Goal: Task Accomplishment & Management: Complete application form

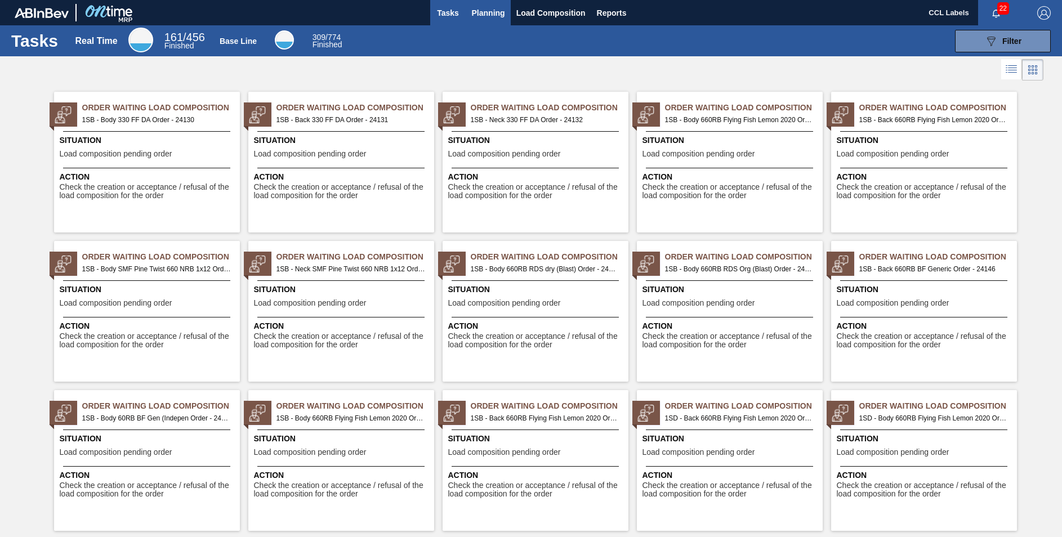
click at [499, 11] on span "Planning" at bounding box center [488, 13] width 33 height 14
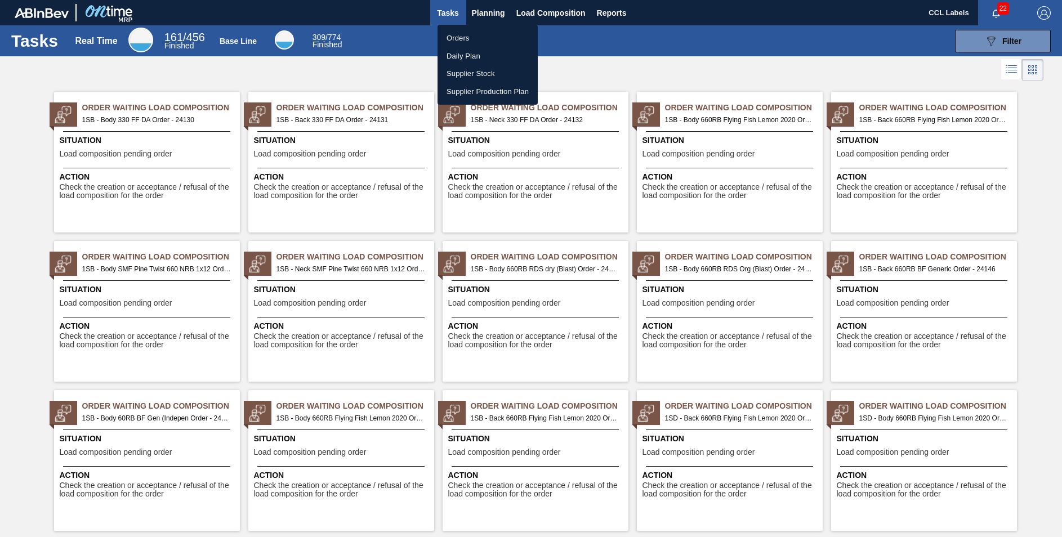
click at [467, 37] on li "Orders" at bounding box center [487, 38] width 100 height 18
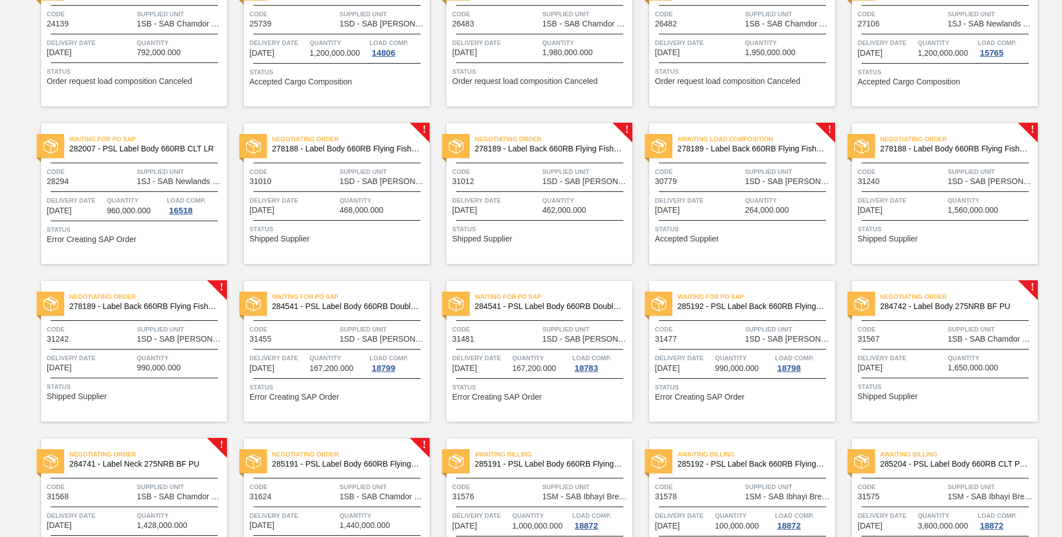
scroll to position [676, 0]
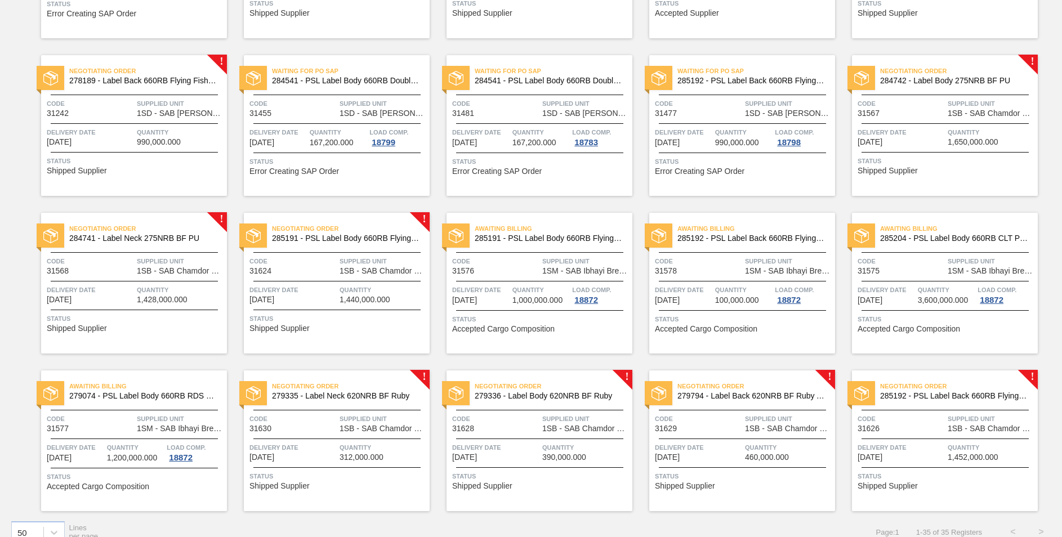
click at [975, 394] on span "285192 - PSL Label Back 660RB FlyingFish Lemon PU" at bounding box center [954, 396] width 149 height 8
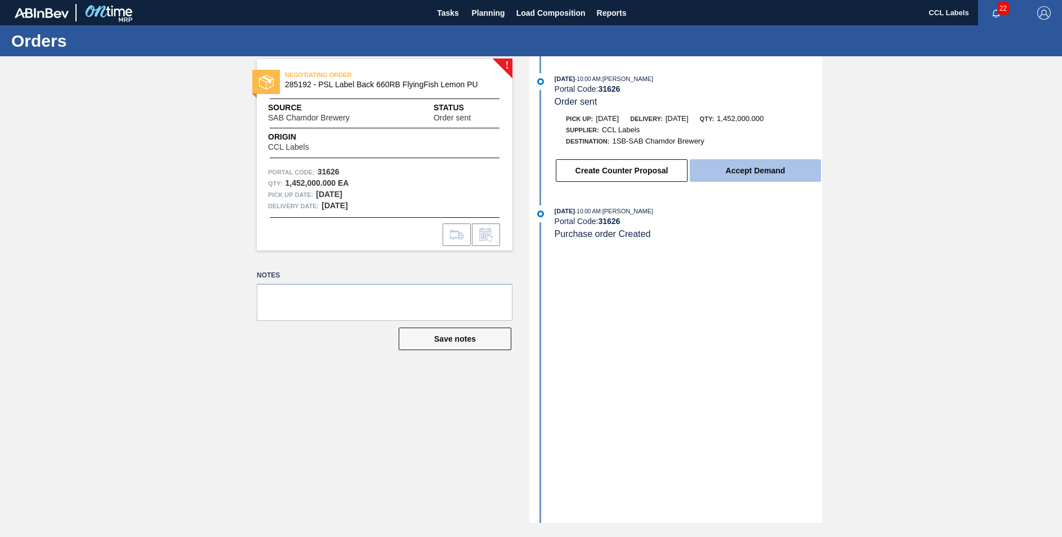
click at [748, 173] on button "Accept Demand" at bounding box center [755, 170] width 131 height 23
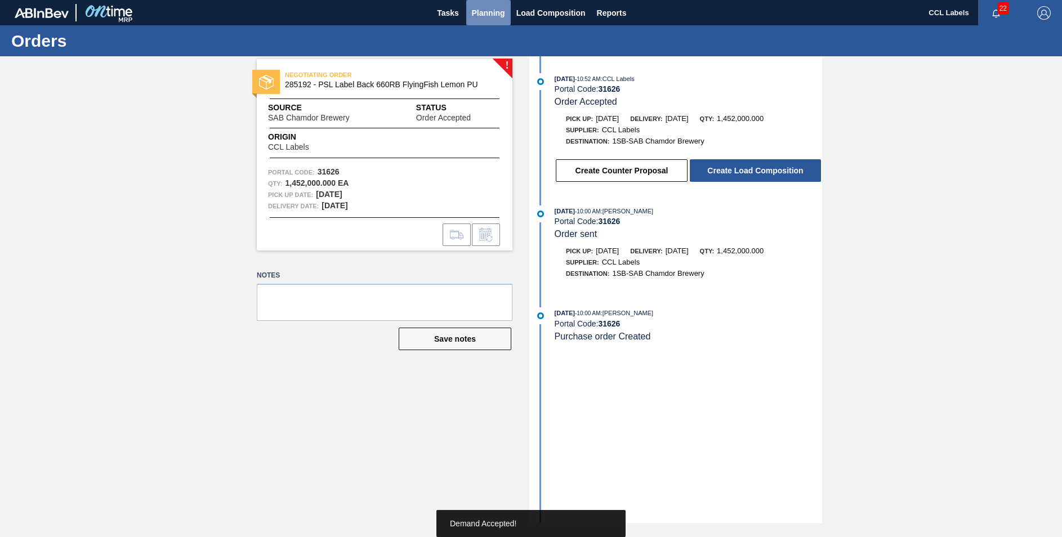
click at [484, 10] on span "Planning" at bounding box center [488, 13] width 33 height 14
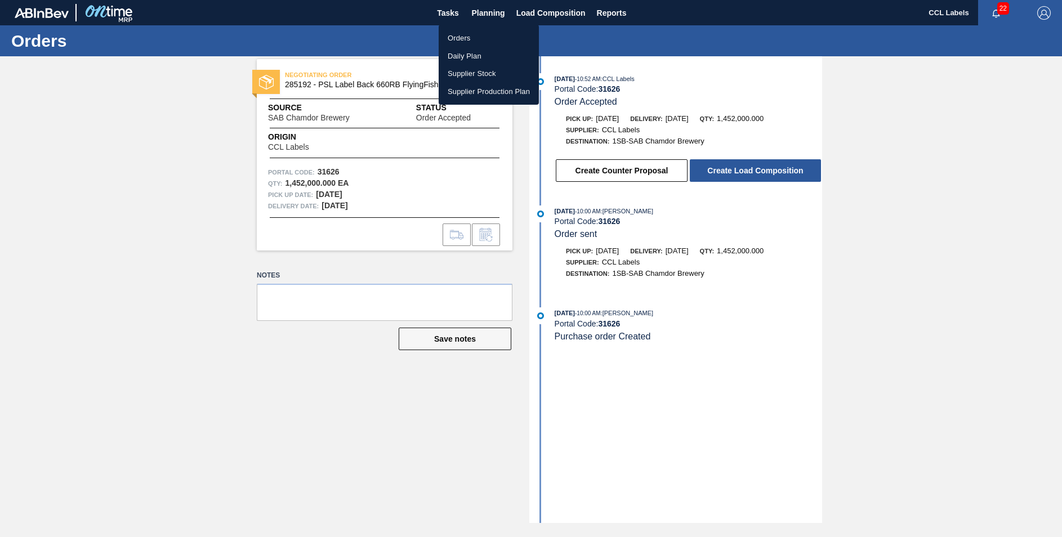
click at [471, 33] on li "Orders" at bounding box center [489, 38] width 100 height 18
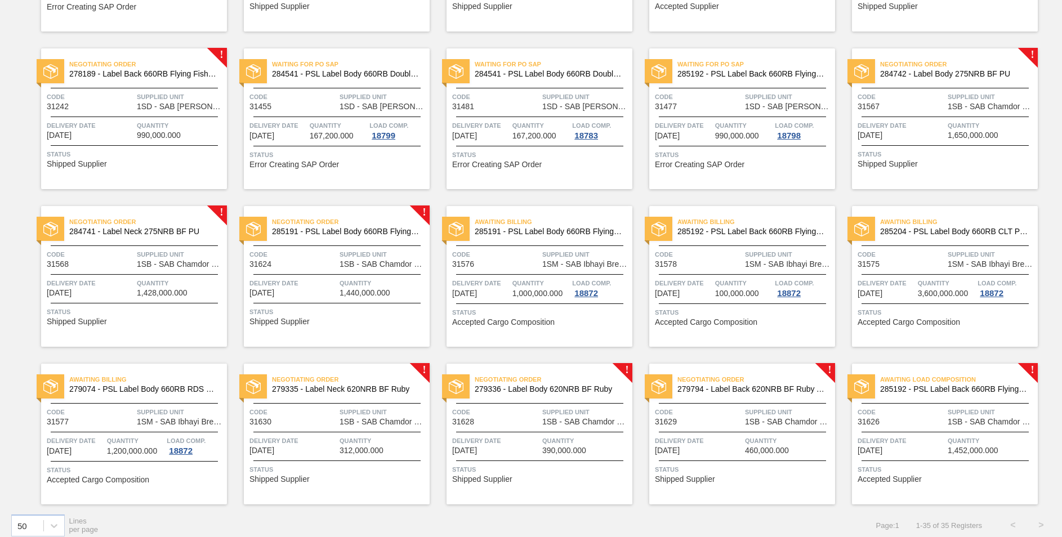
scroll to position [691, 0]
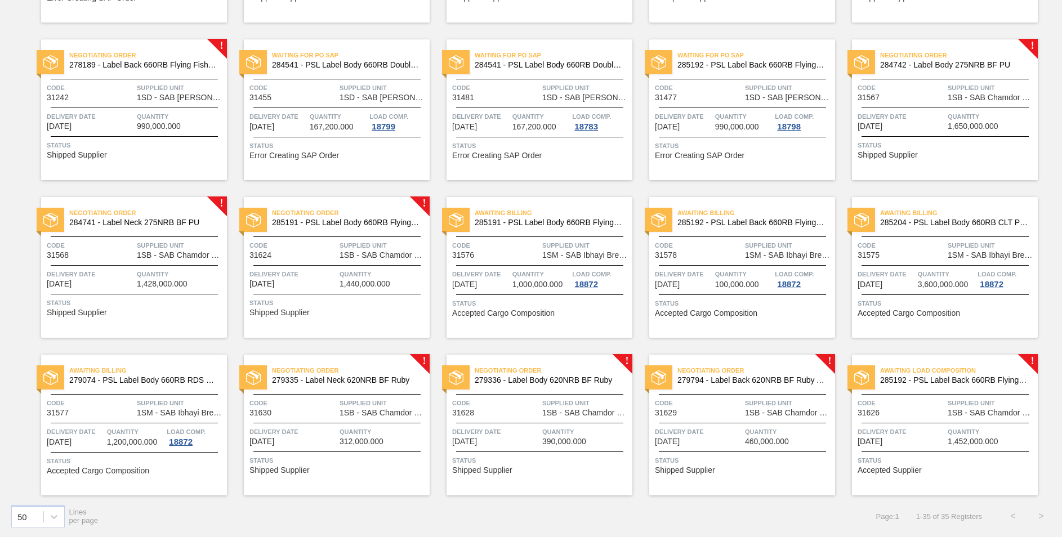
click at [760, 373] on span "Negotiating Order" at bounding box center [756, 370] width 158 height 11
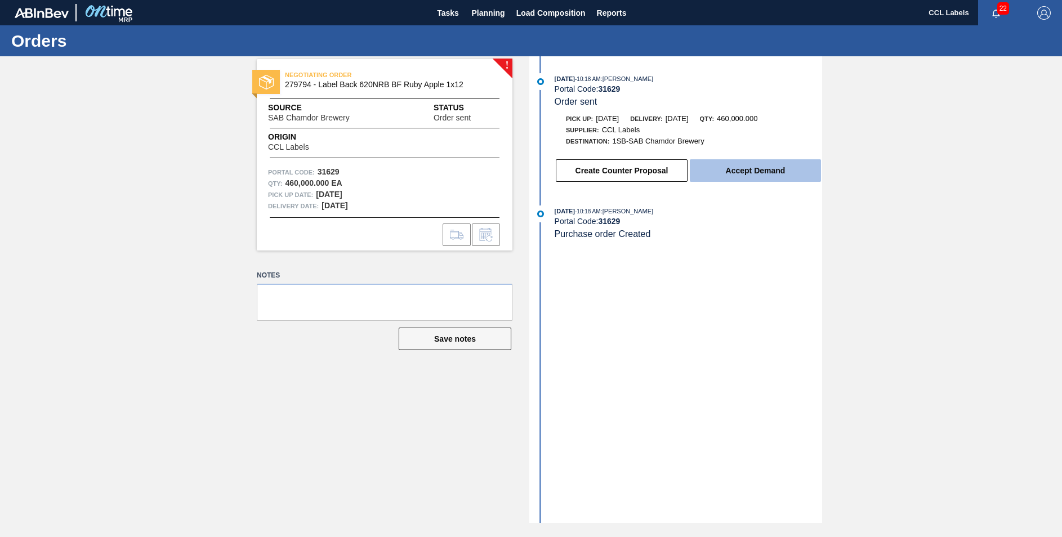
click at [741, 172] on button "Accept Demand" at bounding box center [755, 170] width 131 height 23
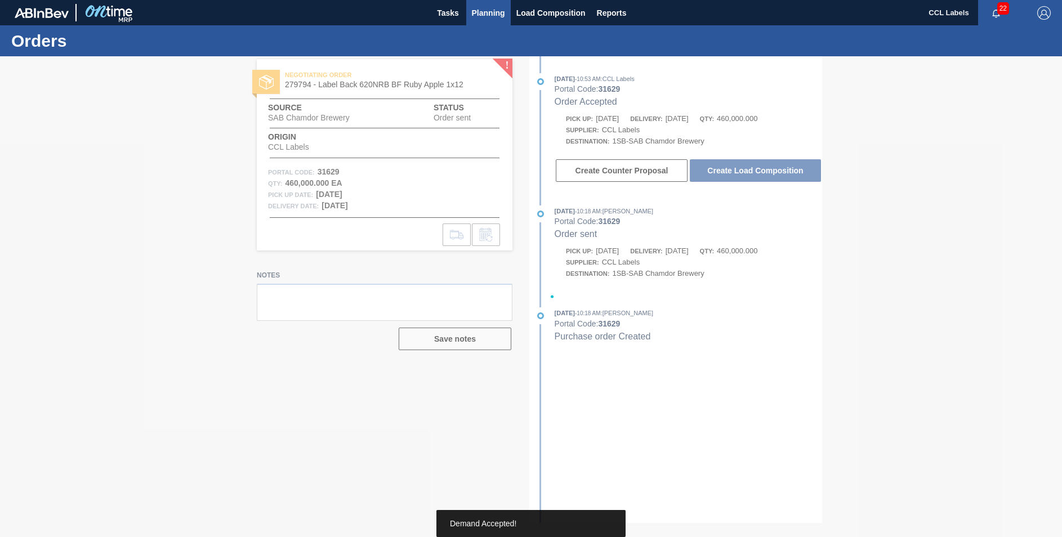
click at [494, 11] on span "Planning" at bounding box center [488, 13] width 33 height 14
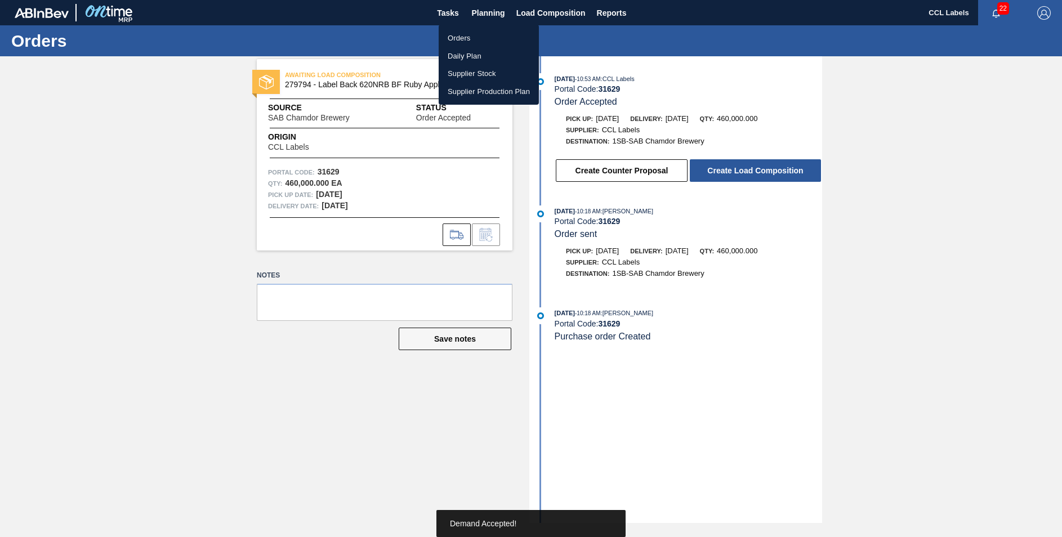
drag, startPoint x: 466, startPoint y: 39, endPoint x: 732, endPoint y: 260, distance: 345.4
click at [466, 38] on li "Orders" at bounding box center [489, 38] width 100 height 18
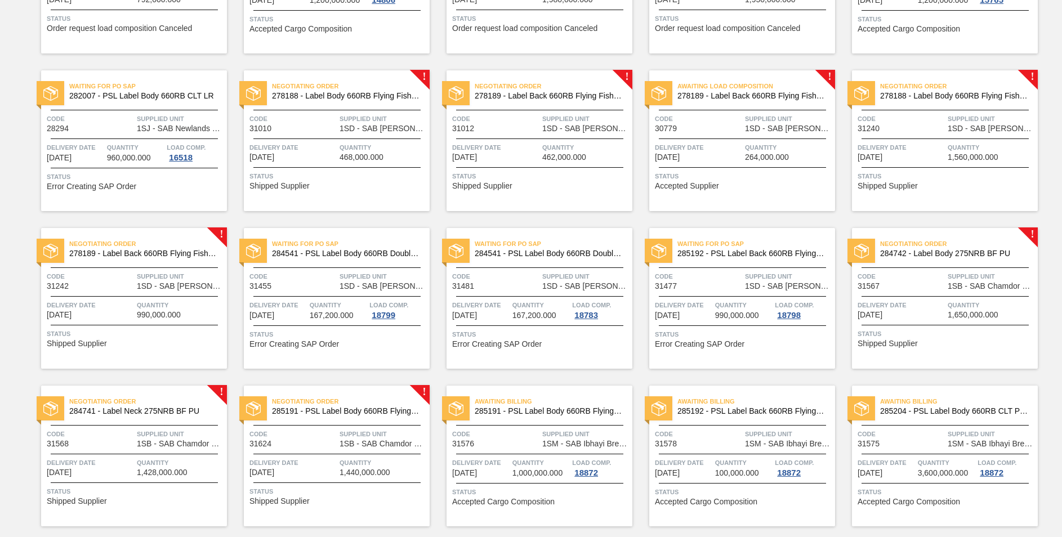
scroll to position [676, 0]
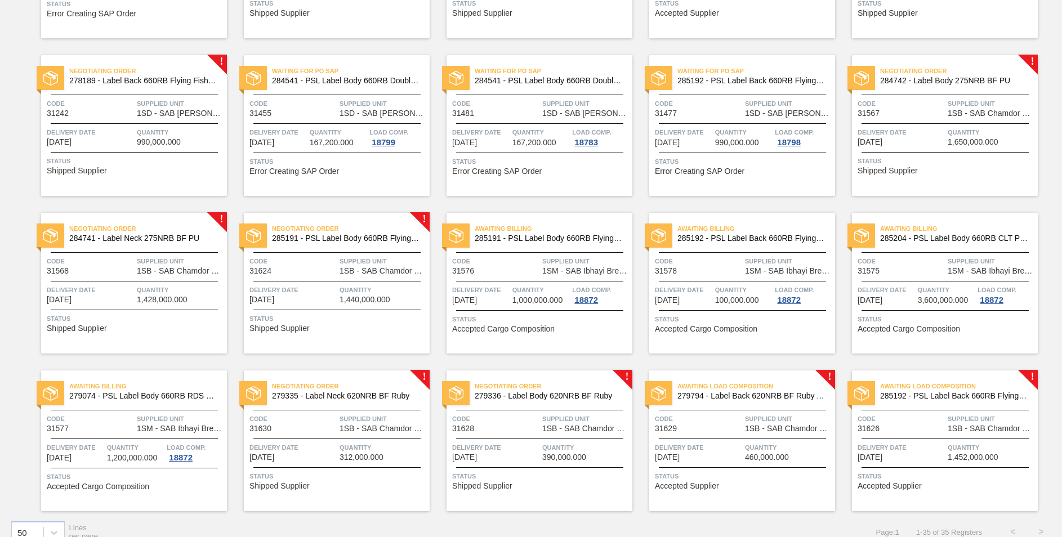
click at [579, 399] on span "279336 - Label Body 620NRB BF Ruby" at bounding box center [549, 396] width 149 height 8
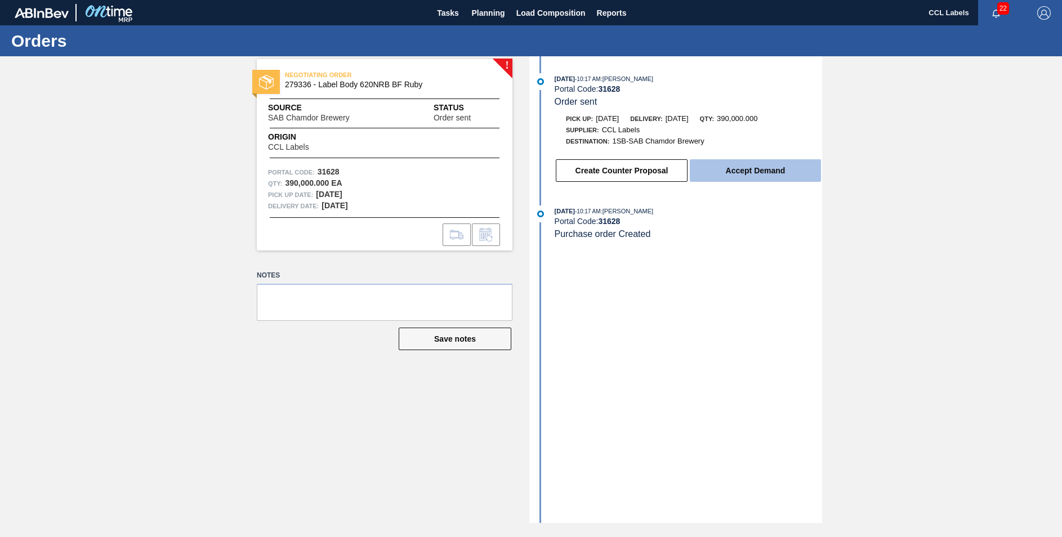
click at [750, 168] on button "Accept Demand" at bounding box center [755, 170] width 131 height 23
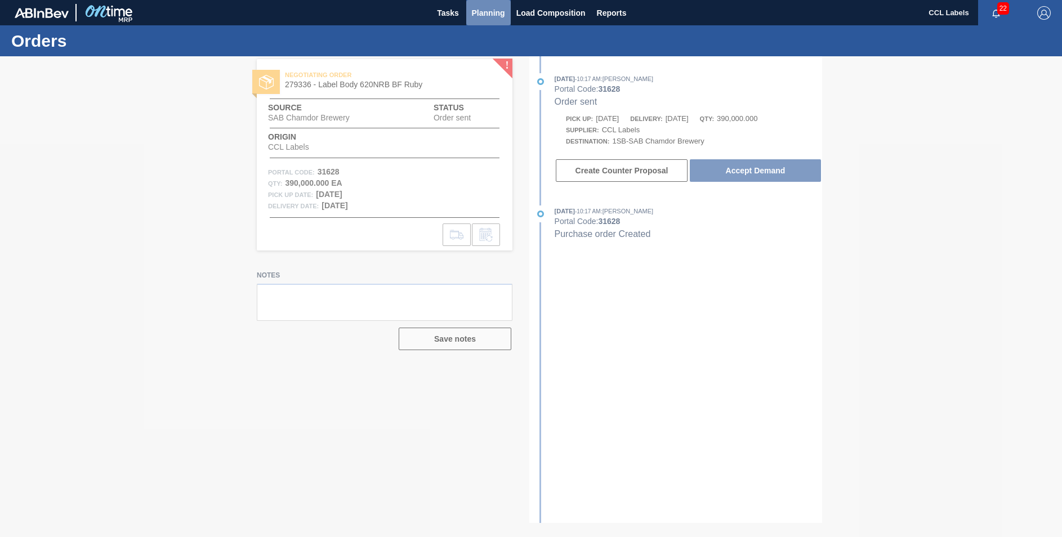
click at [487, 14] on span "Planning" at bounding box center [488, 13] width 33 height 14
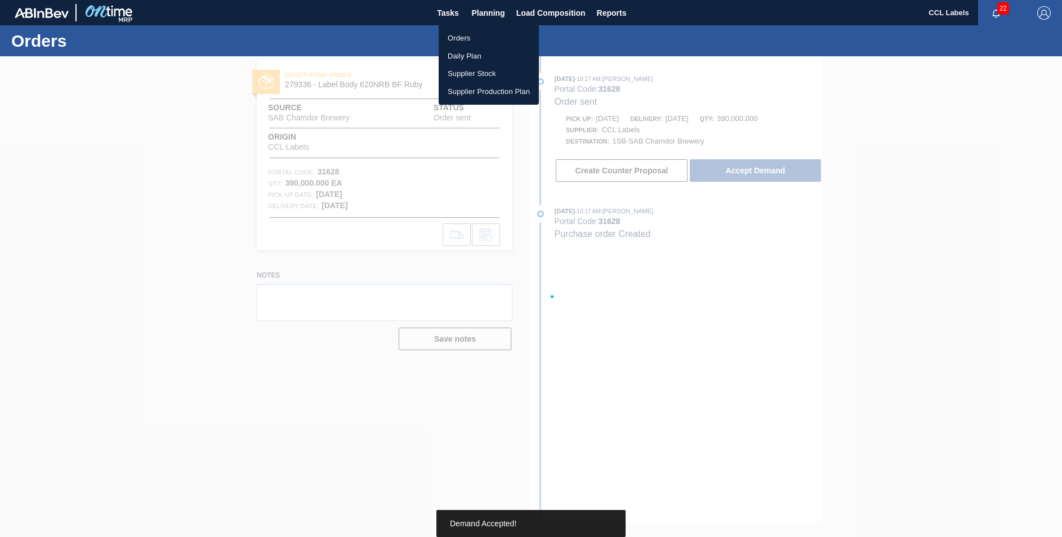
drag, startPoint x: 459, startPoint y: 39, endPoint x: 651, endPoint y: 247, distance: 283.7
click at [460, 40] on li "Orders" at bounding box center [489, 38] width 100 height 18
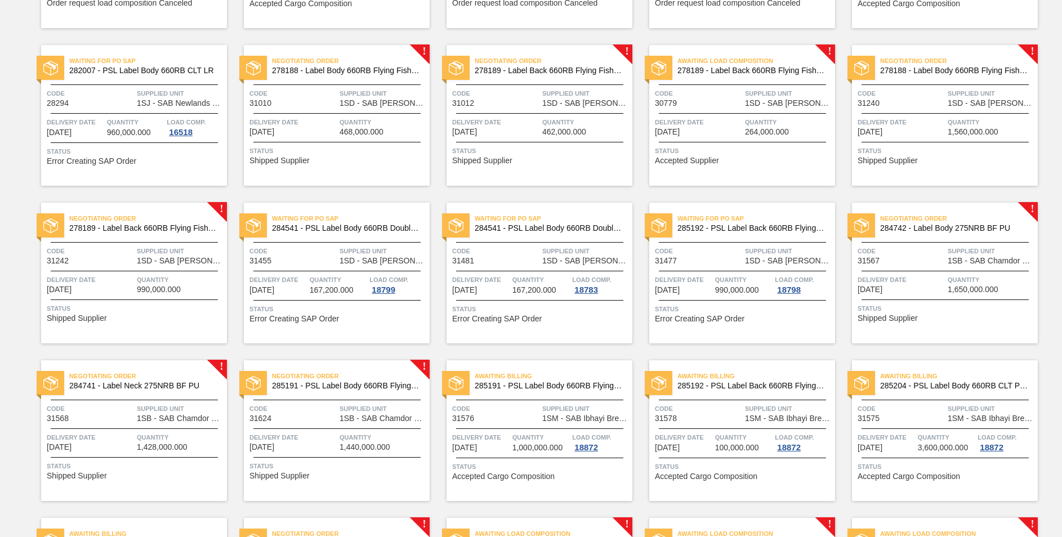
scroll to position [691, 0]
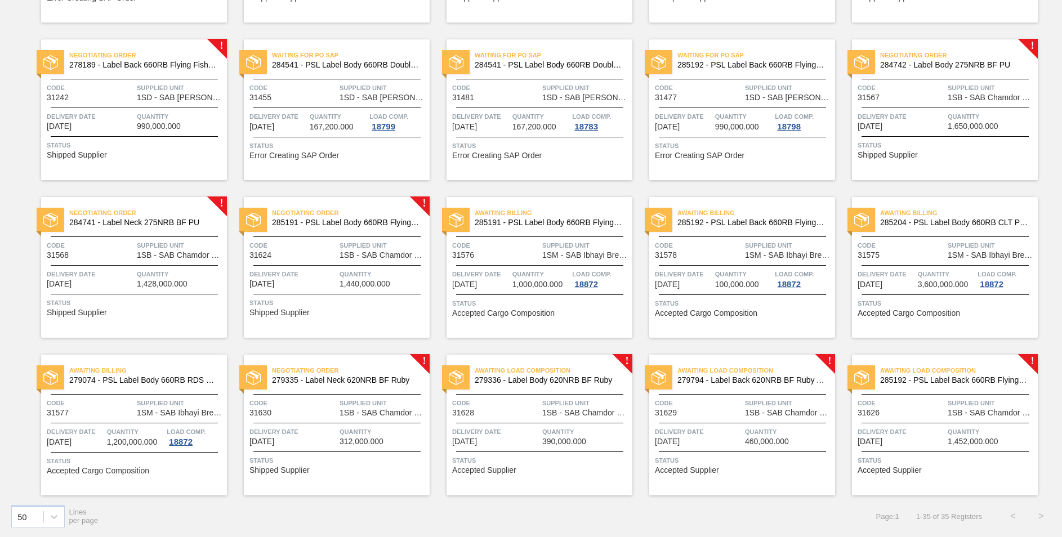
click at [349, 380] on span "279335 - Label Neck 620NRB BF Ruby" at bounding box center [346, 380] width 149 height 8
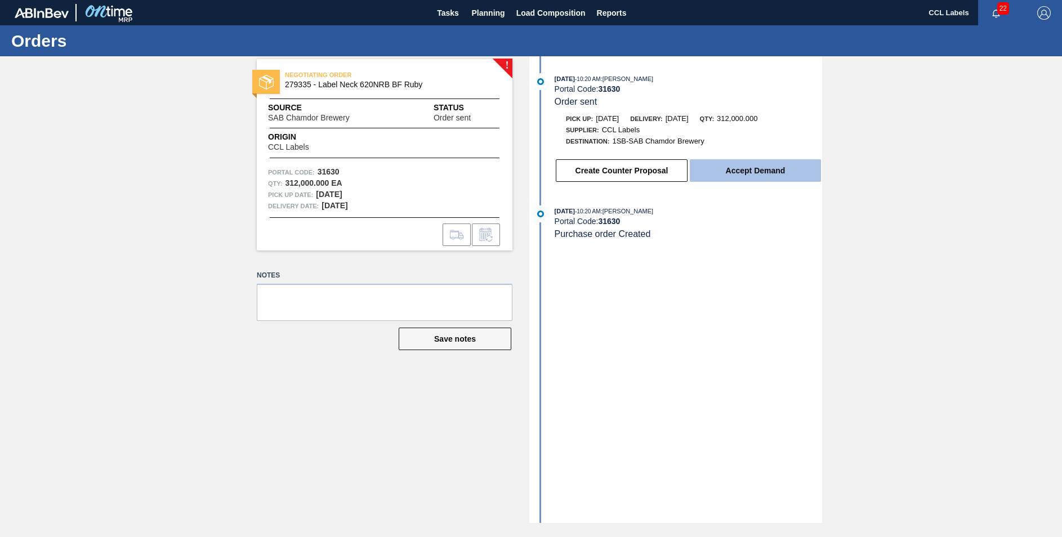
click at [738, 178] on button "Accept Demand" at bounding box center [755, 170] width 131 height 23
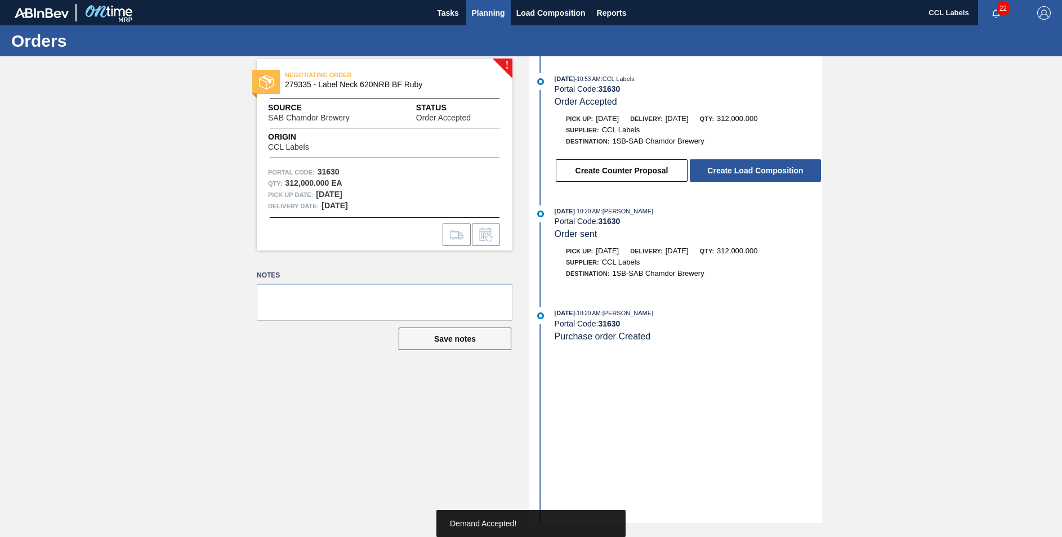
click at [479, 13] on span "Planning" at bounding box center [488, 13] width 33 height 14
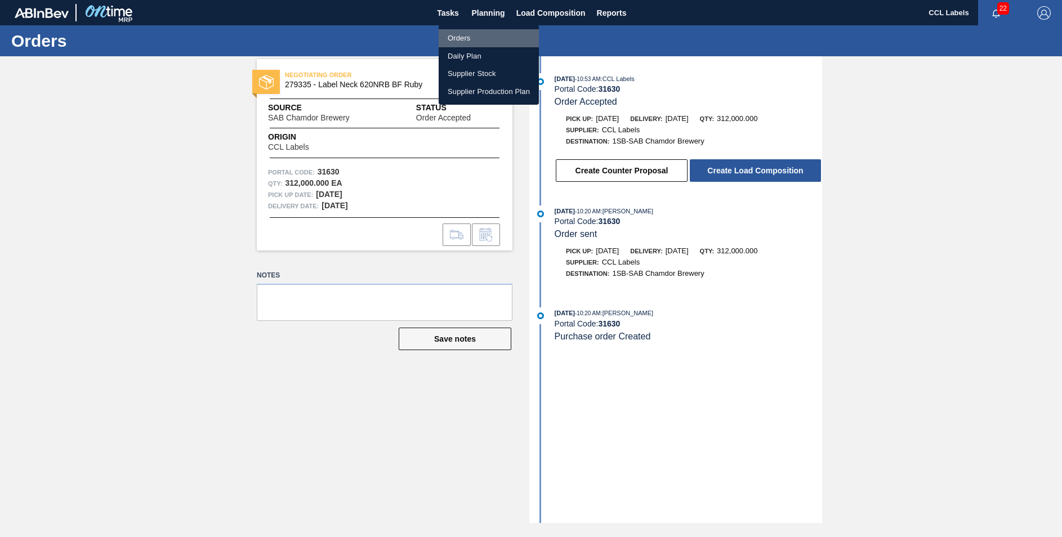
click at [451, 43] on li "Orders" at bounding box center [489, 38] width 100 height 18
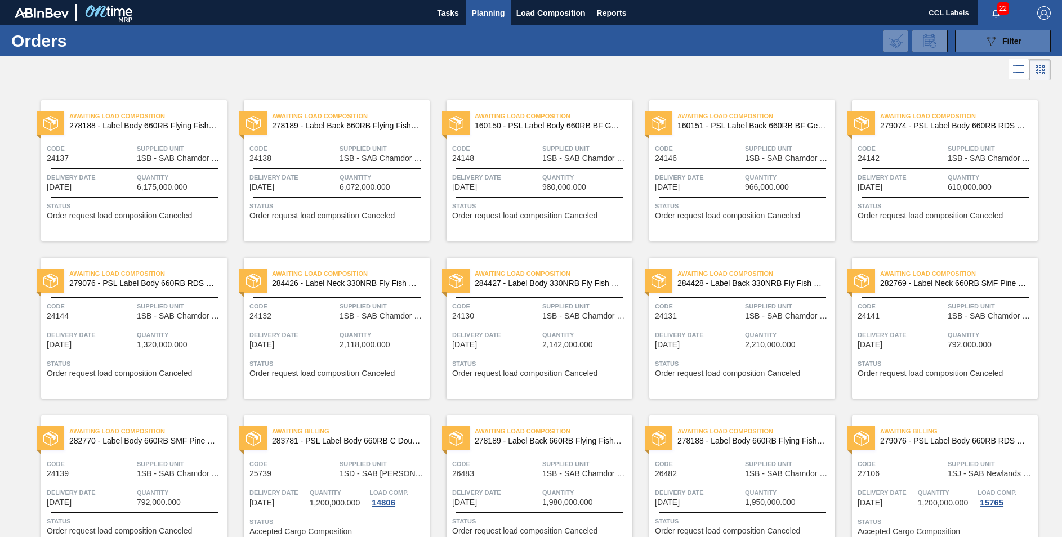
click at [987, 39] on icon at bounding box center [991, 42] width 8 height 10
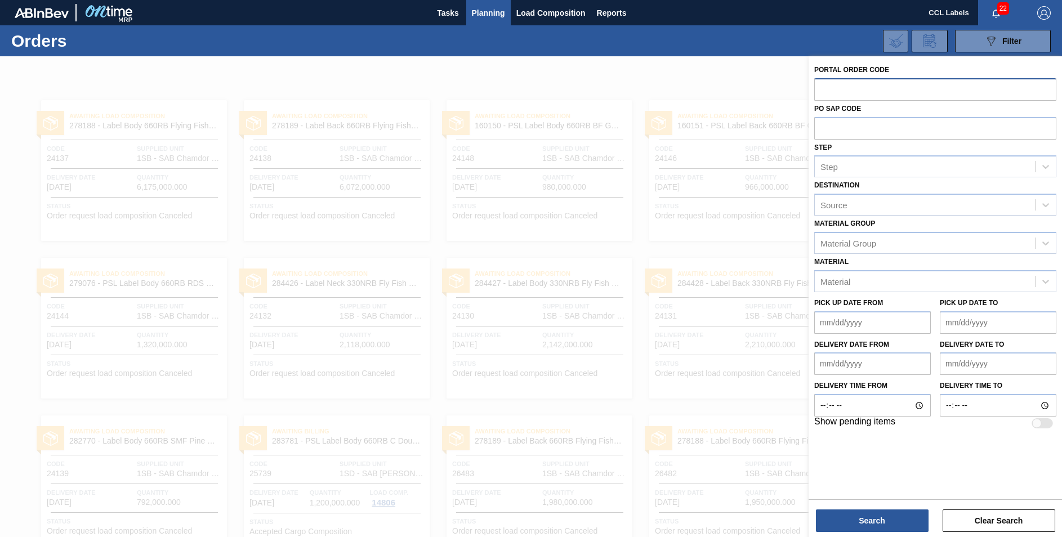
click at [834, 93] on input "text" at bounding box center [935, 88] width 242 height 21
type input "31624"
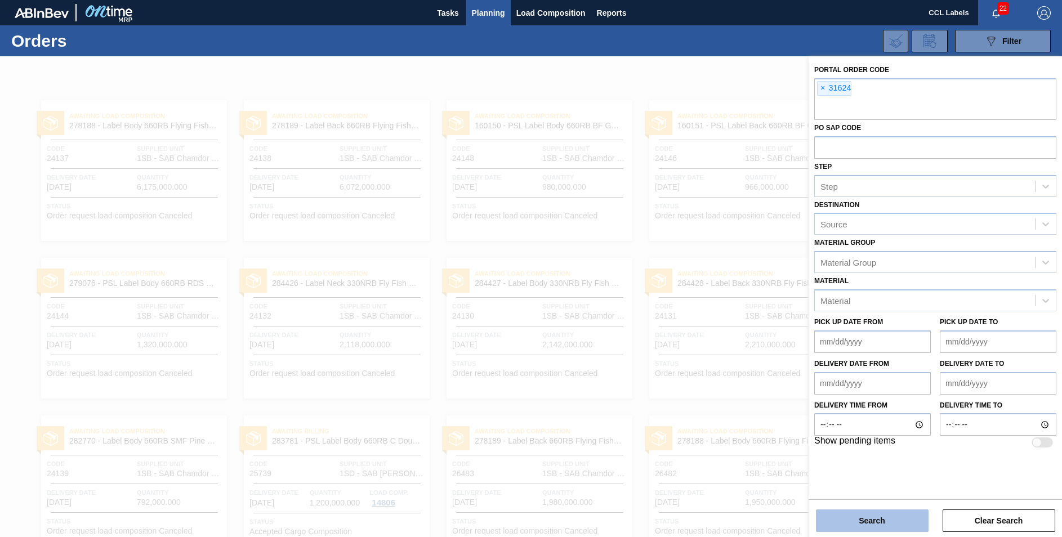
click at [883, 513] on button "Search" at bounding box center [872, 521] width 113 height 23
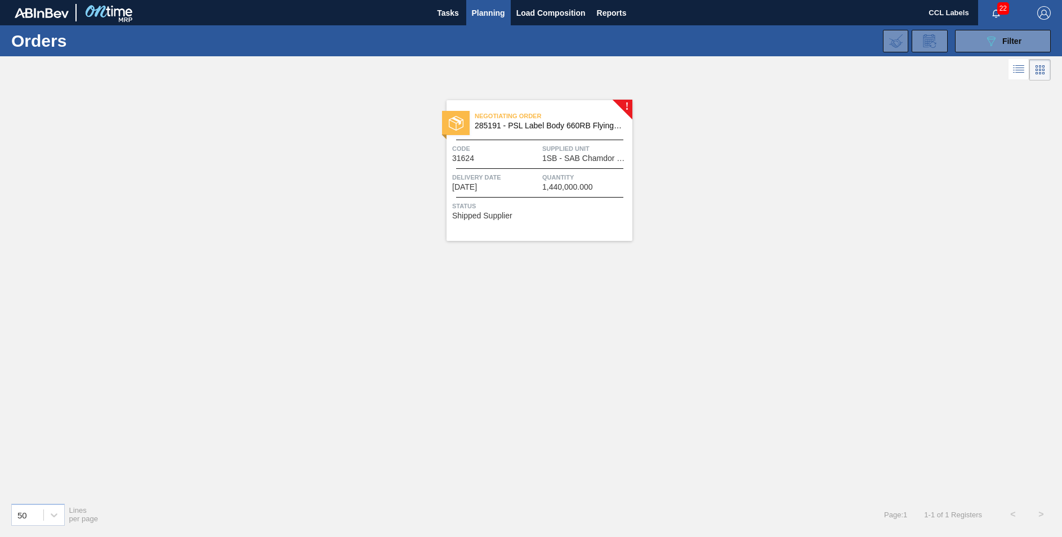
click at [588, 132] on div "Negotiating Order 285191 - PSL Label Body 660RB FlyingFish Lemon PU" at bounding box center [539, 121] width 186 height 25
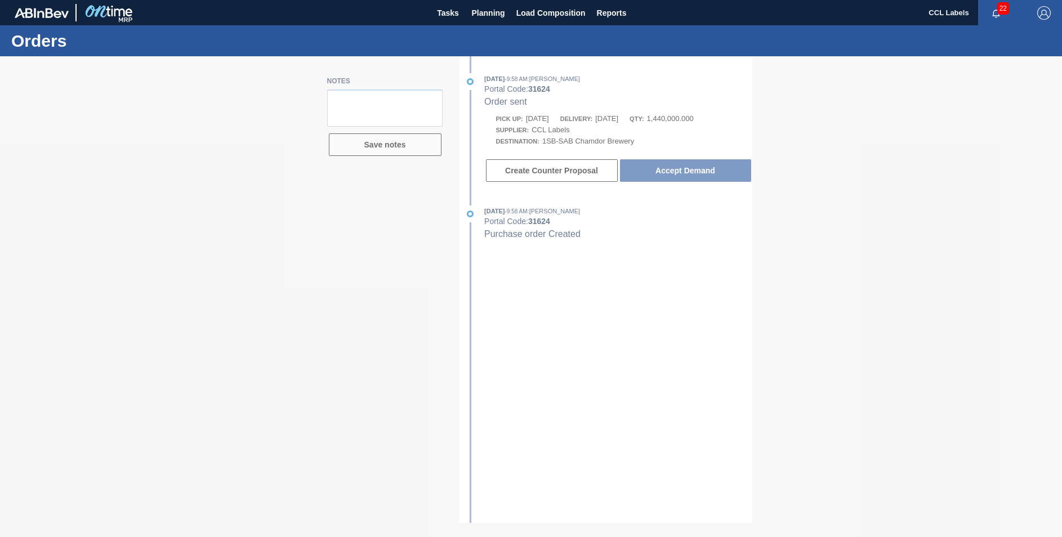
click at [705, 169] on div at bounding box center [531, 296] width 1062 height 481
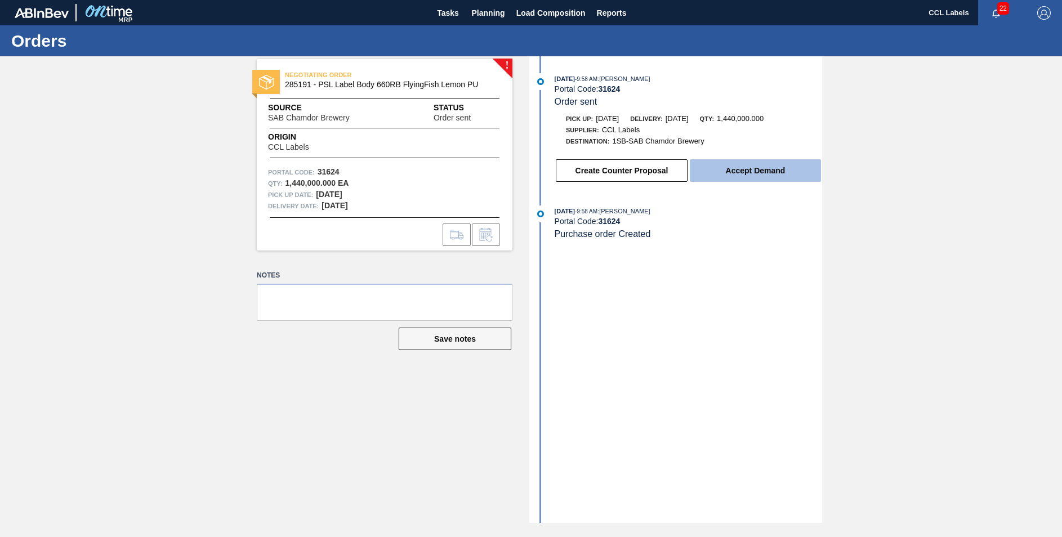
click at [750, 169] on button "Accept Demand" at bounding box center [755, 170] width 131 height 23
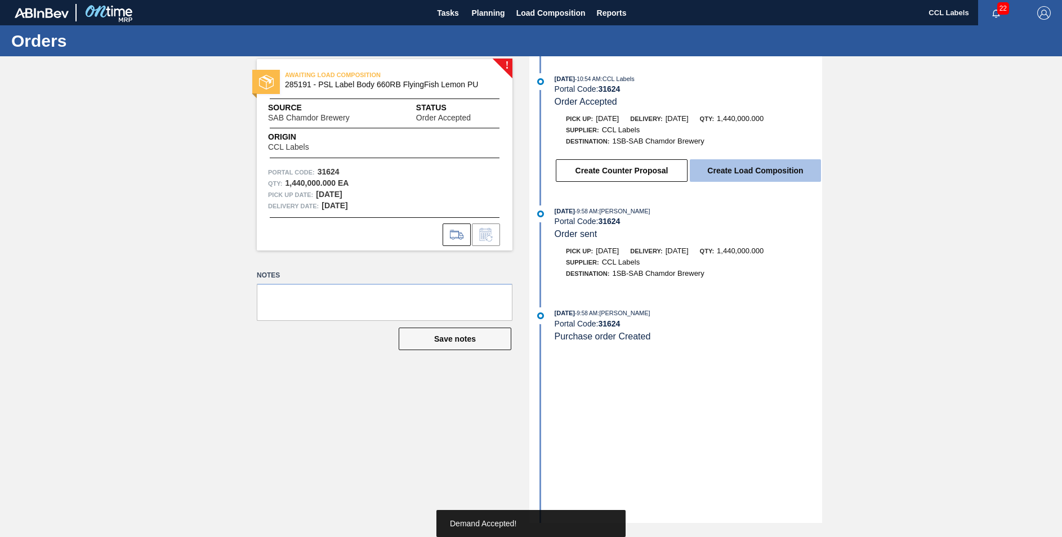
click at [757, 173] on button "Create Load Composition" at bounding box center [755, 170] width 131 height 23
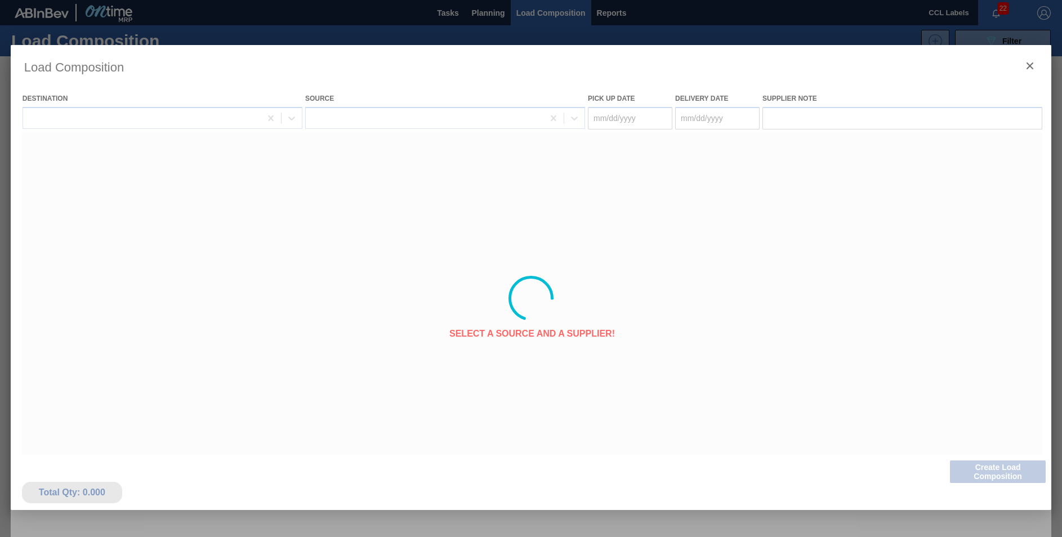
type Date "[DATE]"
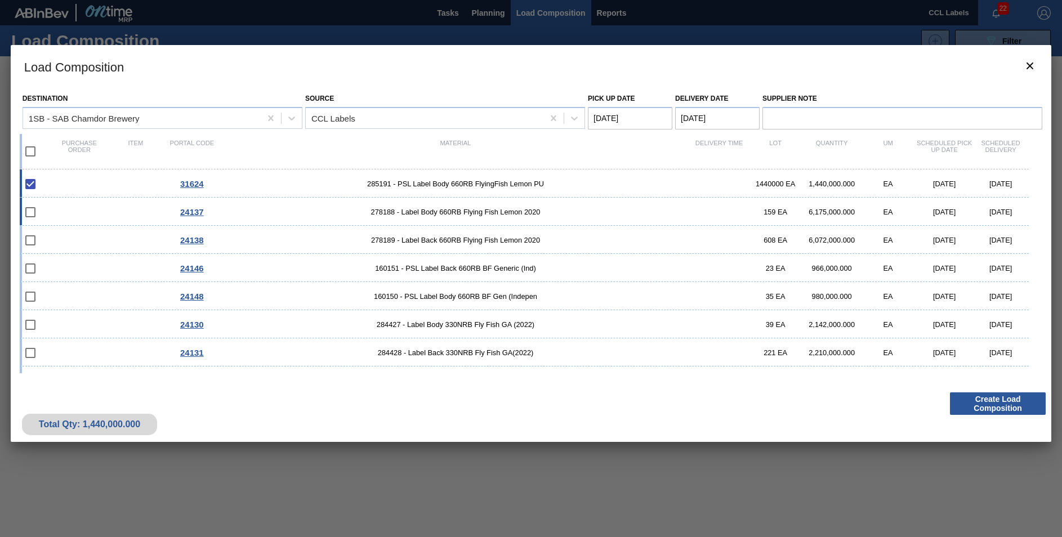
click at [35, 218] on input "checkbox" at bounding box center [31, 212] width 24 height 24
click at [32, 211] on input "checkbox" at bounding box center [31, 212] width 24 height 24
checkbox input "false"
click at [32, 155] on input "checkbox" at bounding box center [31, 152] width 24 height 24
checkbox input "true"
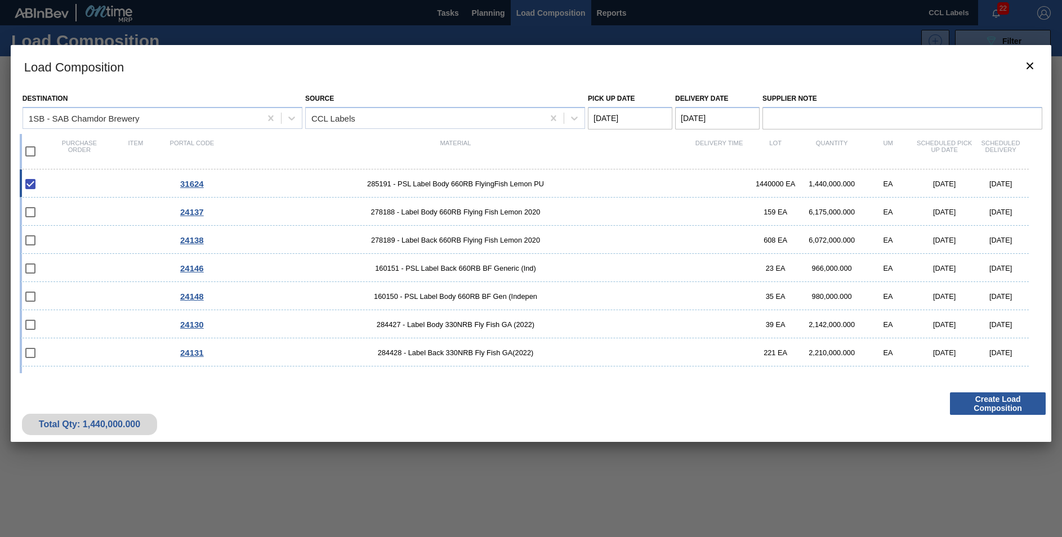
checkbox input "true"
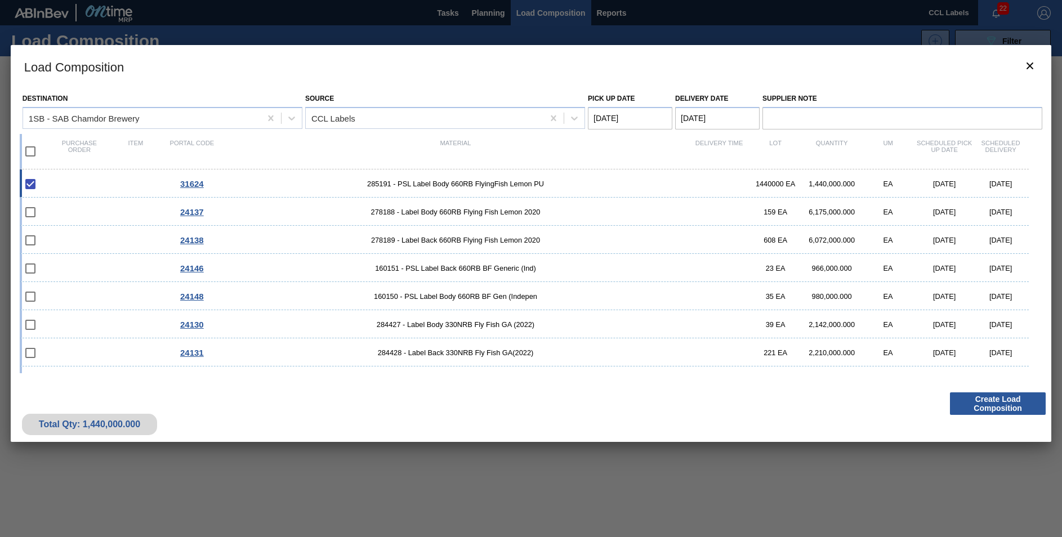
checkbox input "true"
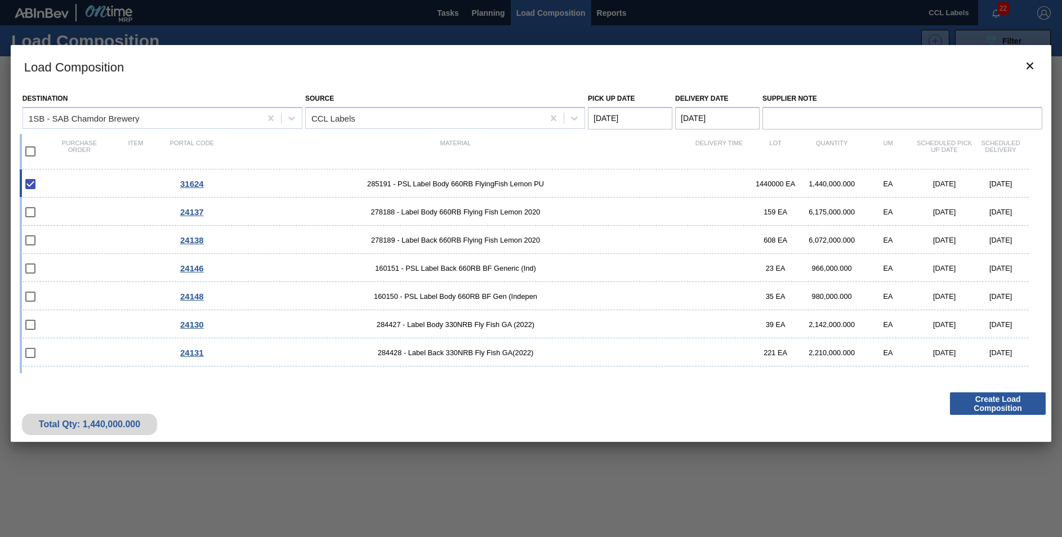
checkbox input "true"
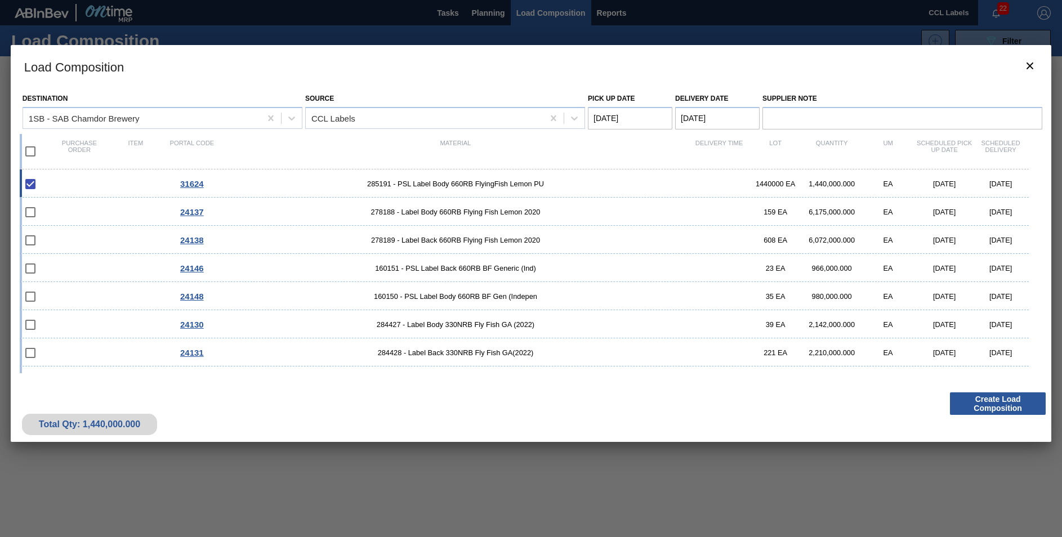
checkbox input "true"
click at [29, 153] on input "checkbox" at bounding box center [31, 152] width 24 height 24
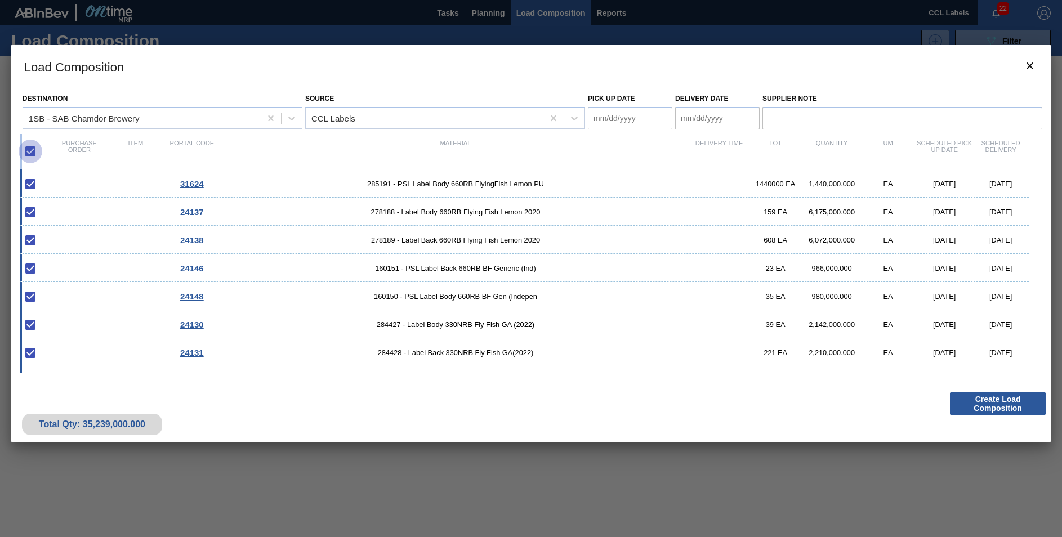
checkbox input "false"
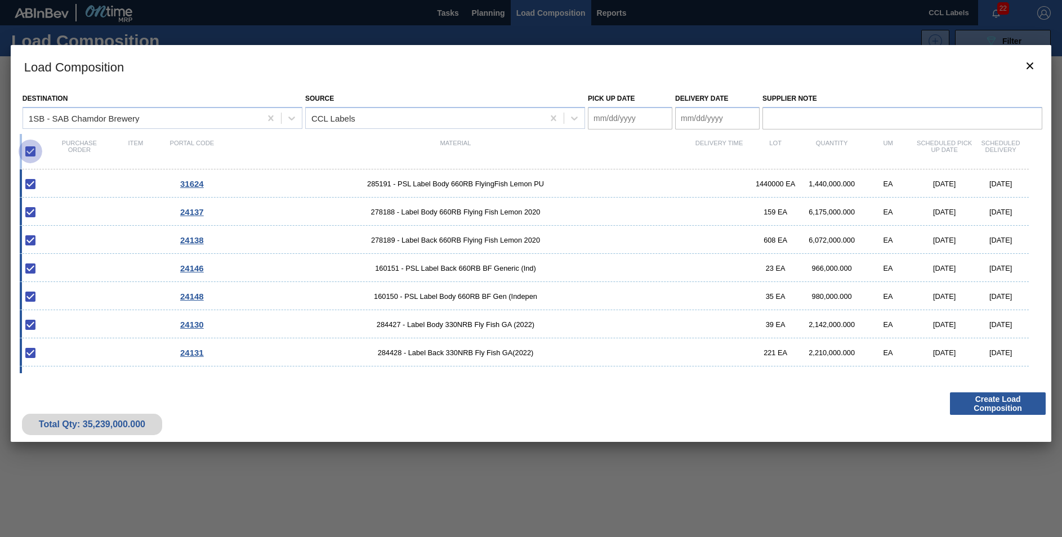
checkbox input "false"
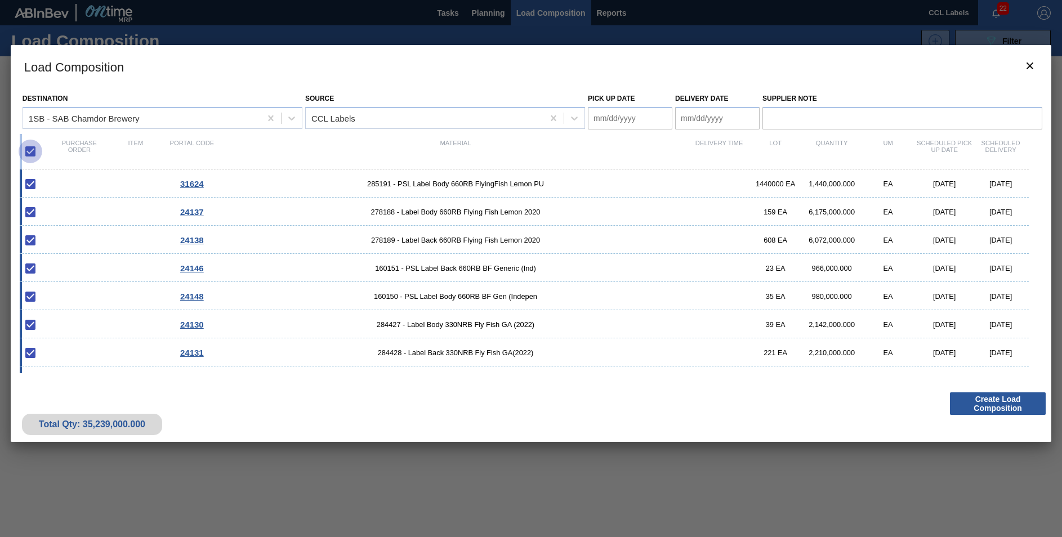
checkbox input "false"
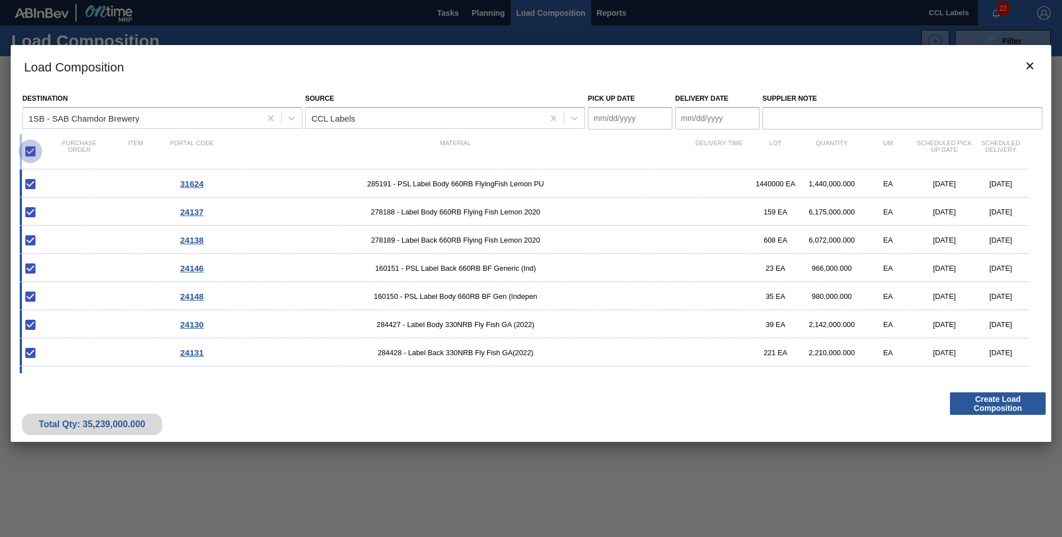
checkbox input "false"
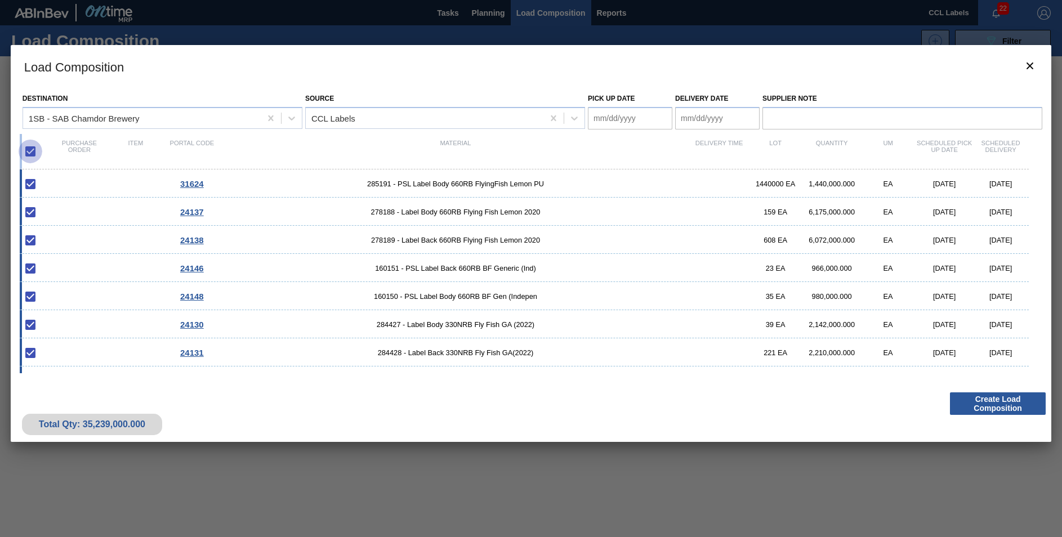
checkbox input "false"
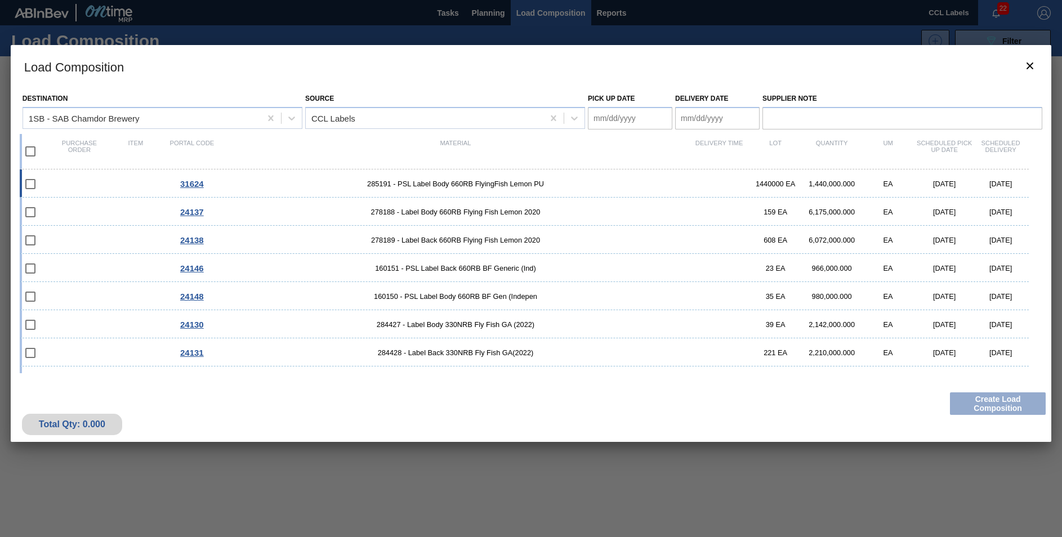
click at [42, 189] on div at bounding box center [38, 184] width 26 height 24
type Date "[DATE]"
checkbox input "true"
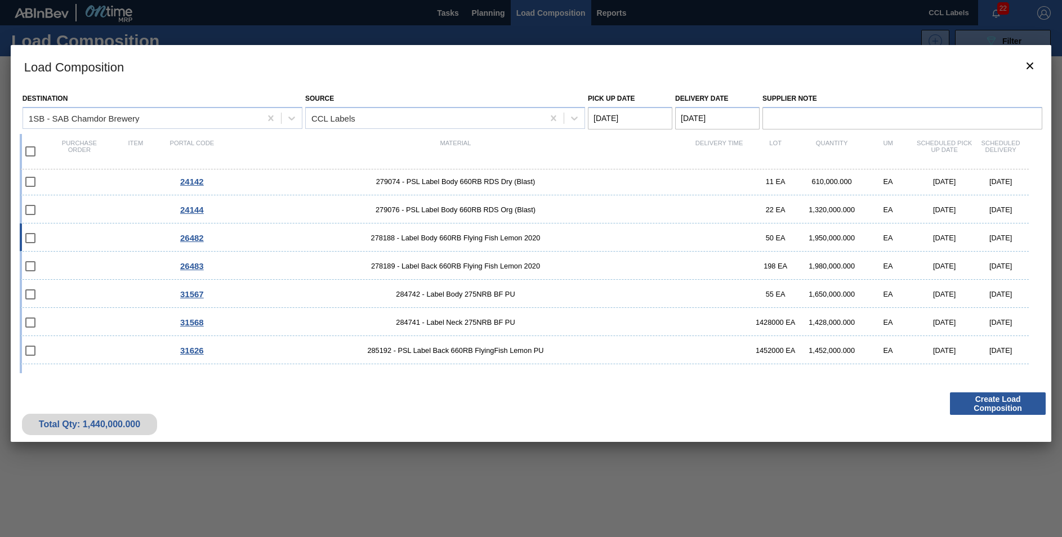
scroll to position [338, 0]
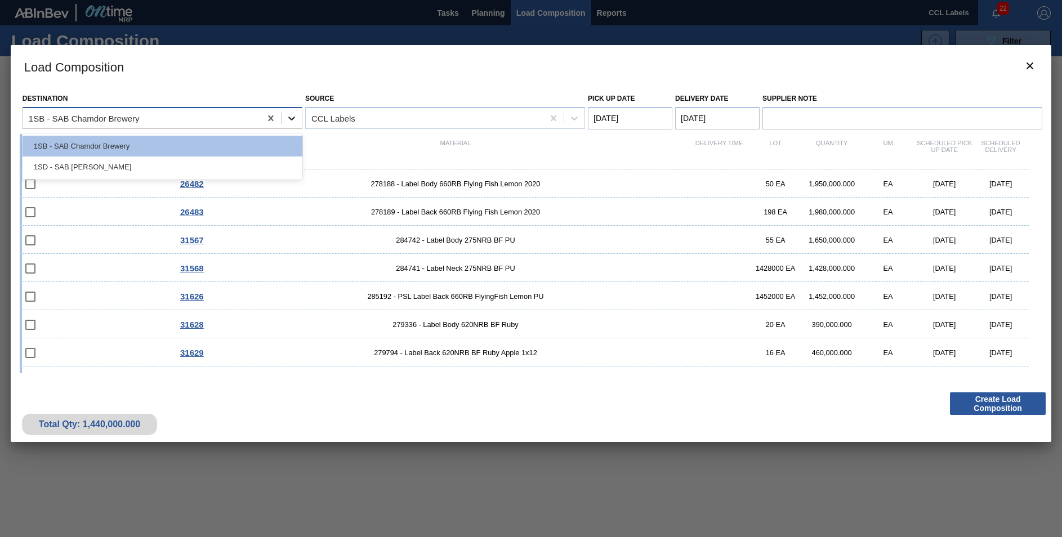
click at [293, 119] on icon at bounding box center [291, 119] width 7 height 4
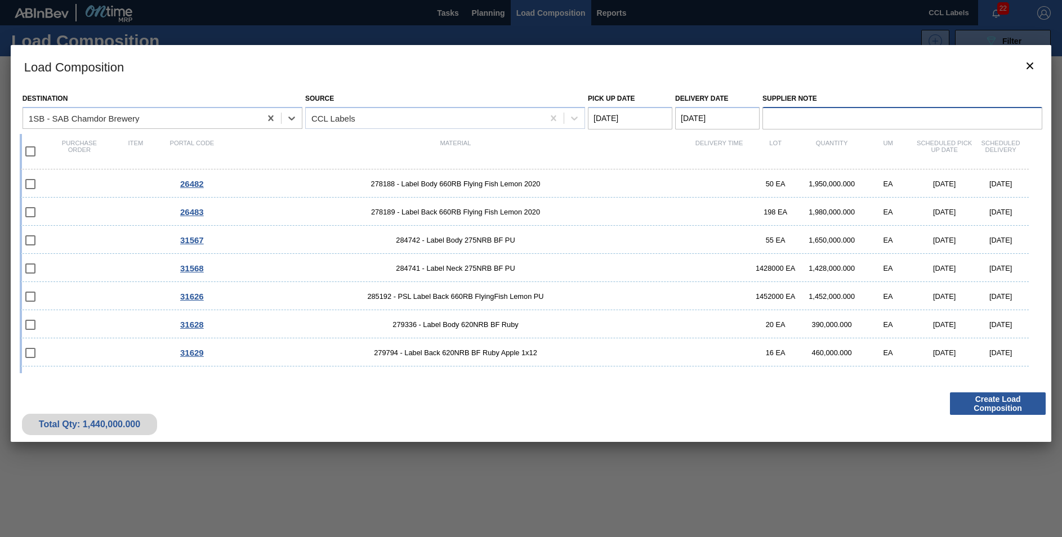
click at [795, 124] on input "Supplier Note" at bounding box center [902, 118] width 280 height 23
click at [23, 211] on input "checkbox" at bounding box center [31, 212] width 24 height 24
checkbox input "false"
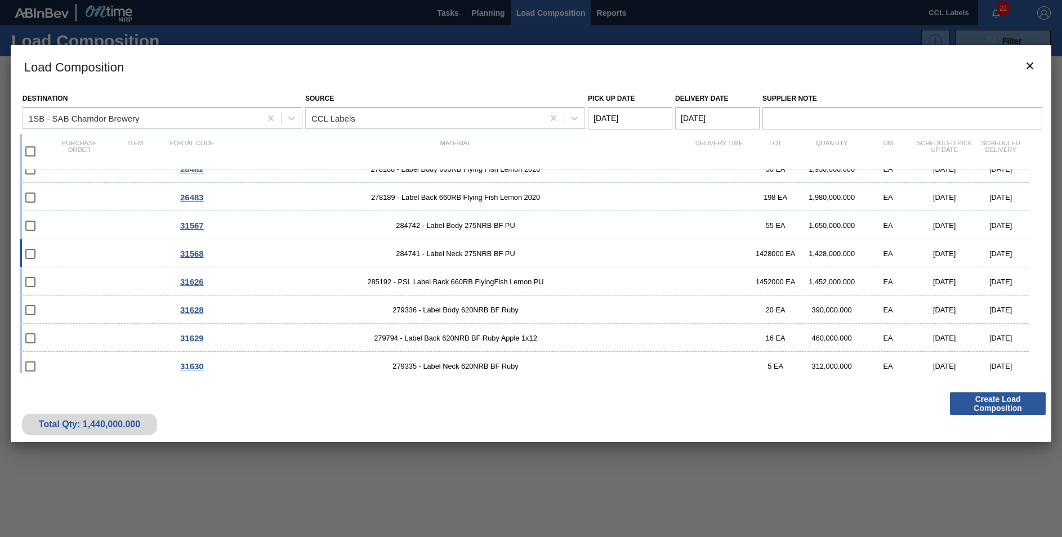
scroll to position [359, 0]
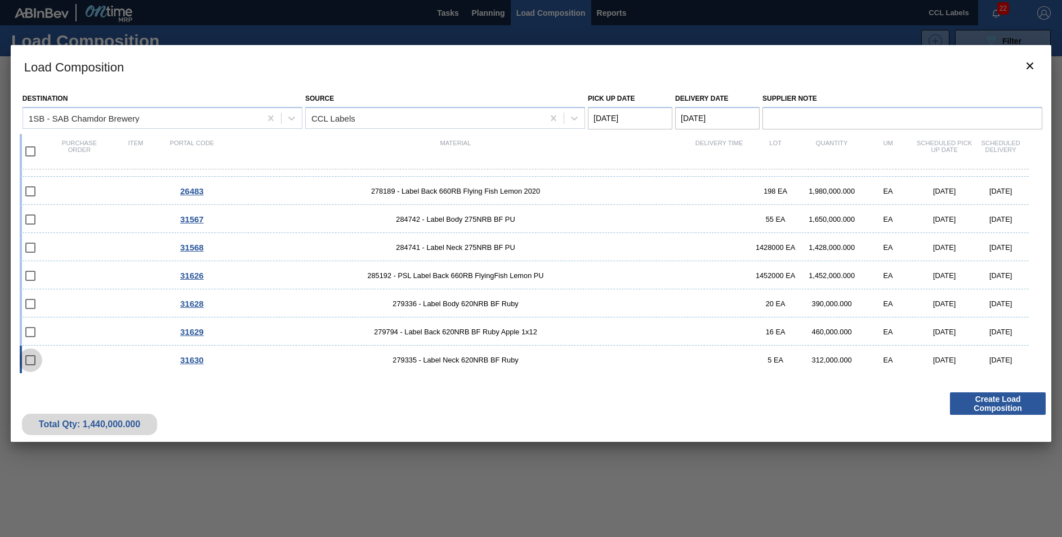
click at [23, 362] on input "checkbox" at bounding box center [31, 361] width 24 height 24
click at [29, 362] on input "checkbox" at bounding box center [31, 361] width 24 height 24
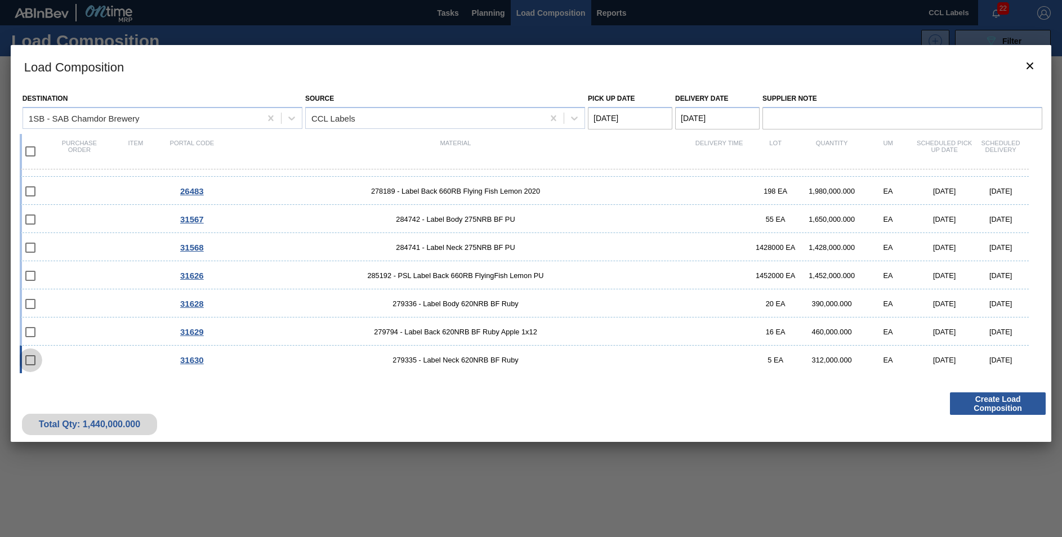
click at [29, 362] on input "checkbox" at bounding box center [31, 361] width 24 height 24
checkbox input "false"
click at [28, 152] on input "checkbox" at bounding box center [31, 152] width 24 height 24
checkbox input "true"
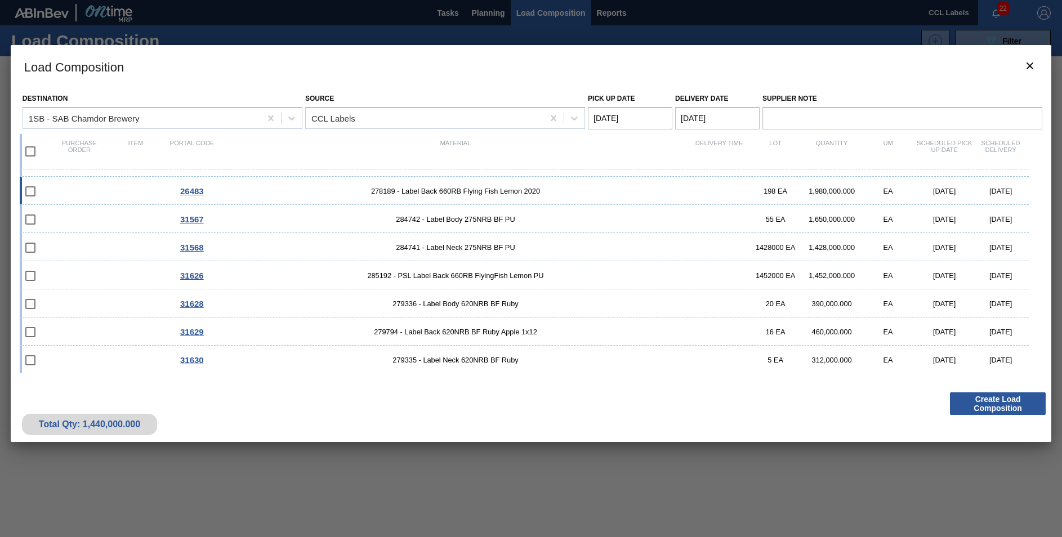
checkbox input "true"
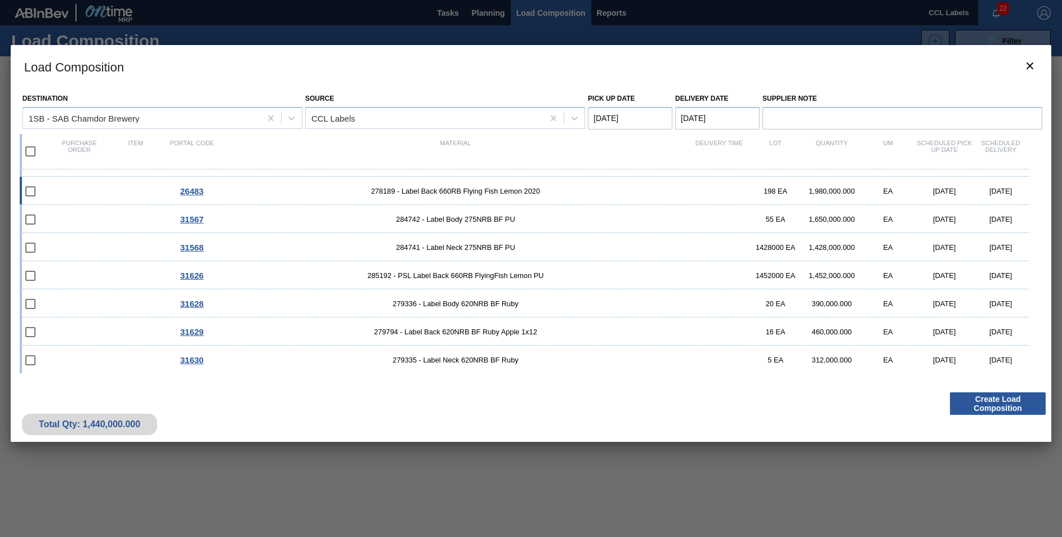
checkbox input "true"
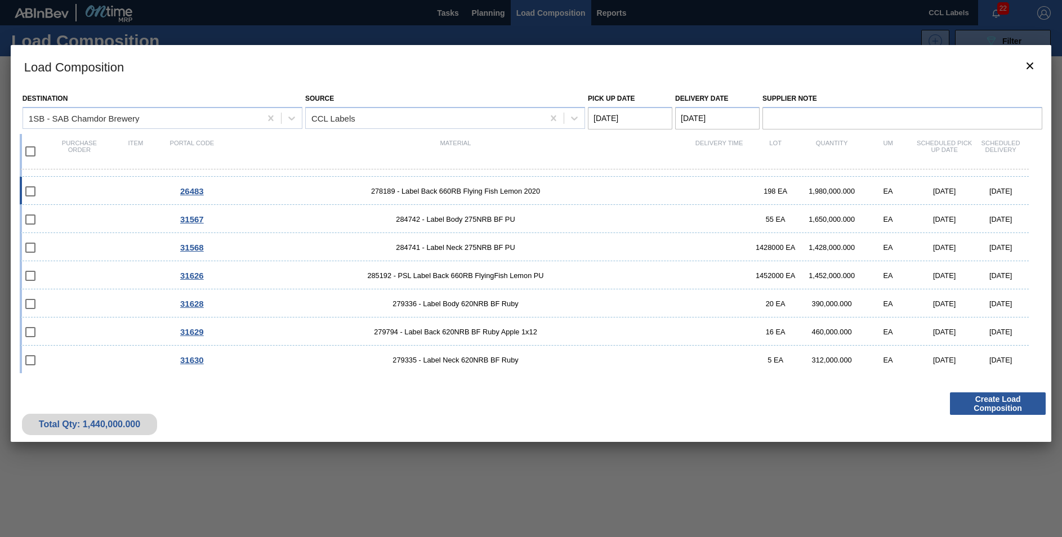
checkbox input "true"
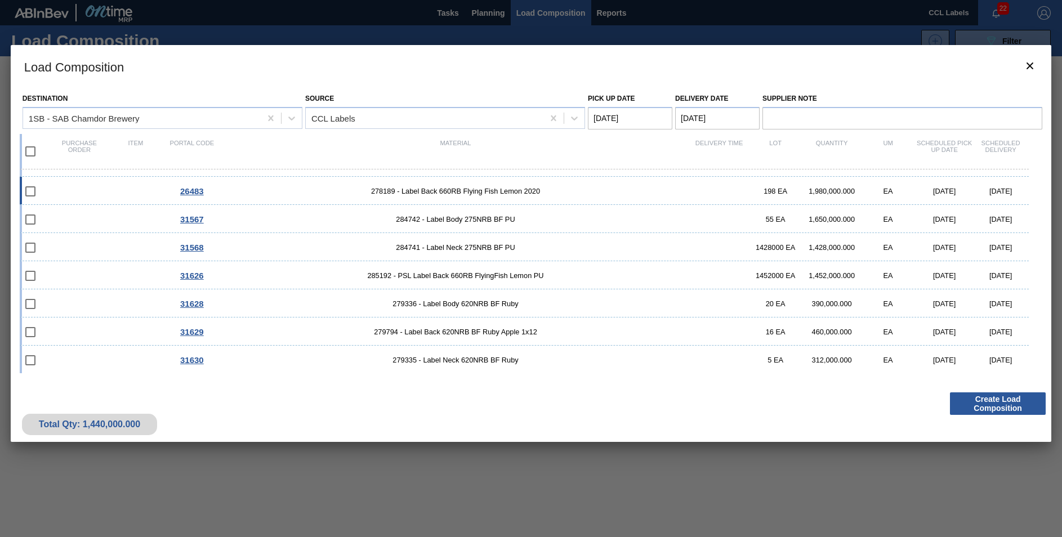
checkbox input "true"
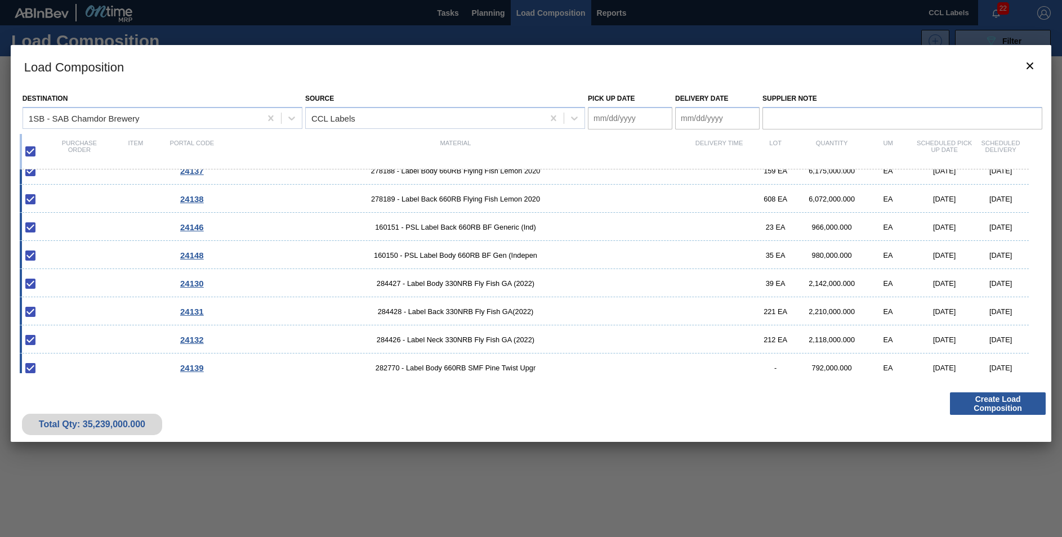
scroll to position [0, 0]
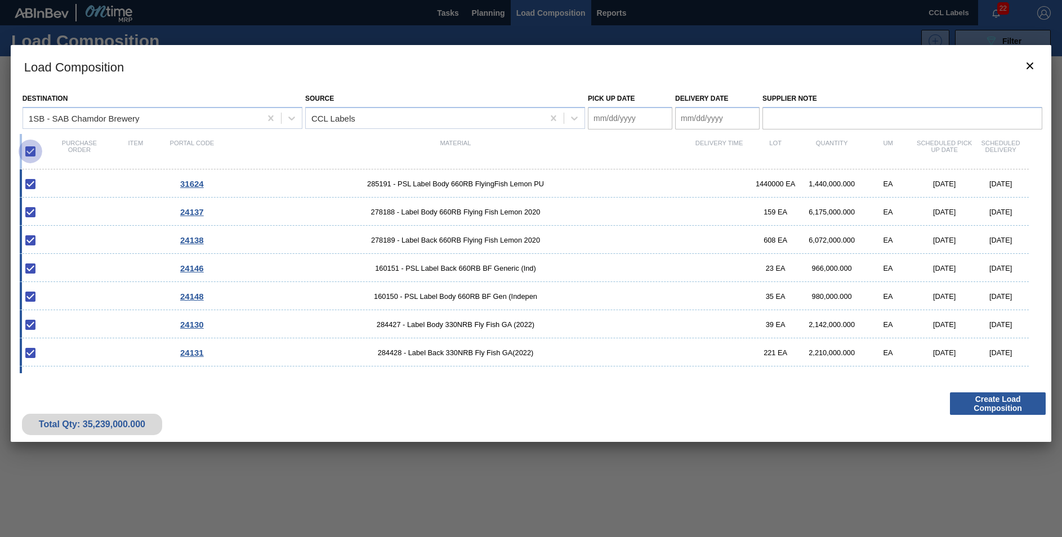
click at [33, 155] on input "checkbox" at bounding box center [31, 152] width 24 height 24
checkbox input "false"
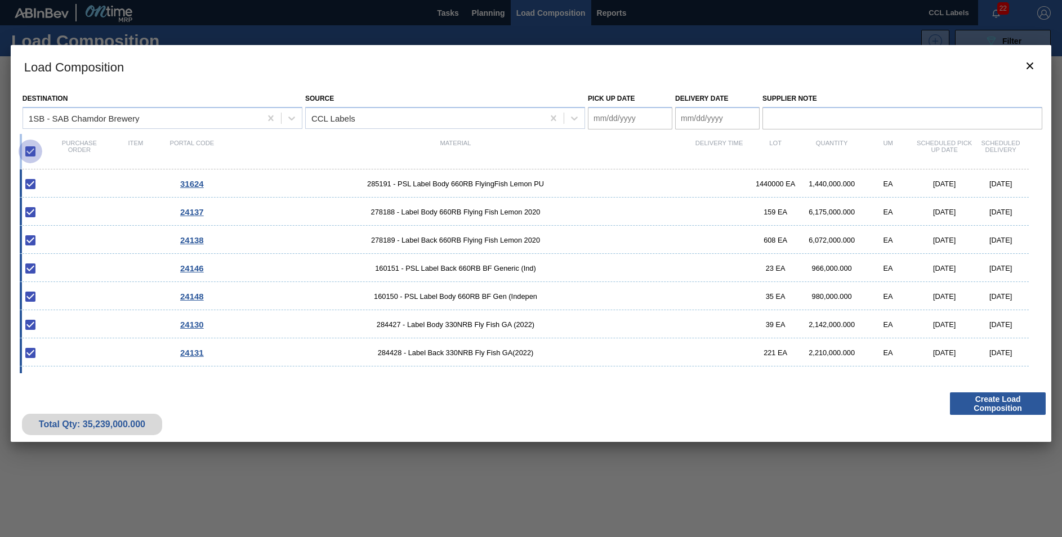
checkbox input "false"
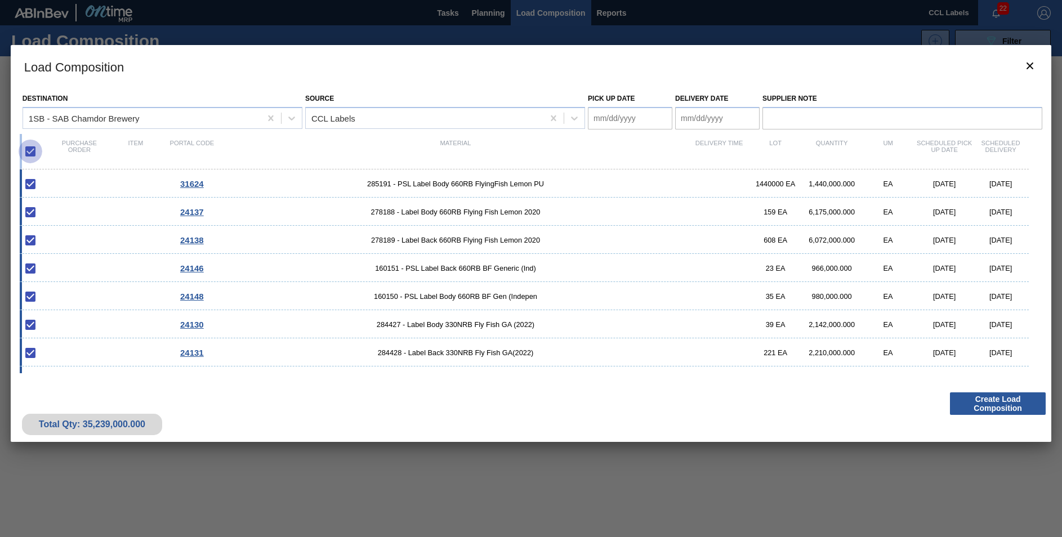
checkbox input "false"
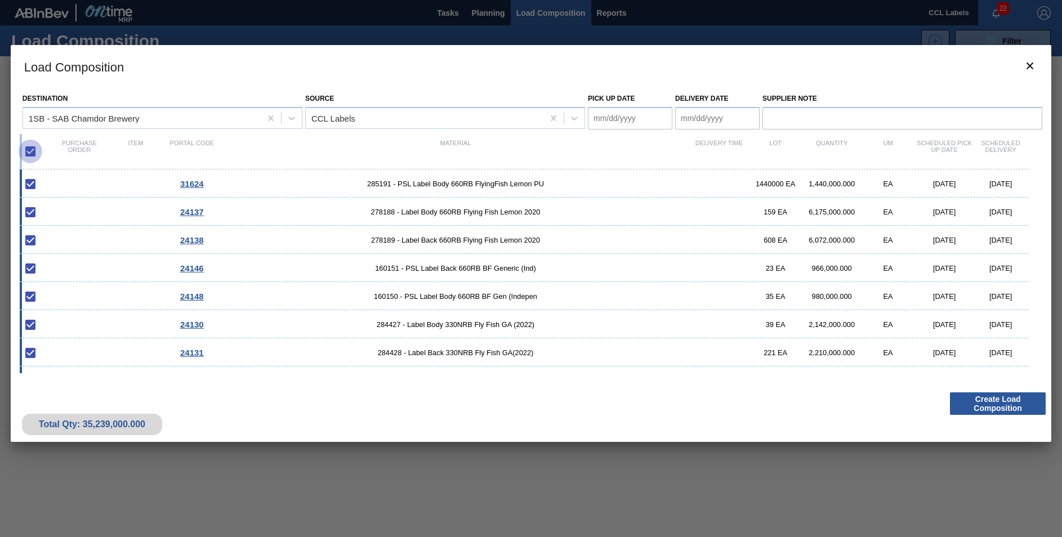
checkbox input "false"
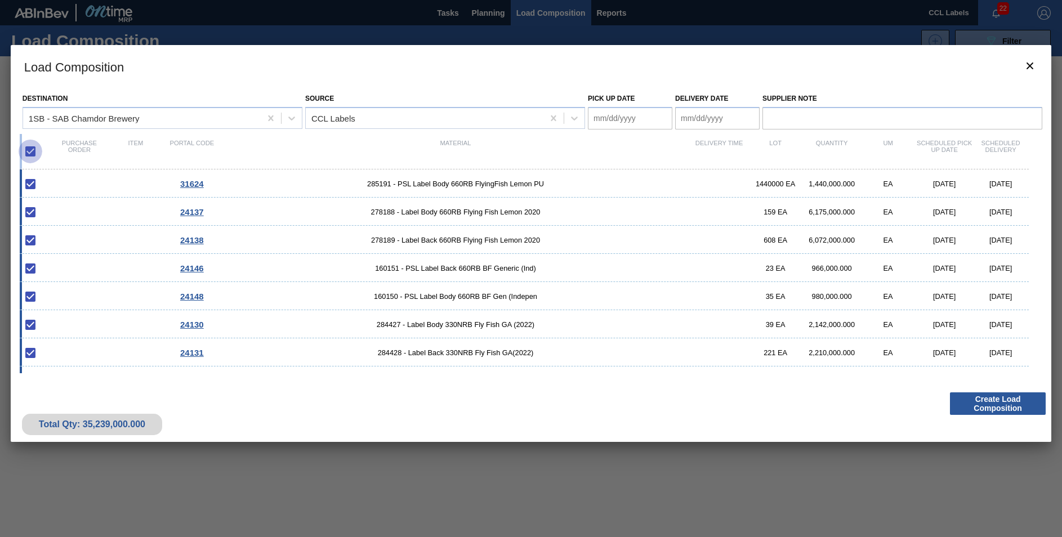
checkbox input "false"
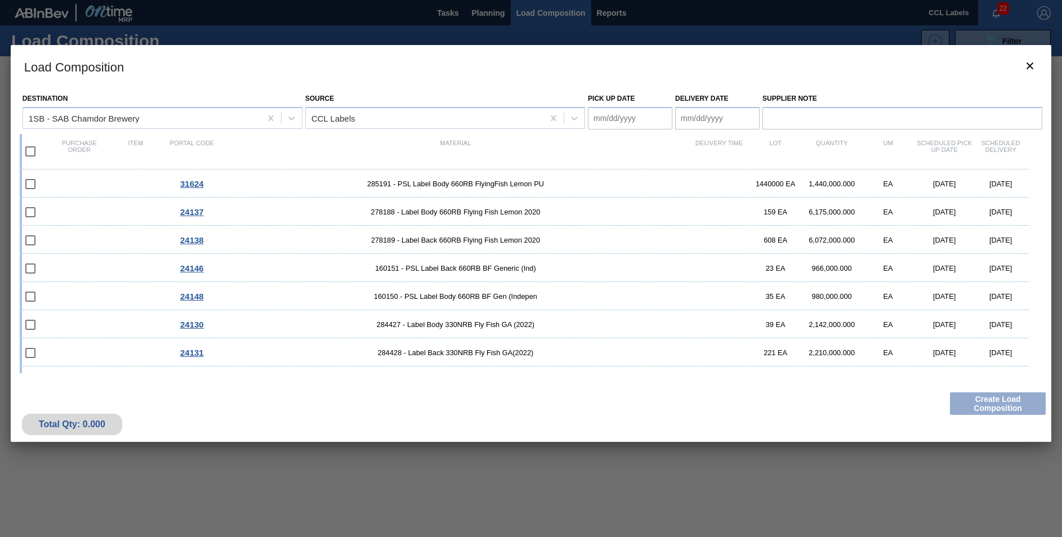
click at [698, 120] on Date "Delivery Date" at bounding box center [717, 118] width 84 height 23
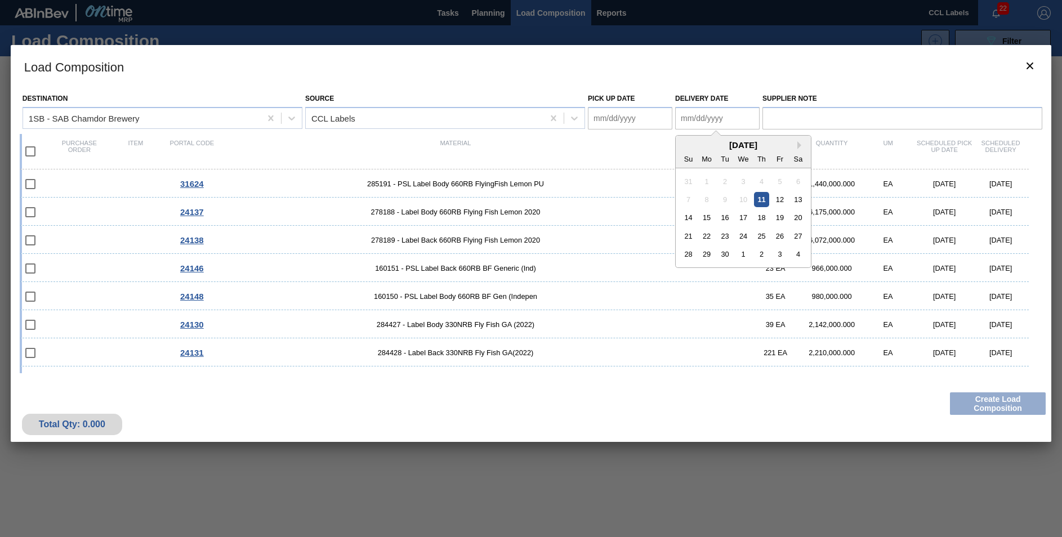
click at [683, 120] on Date "Delivery Date" at bounding box center [717, 118] width 84 height 23
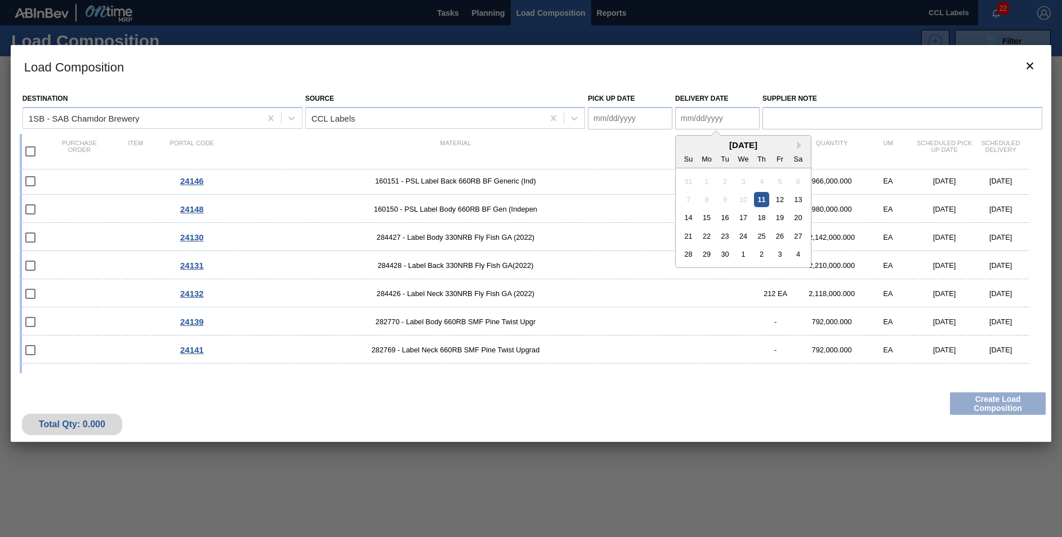
scroll to position [282, 0]
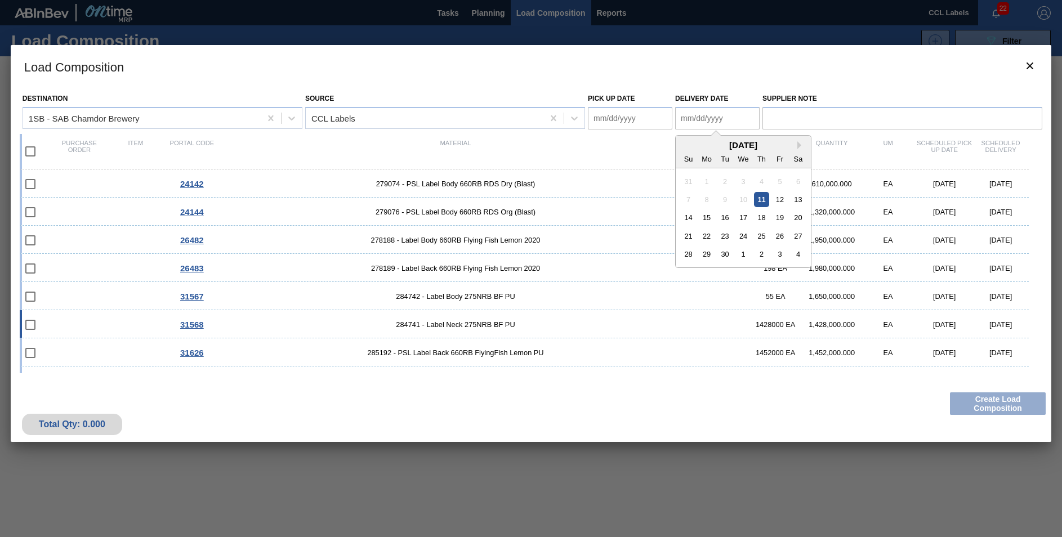
click at [597, 322] on span "284741 - Label Neck 275NRB BF PU" at bounding box center [455, 324] width 471 height 8
type Date "[DATE]"
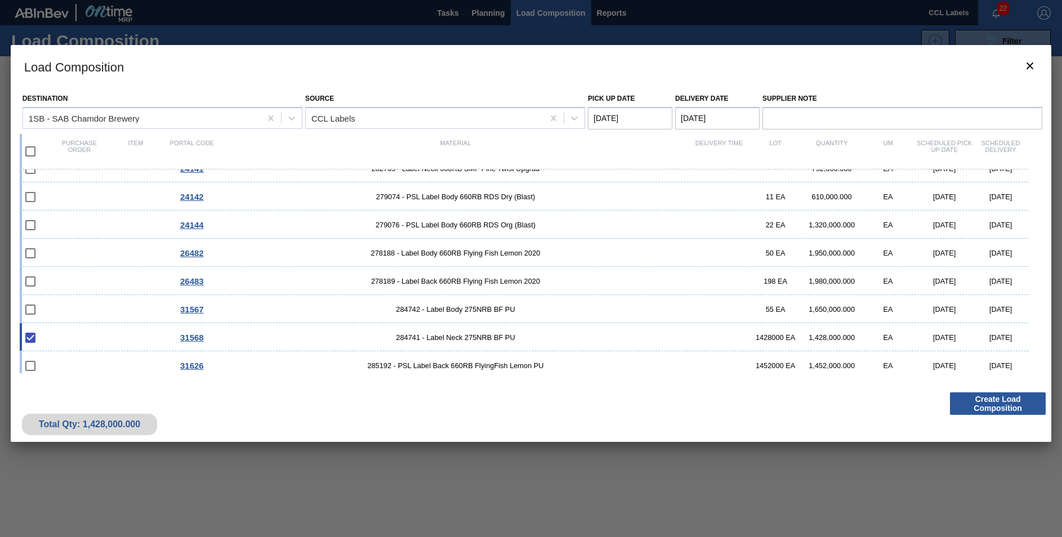
scroll to position [359, 0]
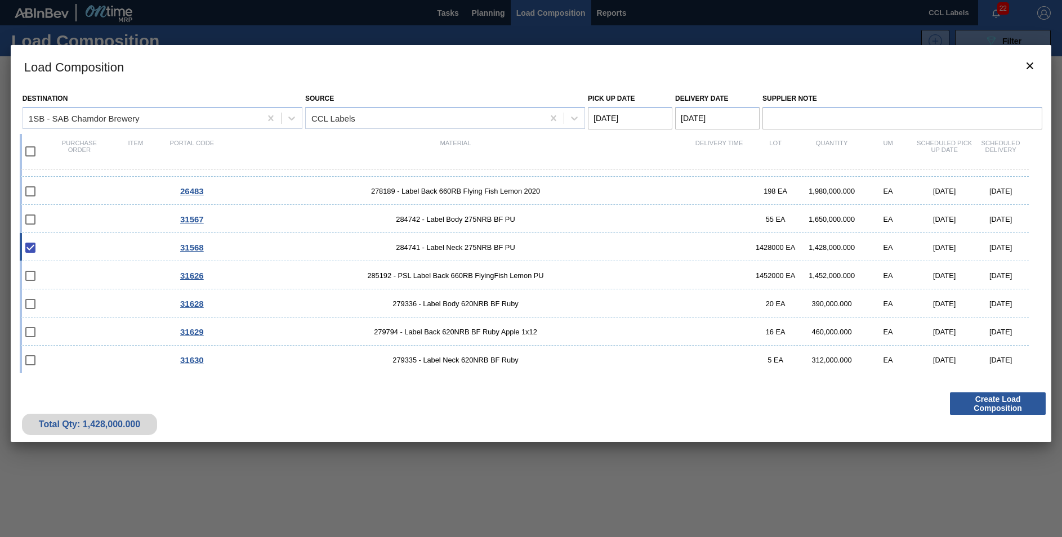
click at [34, 250] on input "checkbox" at bounding box center [31, 248] width 24 height 24
checkbox input "true"
click at [26, 278] on input "checkbox" at bounding box center [31, 276] width 24 height 24
click at [30, 270] on input "checkbox" at bounding box center [31, 276] width 24 height 24
checkbox input "false"
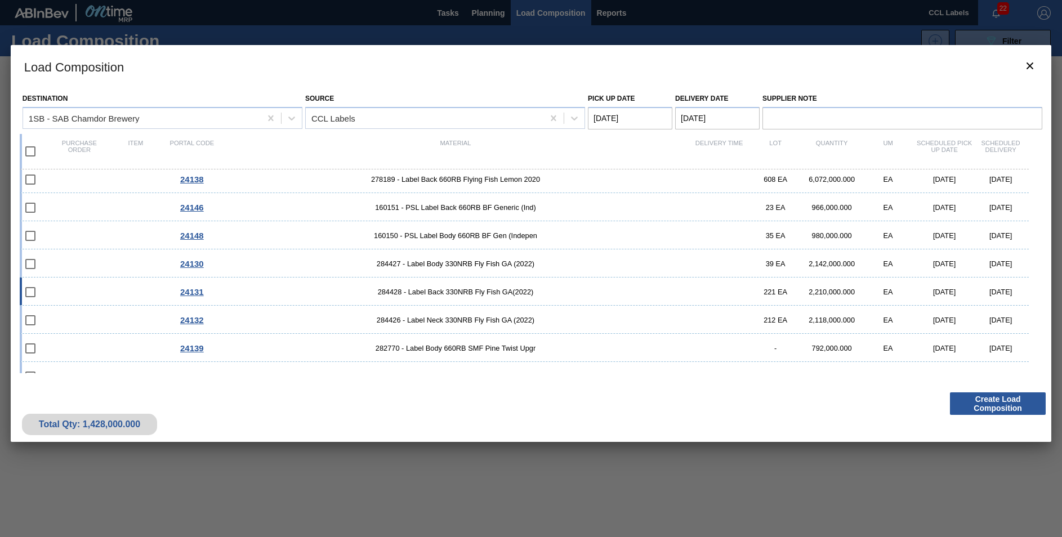
scroll to position [0, 0]
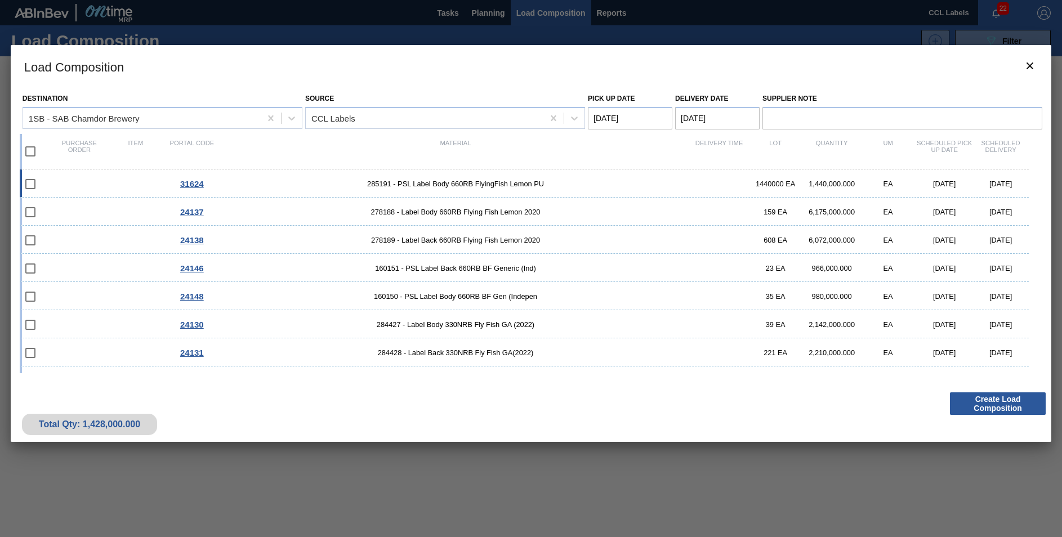
drag, startPoint x: 25, startPoint y: 178, endPoint x: 28, endPoint y: 186, distance: 7.8
click at [25, 181] on input "checkbox" at bounding box center [31, 184] width 24 height 24
click at [30, 189] on input "checkbox" at bounding box center [31, 184] width 24 height 24
checkbox input "false"
click at [33, 155] on input "checkbox" at bounding box center [31, 152] width 24 height 24
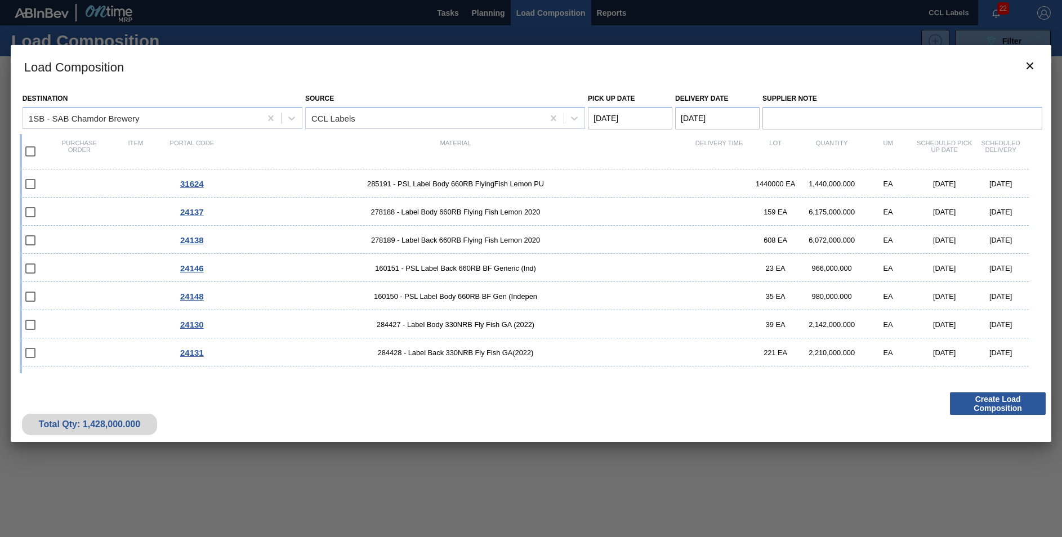
checkbox input "true"
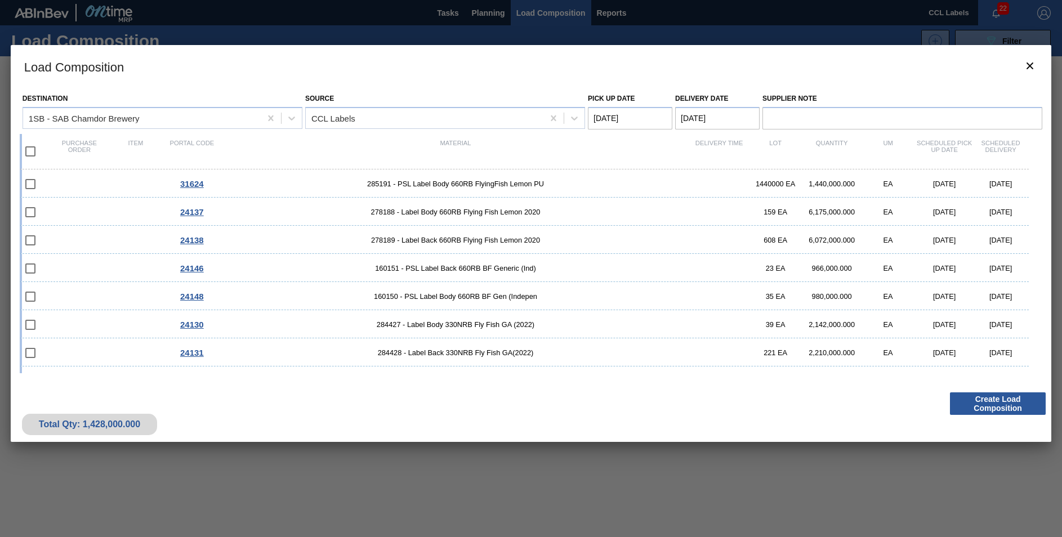
checkbox input "true"
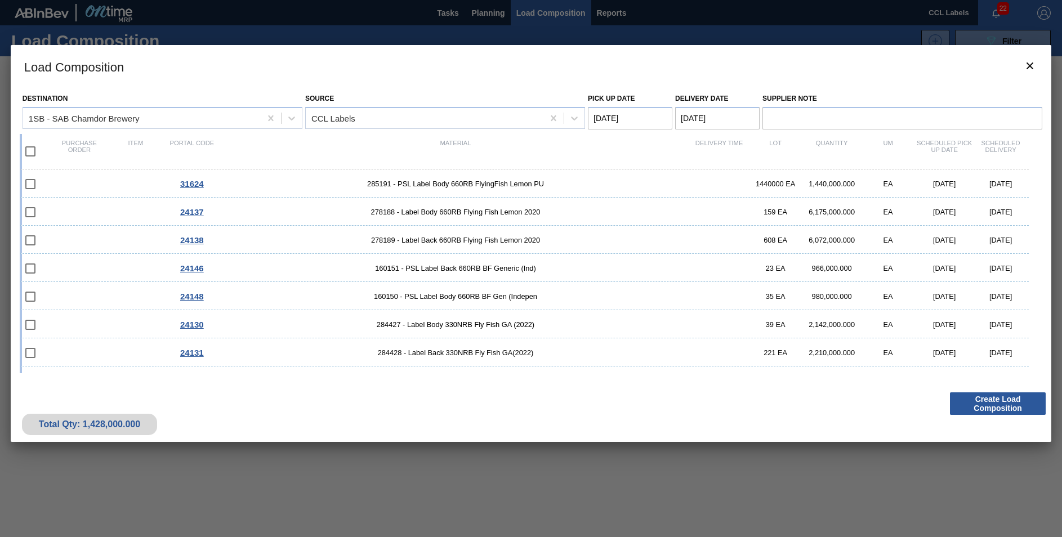
checkbox input "true"
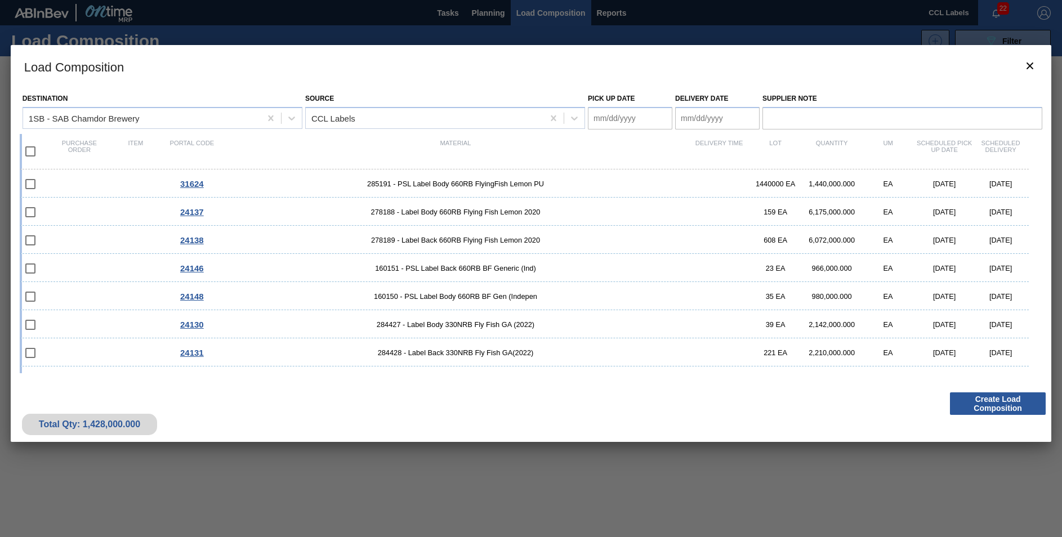
checkbox input "true"
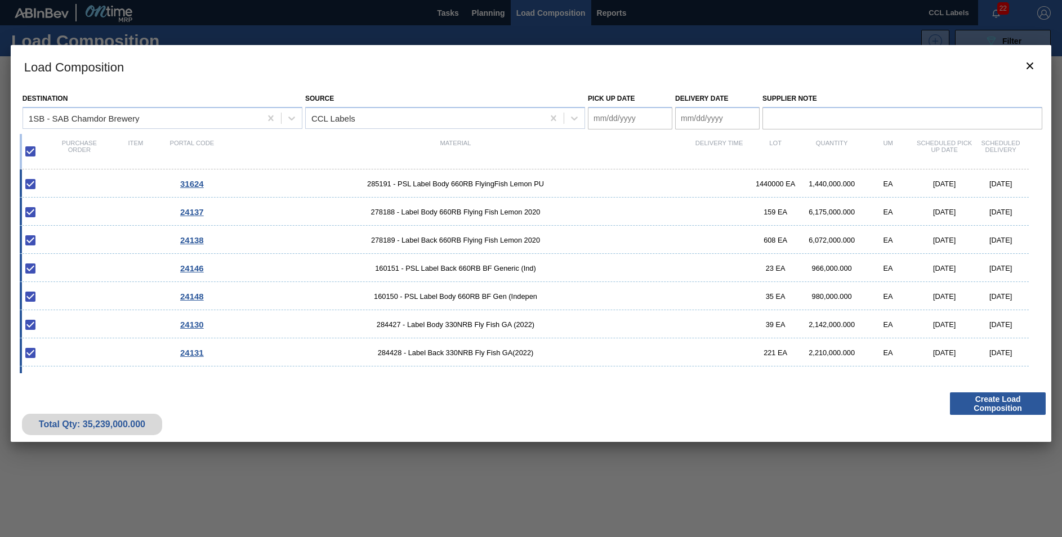
click at [33, 153] on input "checkbox" at bounding box center [31, 152] width 24 height 24
checkbox input "false"
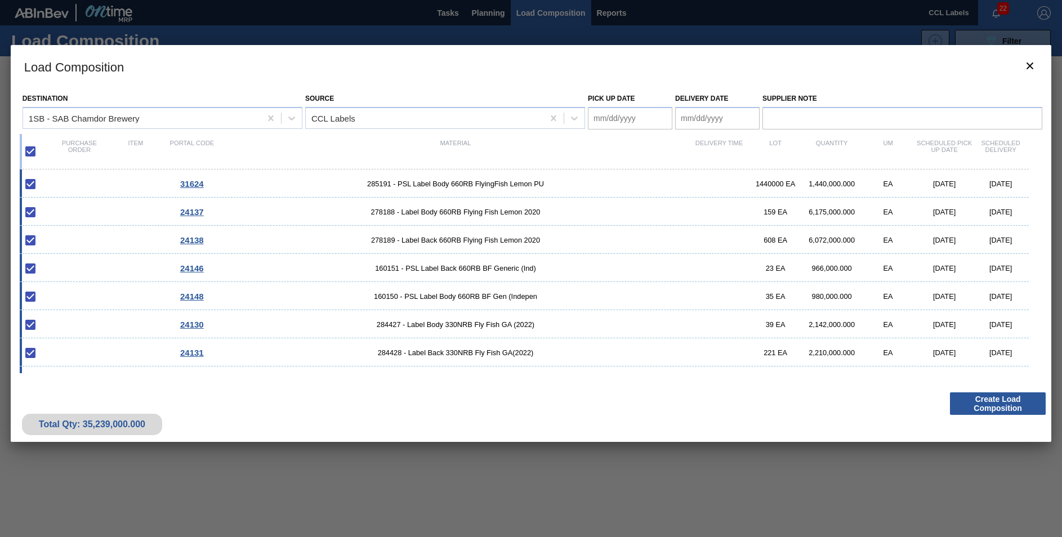
checkbox input "false"
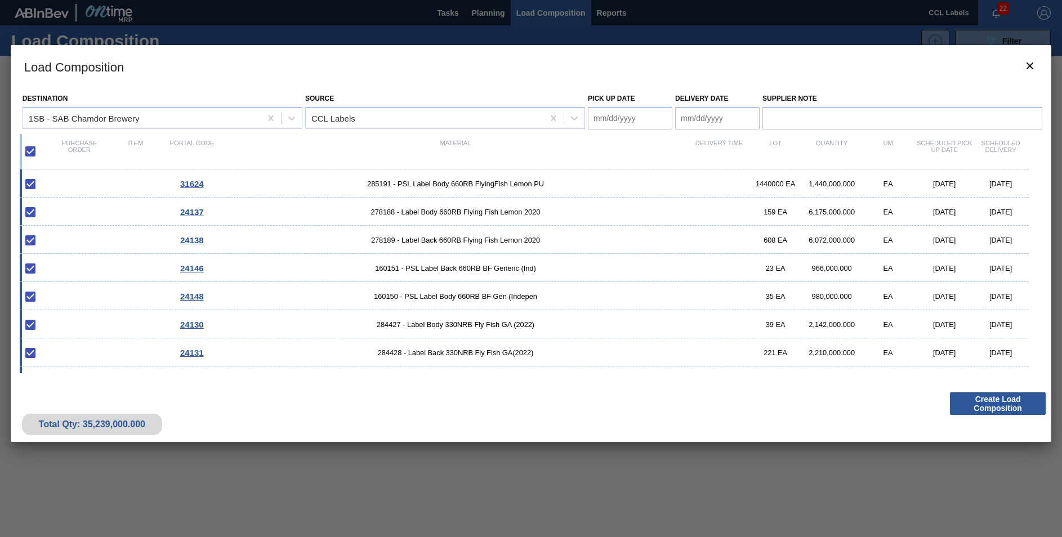
checkbox input "false"
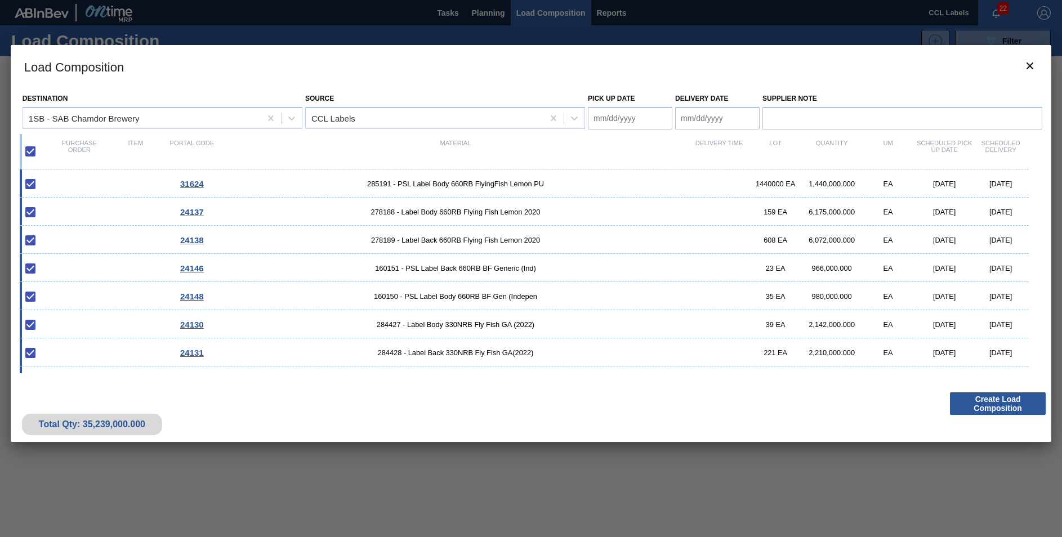
checkbox input "false"
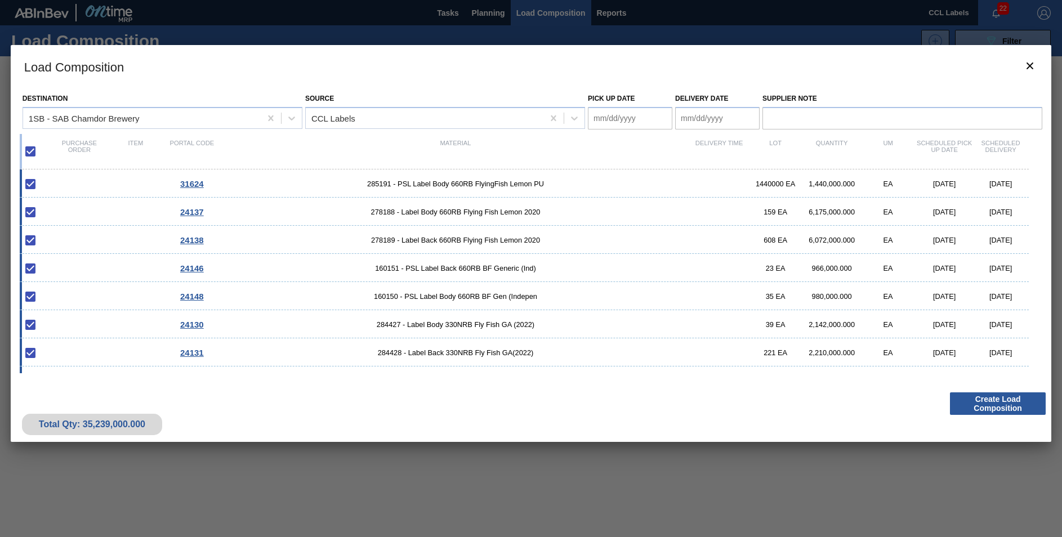
checkbox input "false"
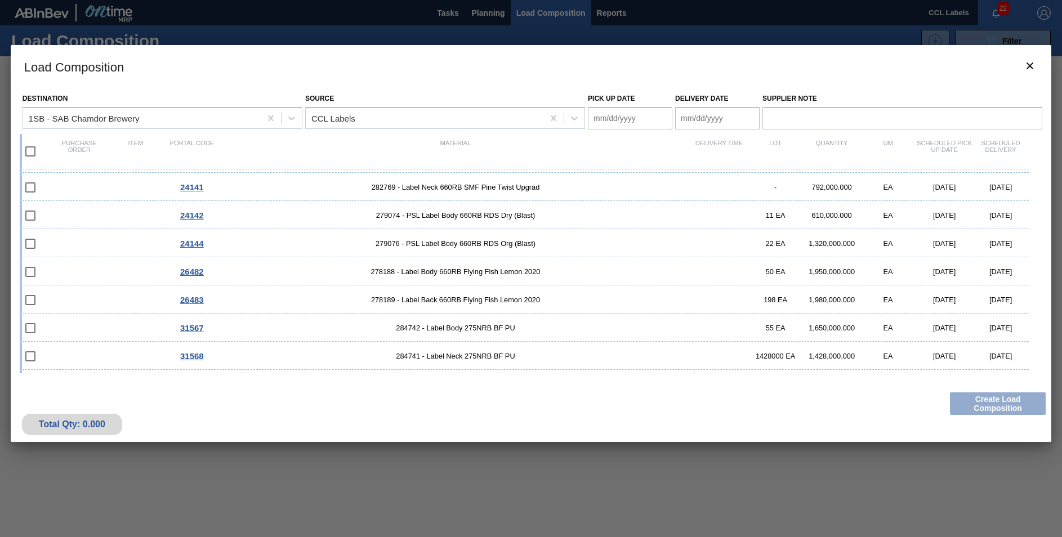
scroll to position [134, 0]
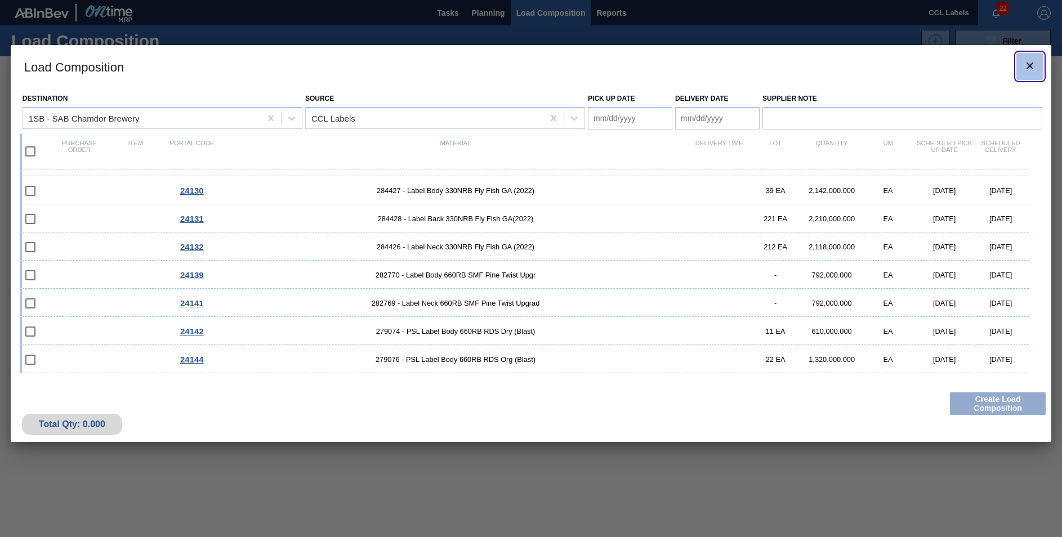
click at [1028, 61] on icon "botão de ícone" at bounding box center [1030, 66] width 14 height 14
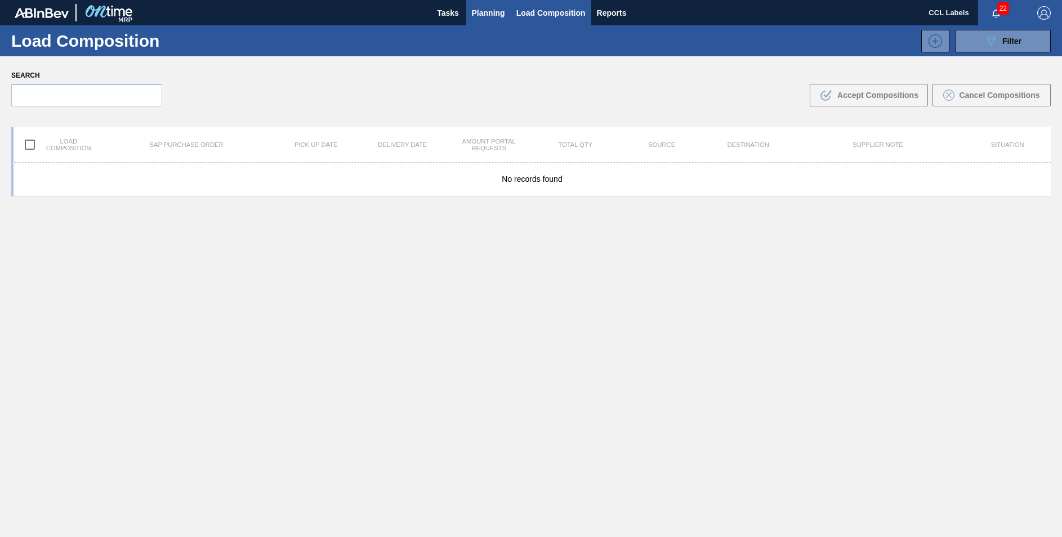
click at [483, 12] on span "Planning" at bounding box center [488, 13] width 33 height 14
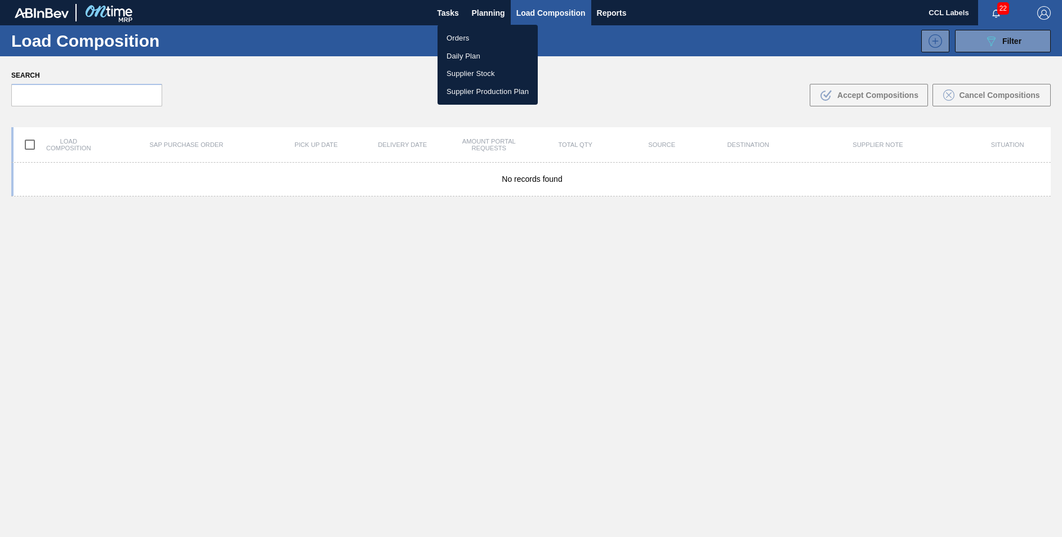
click at [458, 34] on li "Orders" at bounding box center [487, 38] width 100 height 18
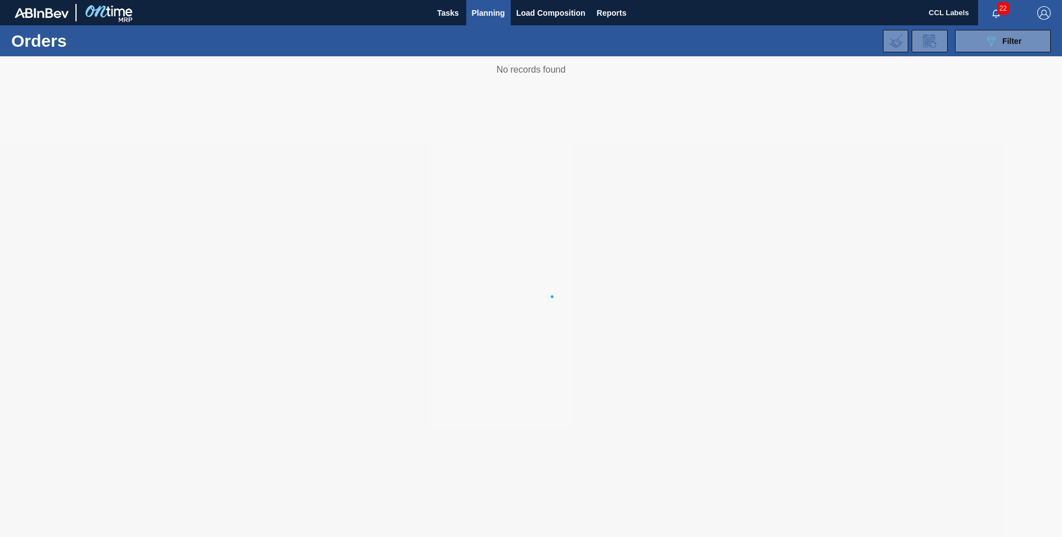
click at [488, 0] on body "Tasks Planning Load Composition Reports CCL Labels 22 Mark all as read Orders 0…" at bounding box center [531, 0] width 1062 height 0
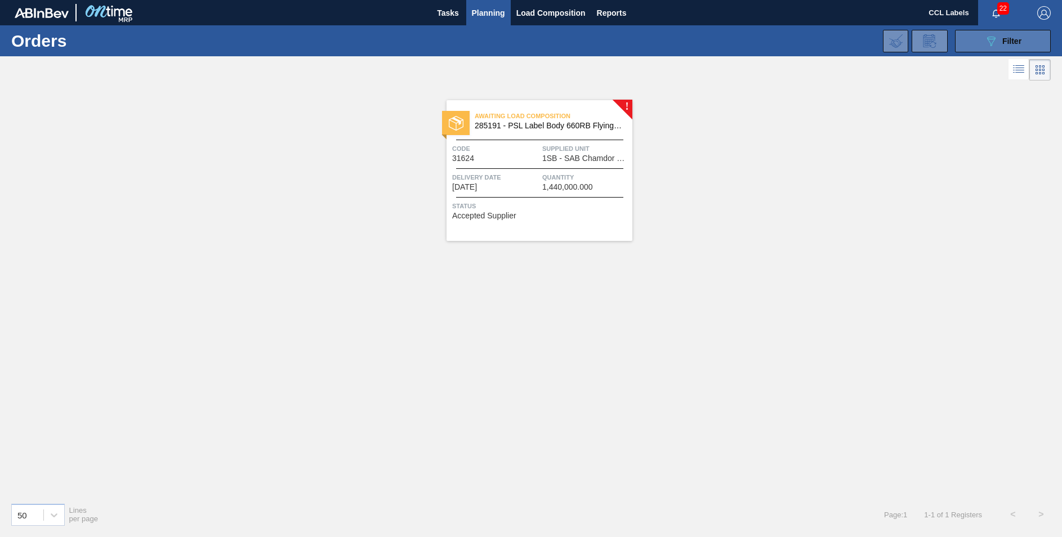
click at [982, 42] on button "089F7B8B-B2A5-4AFE-B5C0-19BA573D28AC Filter" at bounding box center [1003, 41] width 96 height 23
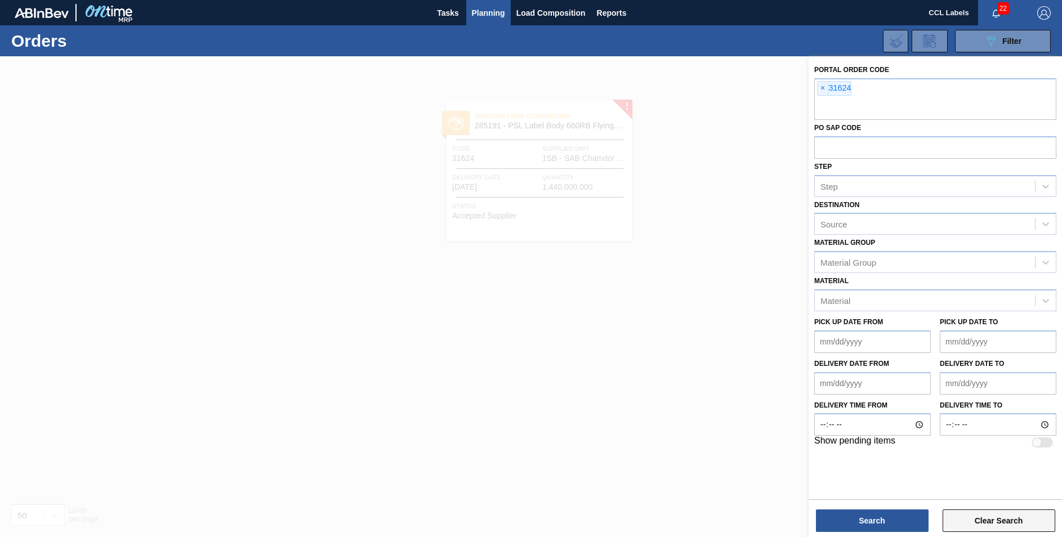
click at [1002, 513] on button "Clear Search" at bounding box center [999, 521] width 113 height 23
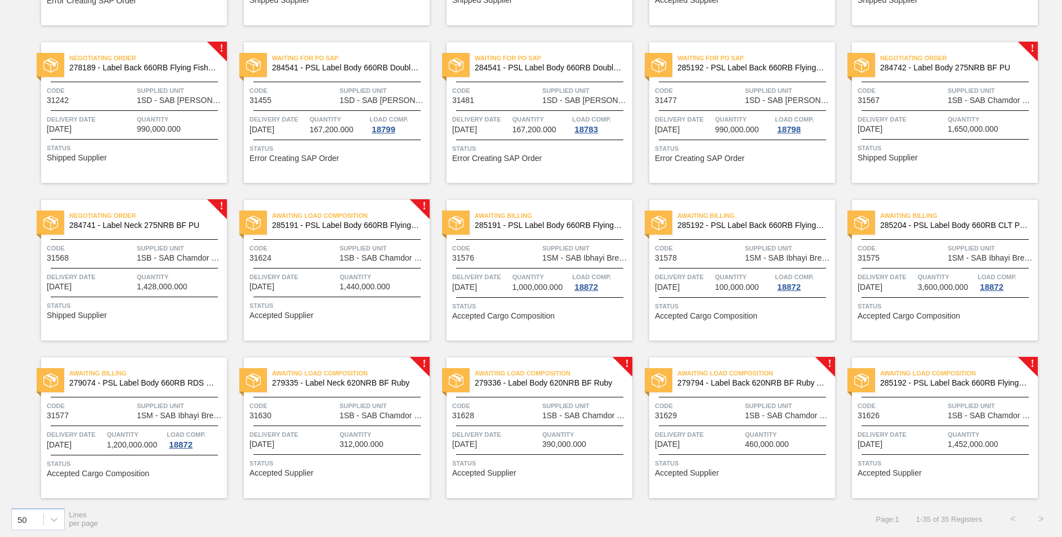
scroll to position [691, 0]
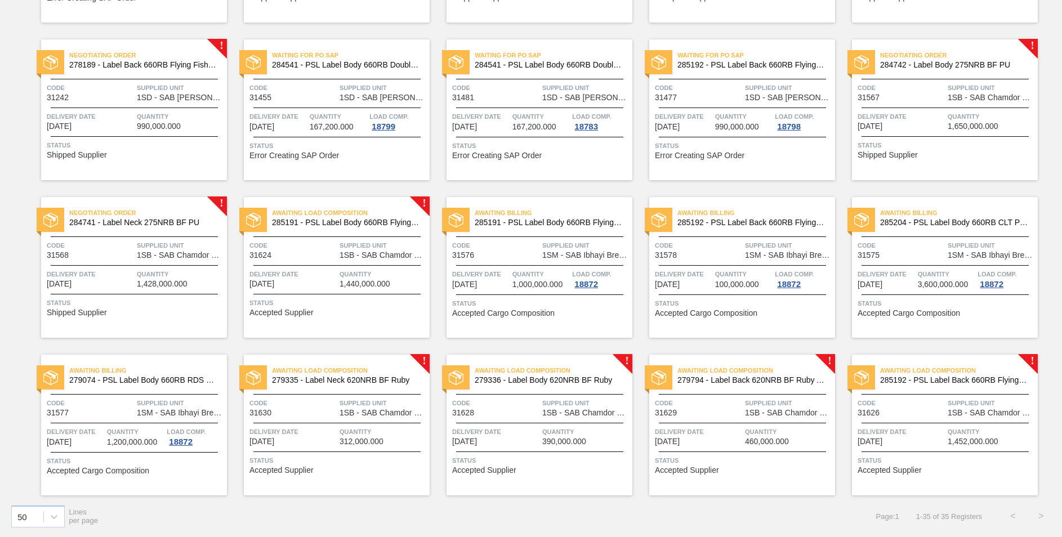
click at [998, 379] on span "285192 - PSL Label Back 660RB FlyingFish Lemon PU" at bounding box center [954, 380] width 149 height 8
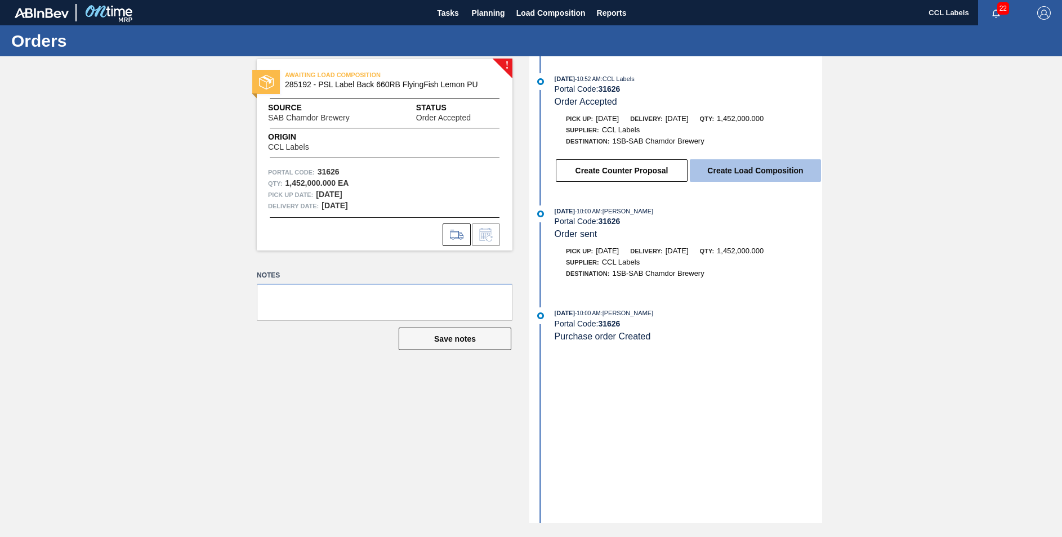
click at [769, 181] on button "Create Load Composition" at bounding box center [755, 170] width 131 height 23
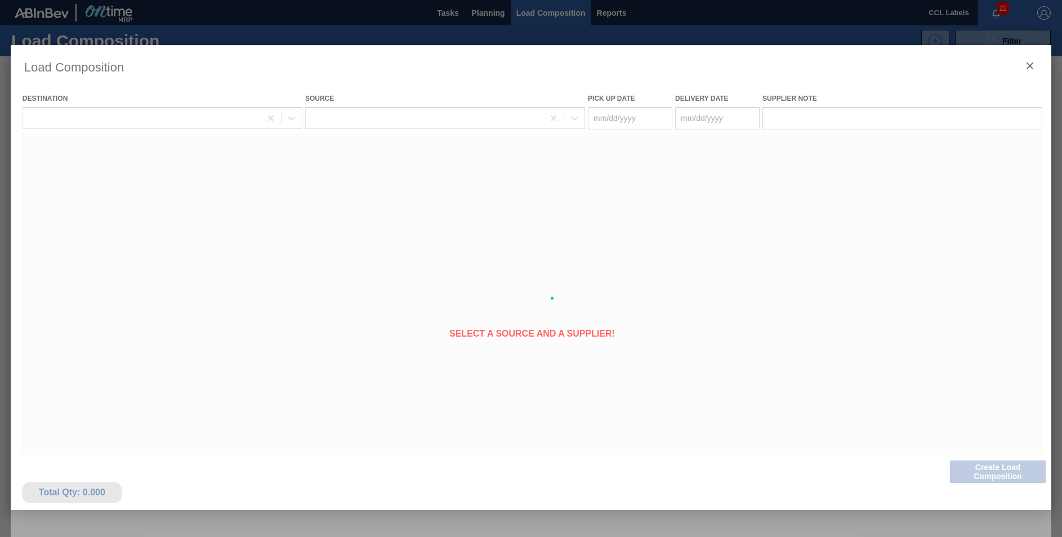
type Date "[DATE]"
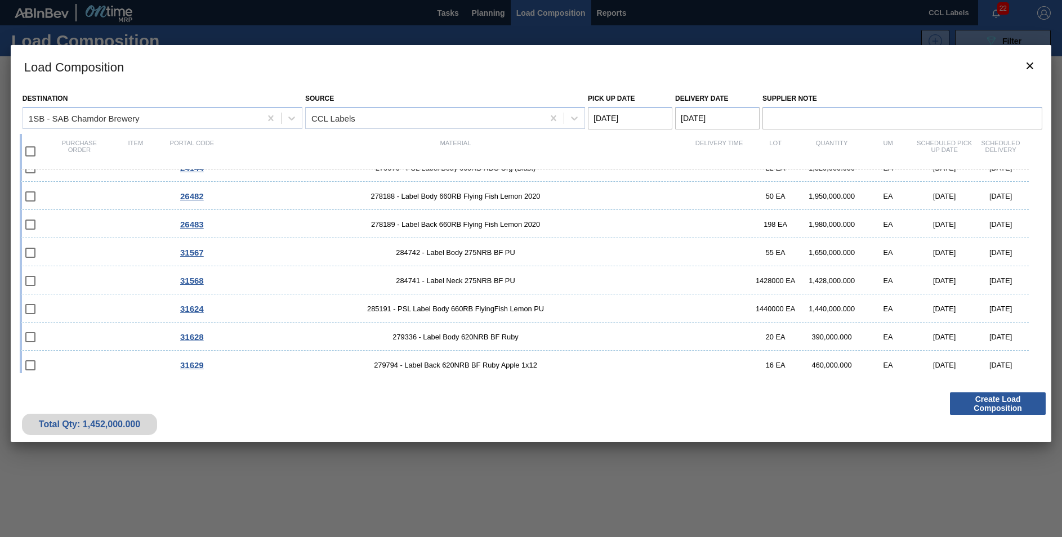
scroll to position [338, 0]
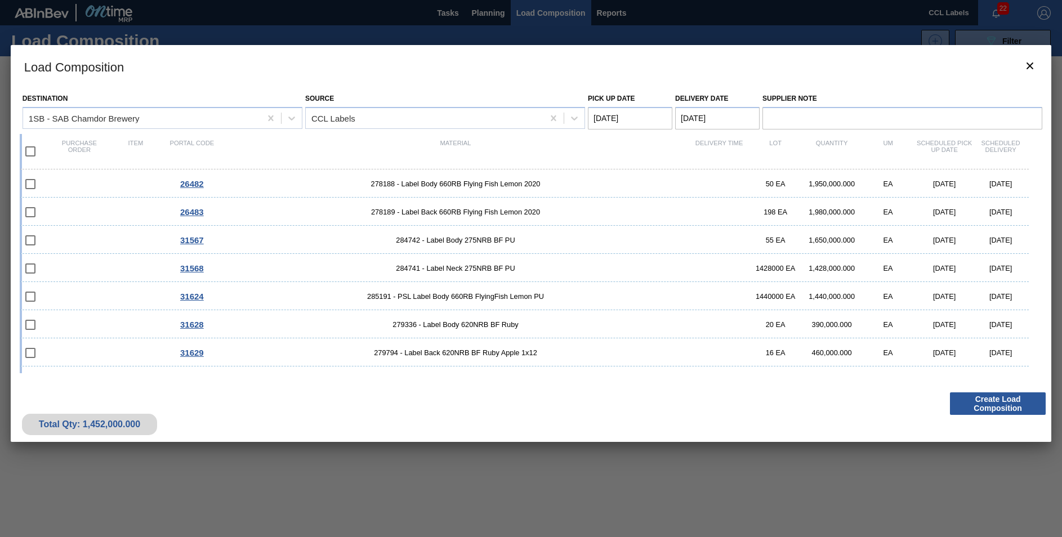
drag, startPoint x: 1038, startPoint y: 341, endPoint x: 1039, endPoint y: 196, distance: 144.7
click at [1039, 196] on div "Destination 1SB - SAB Chamdor Brewery Source CCL Labels Pick up Date [DATE] Del…" at bounding box center [531, 237] width 1040 height 299
click at [484, 189] on div "26482 278188 - Label Body 660RB Flying Fish Lemon 2020 50 EA 1,950,000.000 EA […" at bounding box center [524, 183] width 1009 height 28
checkbox input "true"
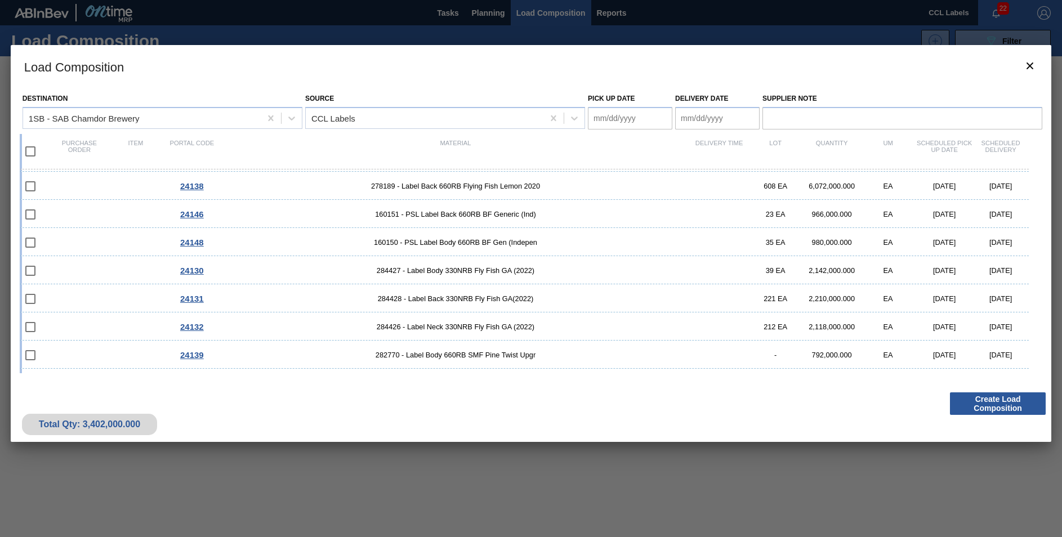
scroll to position [0, 0]
click at [24, 186] on input "checkbox" at bounding box center [31, 184] width 24 height 24
checkbox input "true"
drag, startPoint x: 35, startPoint y: 206, endPoint x: 35, endPoint y: 215, distance: 9.6
click at [35, 208] on input "checkbox" at bounding box center [31, 212] width 24 height 24
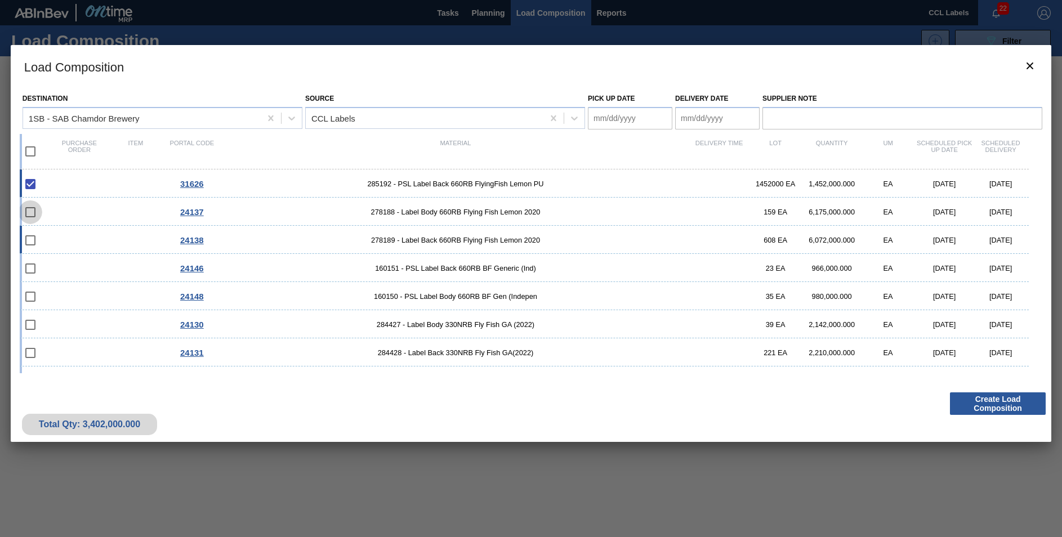
drag, startPoint x: 35, startPoint y: 215, endPoint x: 33, endPoint y: 226, distance: 11.4
click at [35, 218] on input "checkbox" at bounding box center [31, 212] width 24 height 24
checkbox input "false"
click at [31, 240] on input "checkbox" at bounding box center [31, 241] width 24 height 24
checkbox input "false"
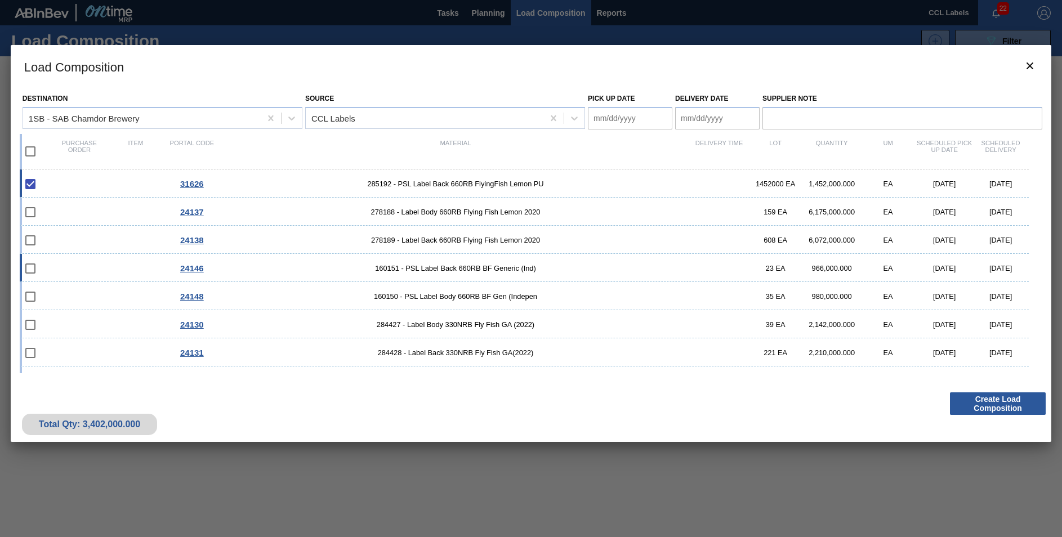
drag, startPoint x: 33, startPoint y: 264, endPoint x: 34, endPoint y: 277, distance: 13.1
click at [33, 265] on input "checkbox" at bounding box center [31, 269] width 24 height 24
checkbox input "false"
drag, startPoint x: 34, startPoint y: 282, endPoint x: 35, endPoint y: 295, distance: 13.0
click at [34, 285] on div "24148 160150 - PSL Label Body 660RB BF Gen (Indepen 35 EA 980,000.000 EA [DATE]…" at bounding box center [524, 296] width 1009 height 28
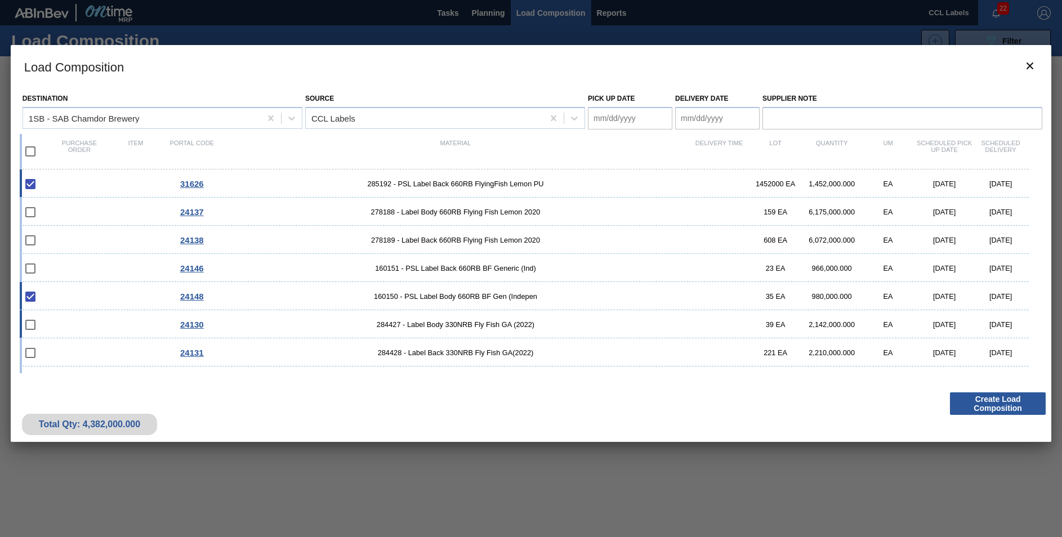
click at [32, 307] on input "checkbox" at bounding box center [31, 297] width 24 height 24
click at [25, 301] on input "checkbox" at bounding box center [31, 297] width 24 height 24
click at [30, 297] on input "checkbox" at bounding box center [31, 297] width 24 height 24
checkbox input "true"
click at [36, 267] on input "checkbox" at bounding box center [31, 269] width 24 height 24
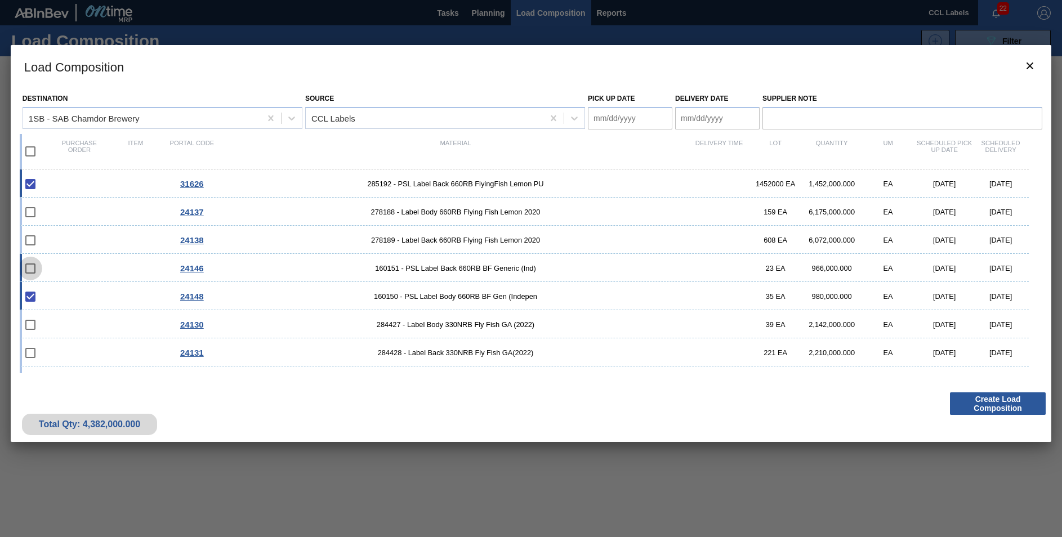
click at [36, 267] on input "checkbox" at bounding box center [31, 269] width 24 height 24
click at [34, 267] on input "checkbox" at bounding box center [31, 269] width 24 height 24
click at [33, 267] on input "checkbox" at bounding box center [31, 269] width 24 height 24
click at [32, 267] on input "checkbox" at bounding box center [31, 269] width 24 height 24
checkbox input "false"
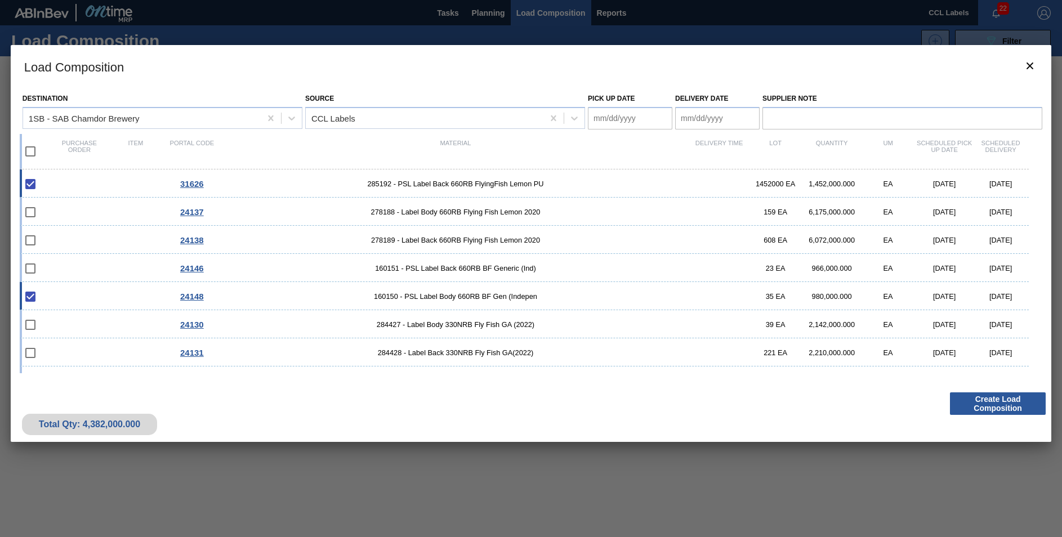
click at [22, 300] on input "checkbox" at bounding box center [31, 297] width 24 height 24
click at [33, 301] on input "checkbox" at bounding box center [31, 297] width 24 height 24
checkbox input "true"
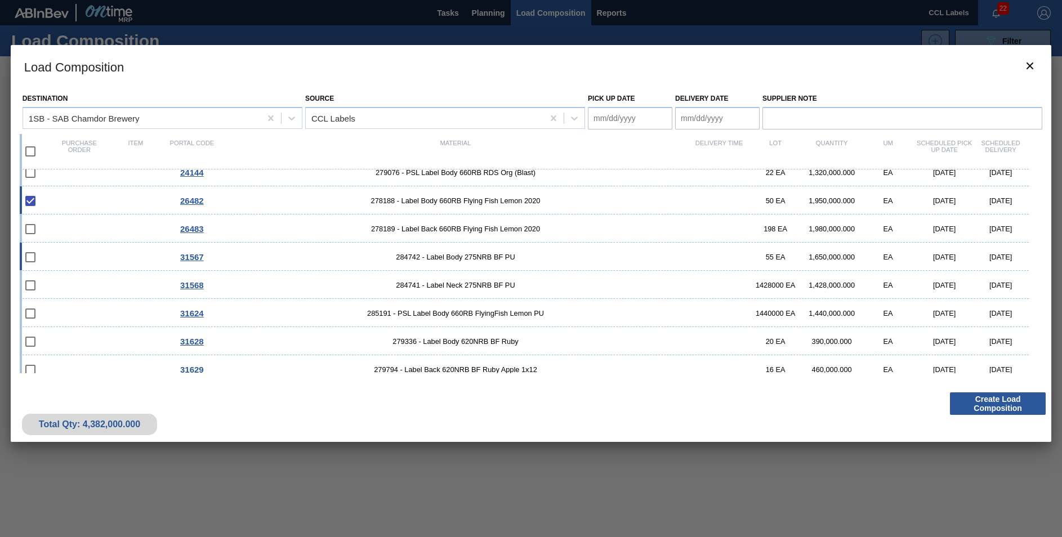
scroll to position [359, 0]
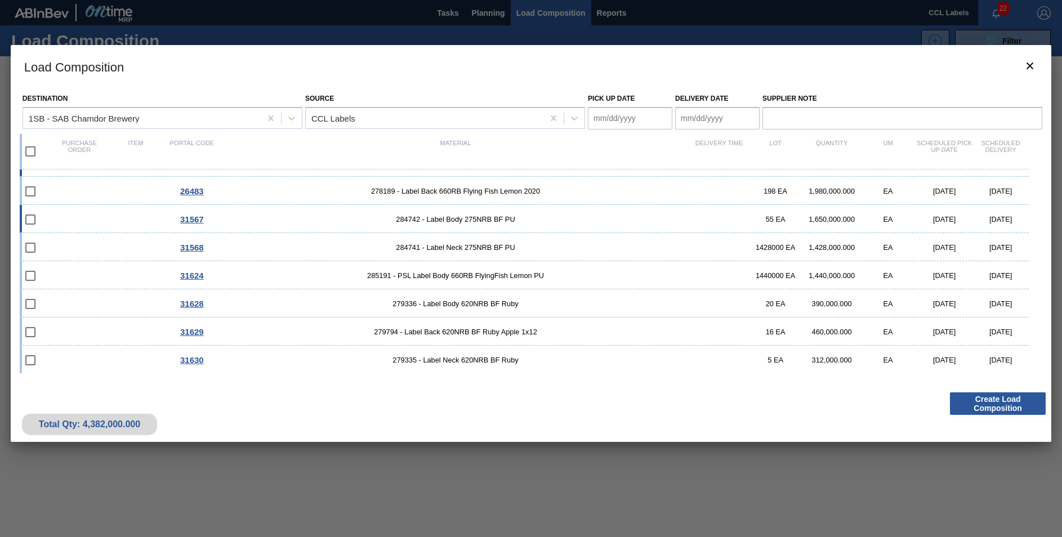
click at [28, 227] on input "checkbox" at bounding box center [31, 220] width 24 height 24
click at [29, 227] on input "checkbox" at bounding box center [31, 220] width 24 height 24
click at [30, 225] on input "checkbox" at bounding box center [31, 220] width 24 height 24
click at [30, 224] on input "checkbox" at bounding box center [31, 220] width 24 height 24
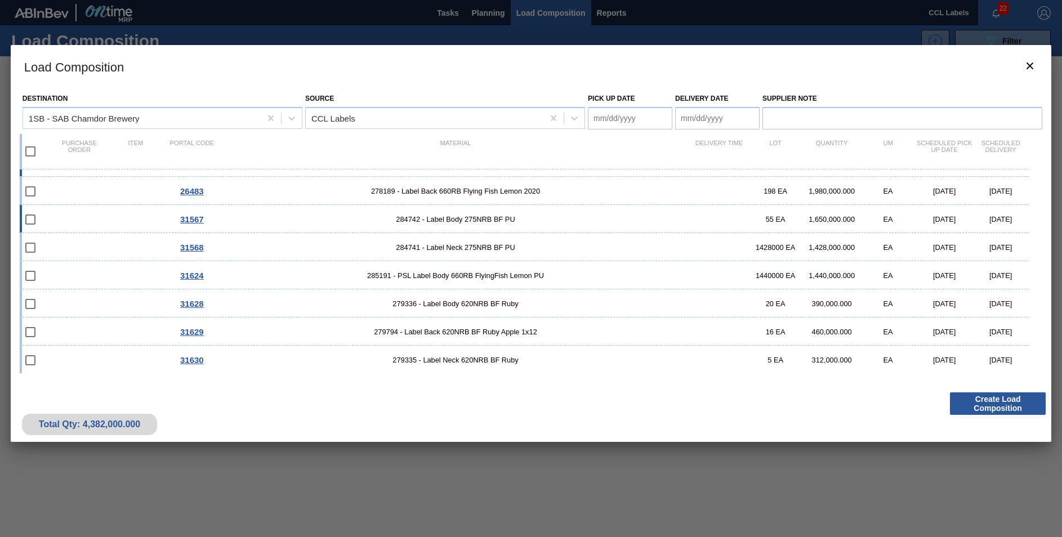
click at [30, 224] on input "checkbox" at bounding box center [31, 220] width 24 height 24
click at [30, 223] on input "checkbox" at bounding box center [31, 220] width 24 height 24
click at [30, 222] on input "checkbox" at bounding box center [31, 220] width 24 height 24
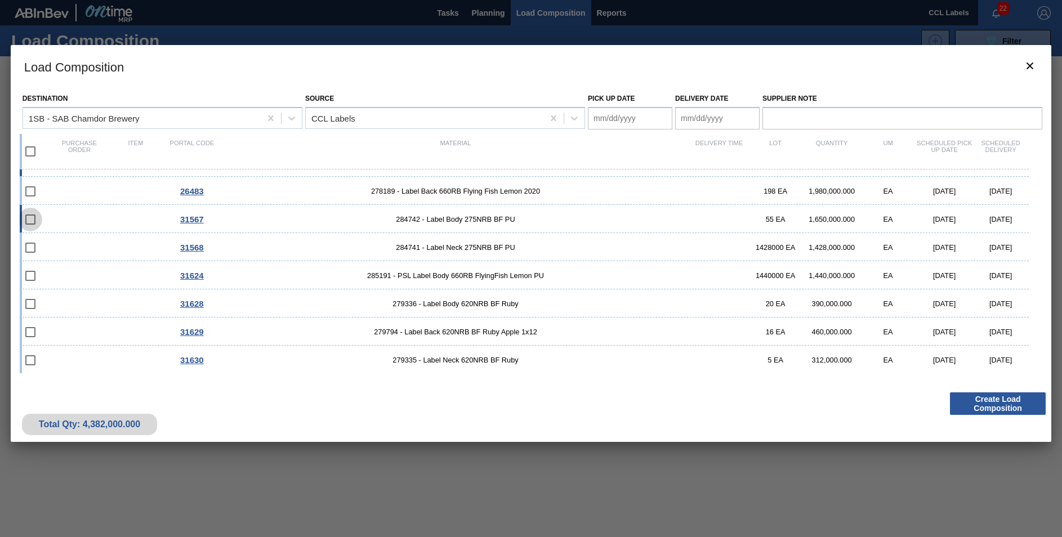
checkbox input "false"
click at [28, 251] on input "checkbox" at bounding box center [31, 248] width 24 height 24
click at [30, 251] on input "checkbox" at bounding box center [31, 248] width 24 height 24
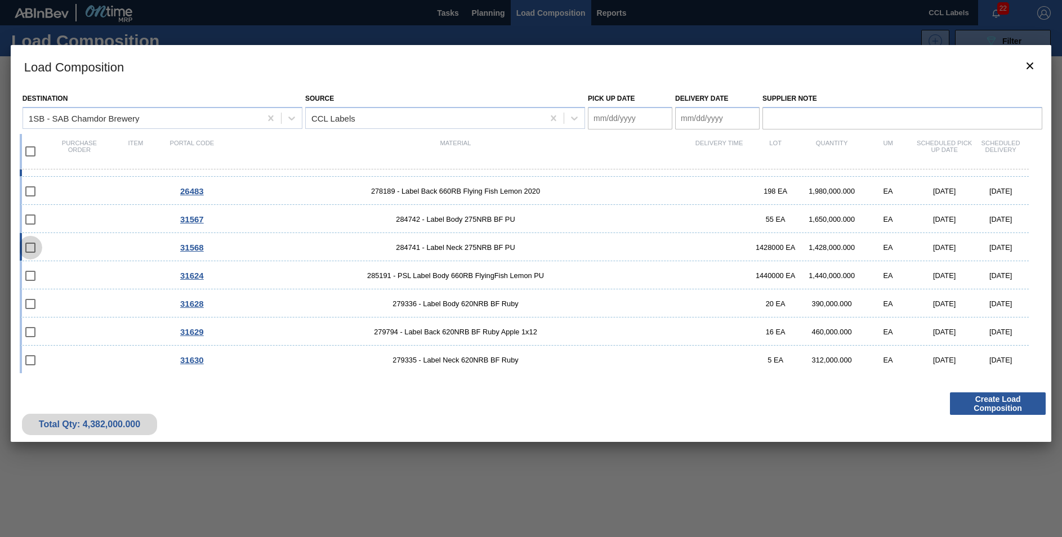
checkbox input "false"
click at [34, 278] on input "checkbox" at bounding box center [31, 276] width 24 height 24
checkbox input "false"
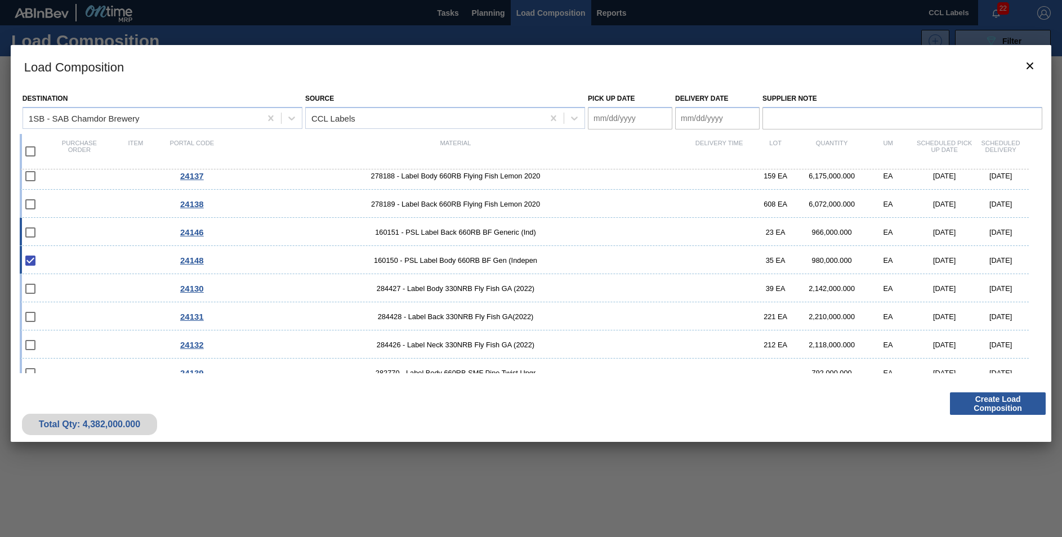
scroll to position [0, 0]
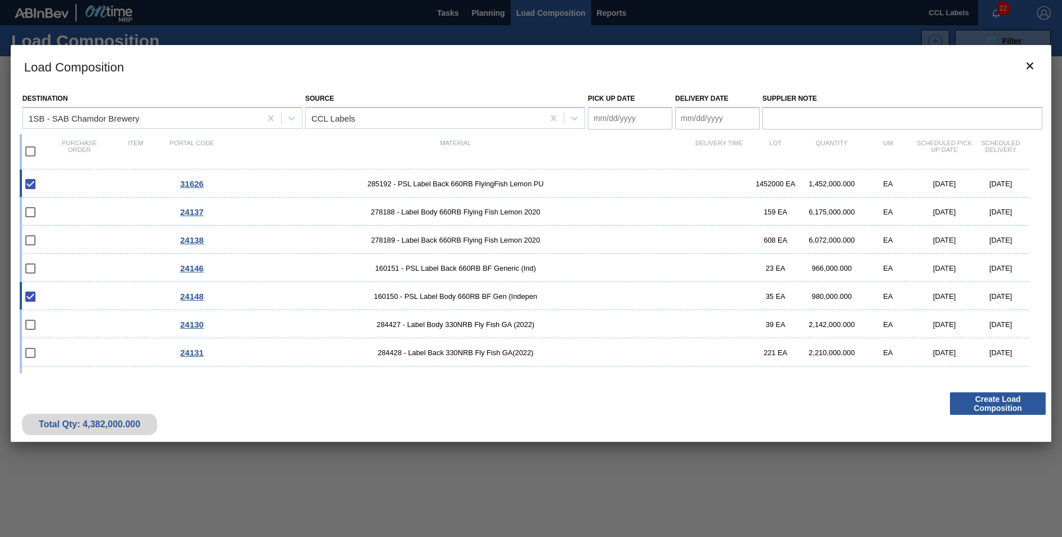
click at [26, 184] on input "checkbox" at bounding box center [31, 184] width 24 height 24
click at [30, 185] on input "checkbox" at bounding box center [31, 184] width 24 height 24
checkbox input "true"
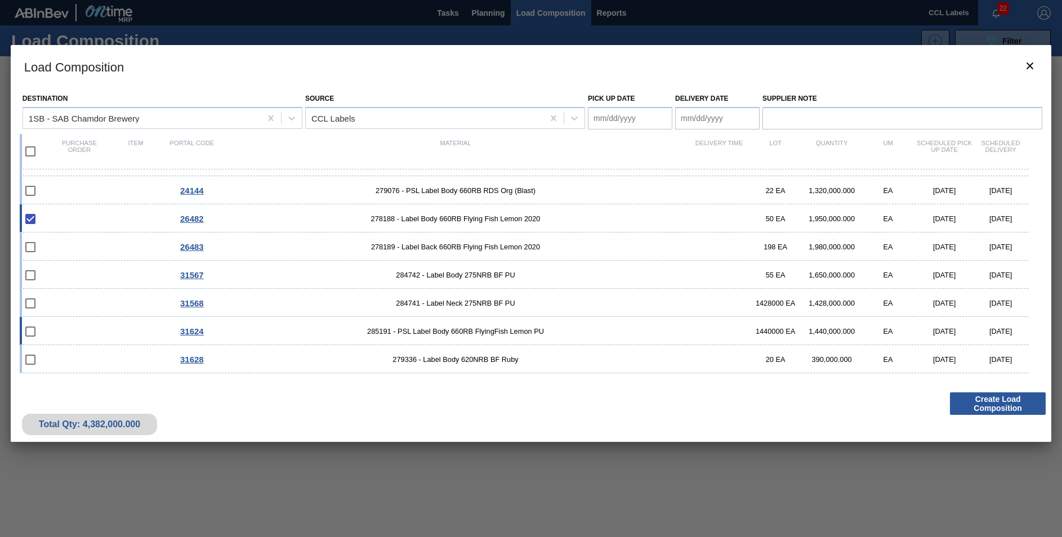
scroll to position [359, 0]
click at [814, 293] on div "31628 279336 - Label Body 620NRB BF Ruby 20 EA 390,000.000 EA [DATE] [DATE]" at bounding box center [524, 303] width 1009 height 28
checkbox input "true"
click at [26, 326] on input "checkbox" at bounding box center [31, 332] width 24 height 24
drag, startPoint x: 30, startPoint y: 326, endPoint x: 344, endPoint y: 325, distance: 314.2
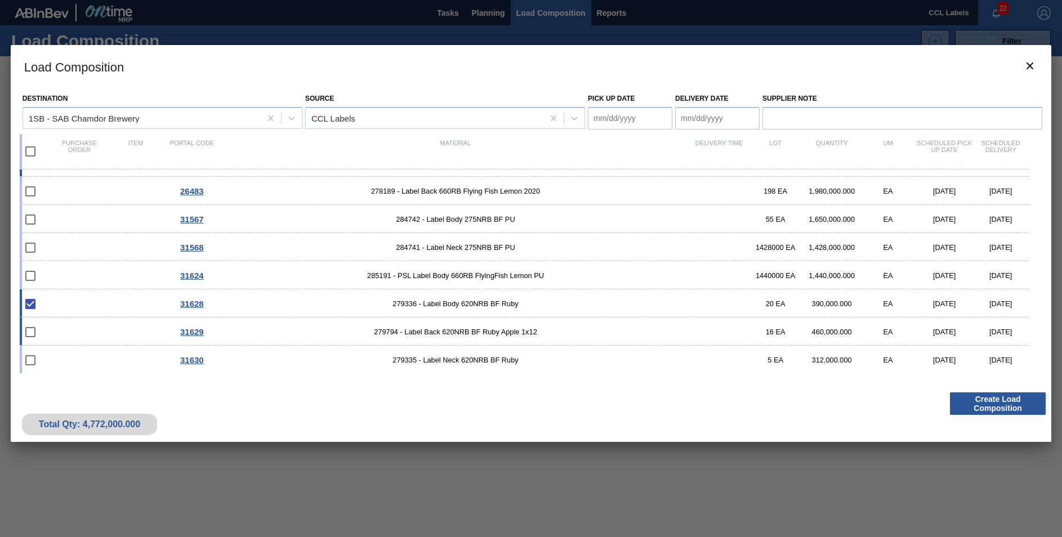
click at [31, 326] on input "checkbox" at bounding box center [31, 332] width 24 height 24
checkbox input "false"
click at [544, 302] on span "279336 - Label Body 620NRB BF Ruby" at bounding box center [455, 304] width 471 height 8
checkbox input "false"
click at [569, 263] on div "31624 285191 - PSL Label Body 660RB FlyingFish Lemon PU 1440000 EA 1,440,000.00…" at bounding box center [524, 275] width 1009 height 28
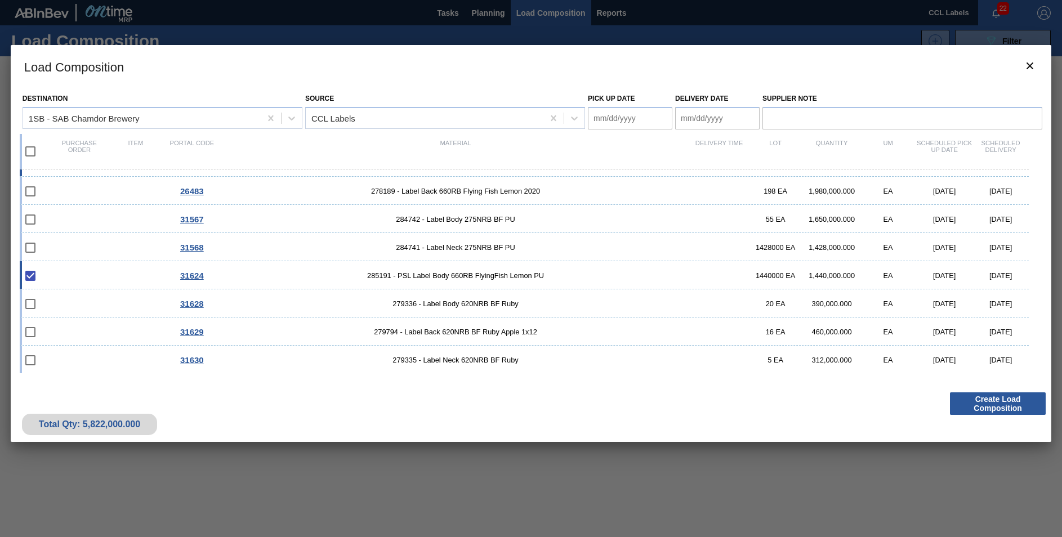
click at [568, 274] on span "285191 - PSL Label Body 660RB FlyingFish Lemon PU" at bounding box center [455, 275] width 471 height 8
checkbox input "false"
click at [544, 254] on div "31568 284741 - Label Neck 275NRB BF PU 1428000 EA 1,428,000.000 EA [DATE] [DATE]" at bounding box center [524, 247] width 1009 height 28
click at [551, 252] on div "31568 284741 - Label Neck 275NRB BF PU 1428000 EA 1,428,000.000 EA [DATE] [DATE]" at bounding box center [524, 247] width 1009 height 28
checkbox input "false"
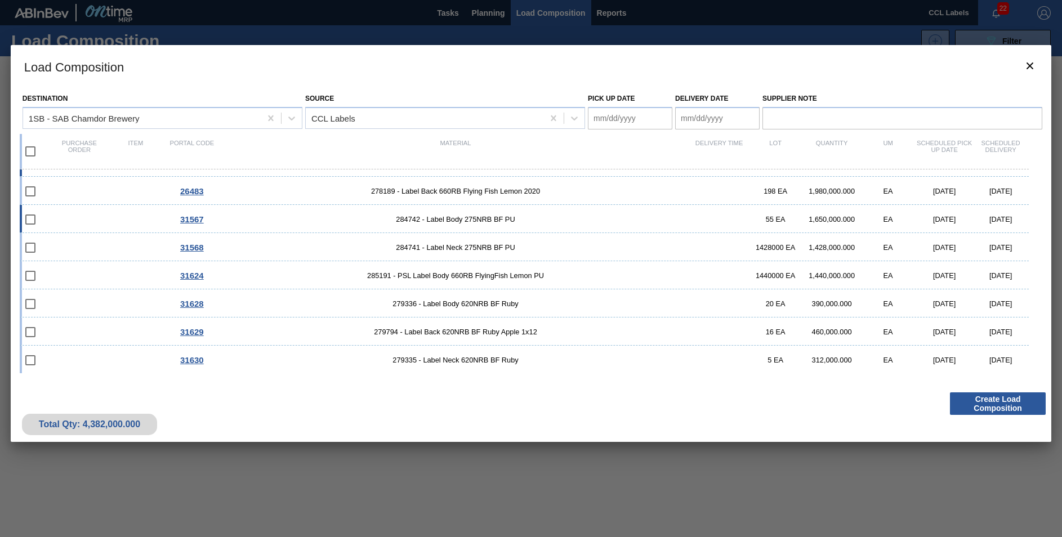
click at [533, 219] on span "284742 - Label Body 275NRB BF PU" at bounding box center [455, 219] width 471 height 8
checkbox input "true"
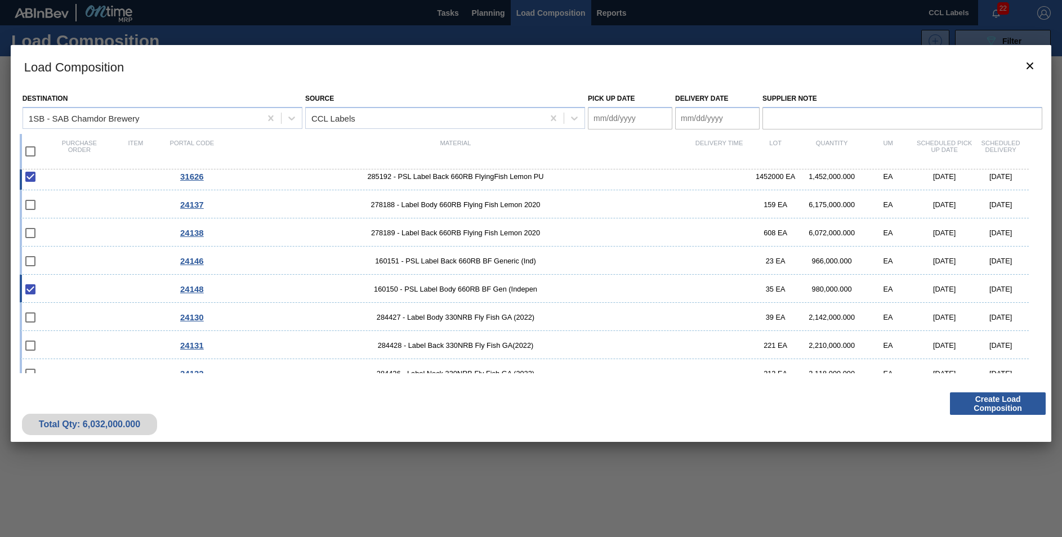
scroll to position [0, 0]
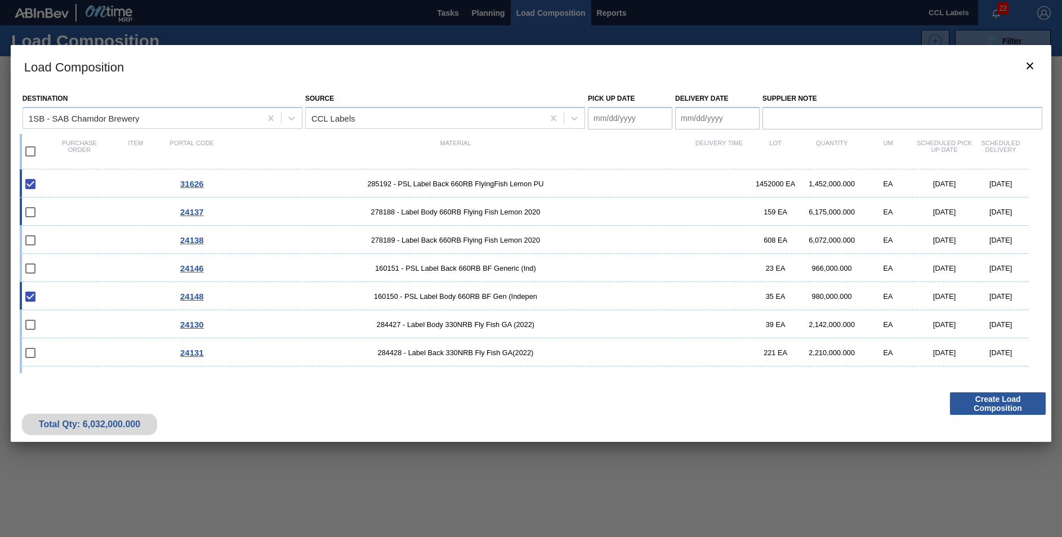
click at [418, 213] on span "278188 - Label Body 660RB Flying Fish Lemon 2020" at bounding box center [455, 212] width 471 height 8
click at [419, 212] on span "278188 - Label Body 660RB Flying Fish Lemon 2020" at bounding box center [455, 212] width 471 height 8
checkbox input "false"
click at [32, 184] on input "checkbox" at bounding box center [31, 184] width 24 height 24
checkbox input "true"
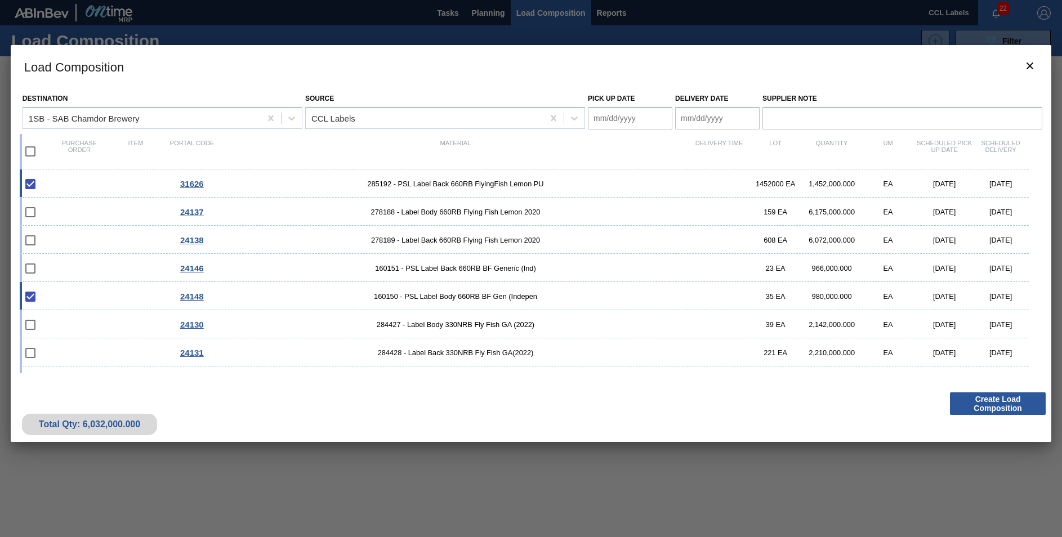
click at [30, 153] on input "checkbox" at bounding box center [31, 152] width 24 height 24
checkbox input "true"
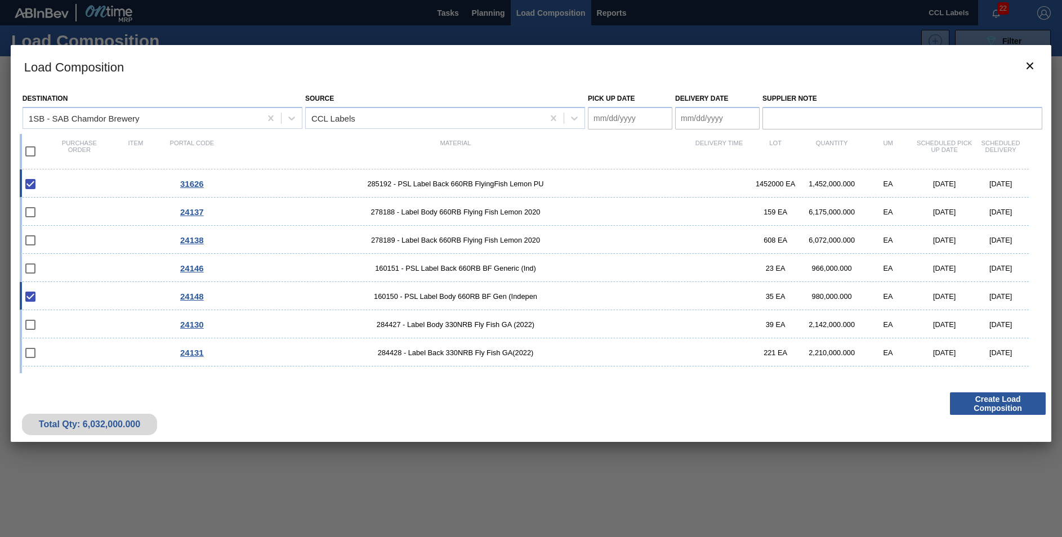
checkbox input "true"
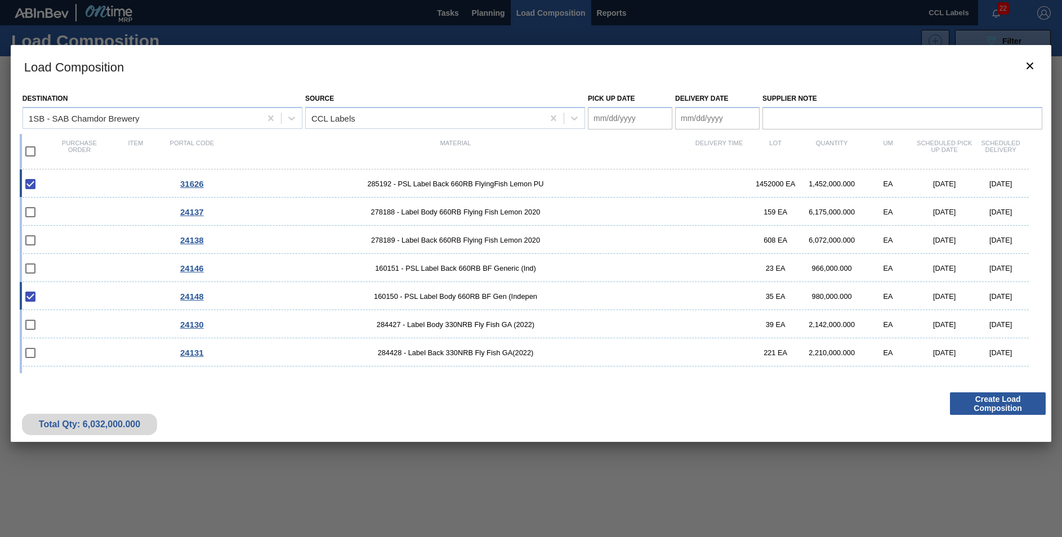
checkbox input "true"
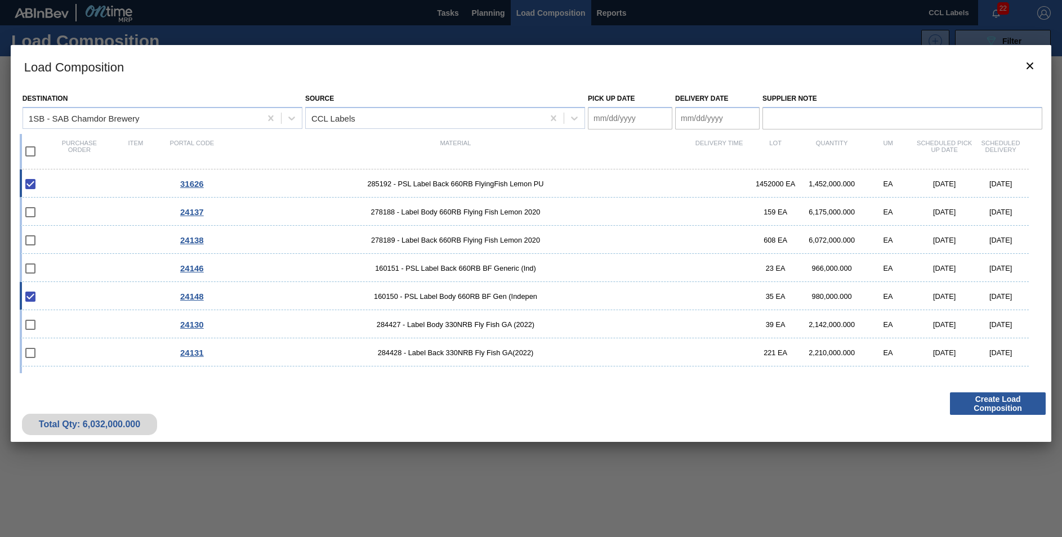
checkbox input "true"
click at [30, 153] on input "checkbox" at bounding box center [31, 152] width 24 height 24
checkbox input "false"
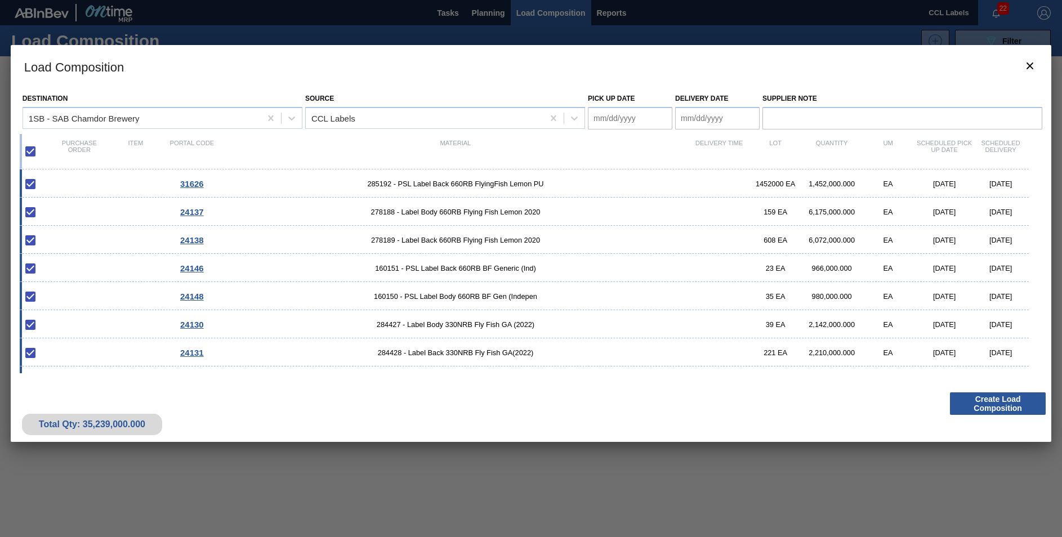
checkbox input "false"
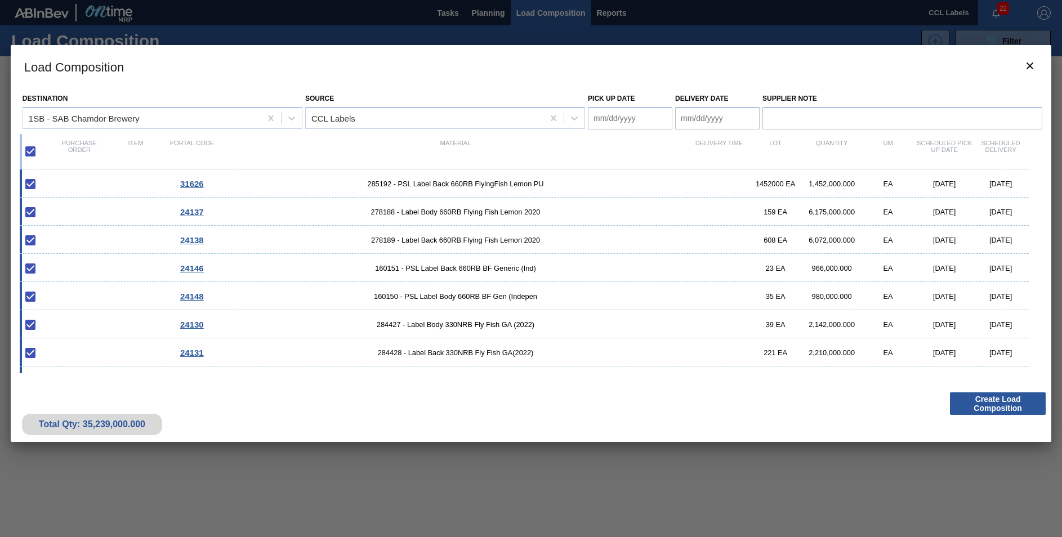
checkbox input "false"
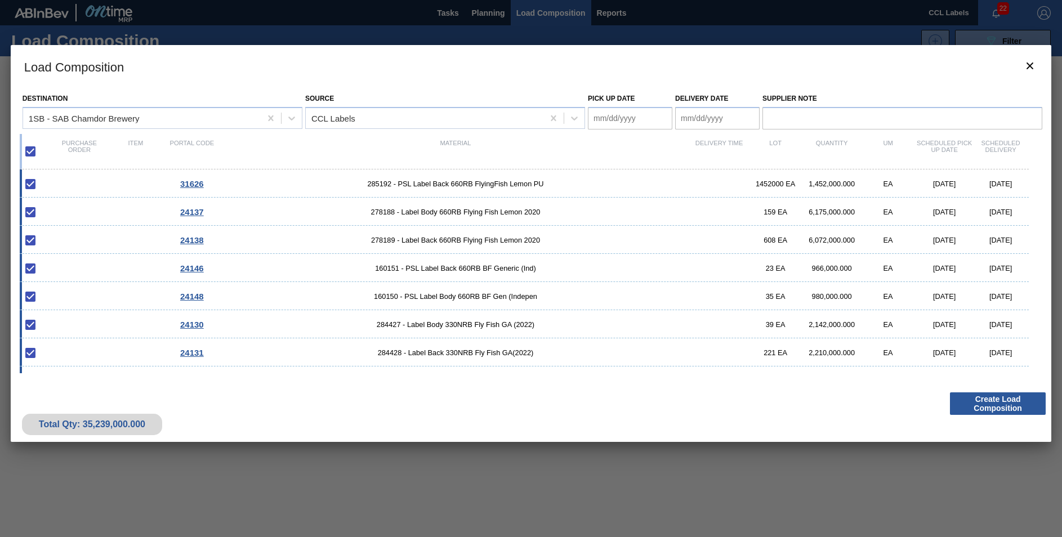
checkbox input "false"
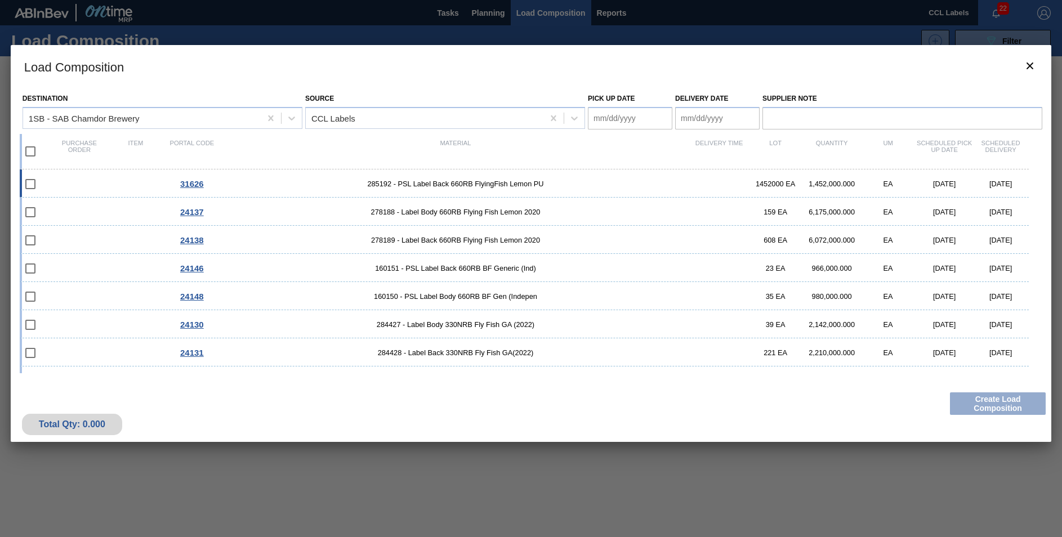
click at [524, 180] on span "285192 - PSL Label Back 660RB FlyingFish Lemon PU" at bounding box center [455, 184] width 471 height 8
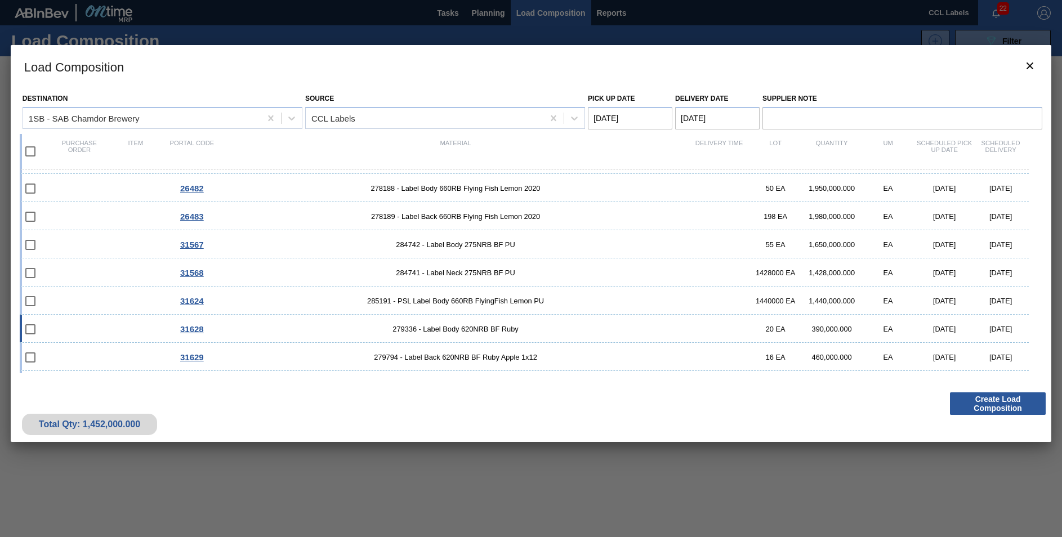
scroll to position [338, 0]
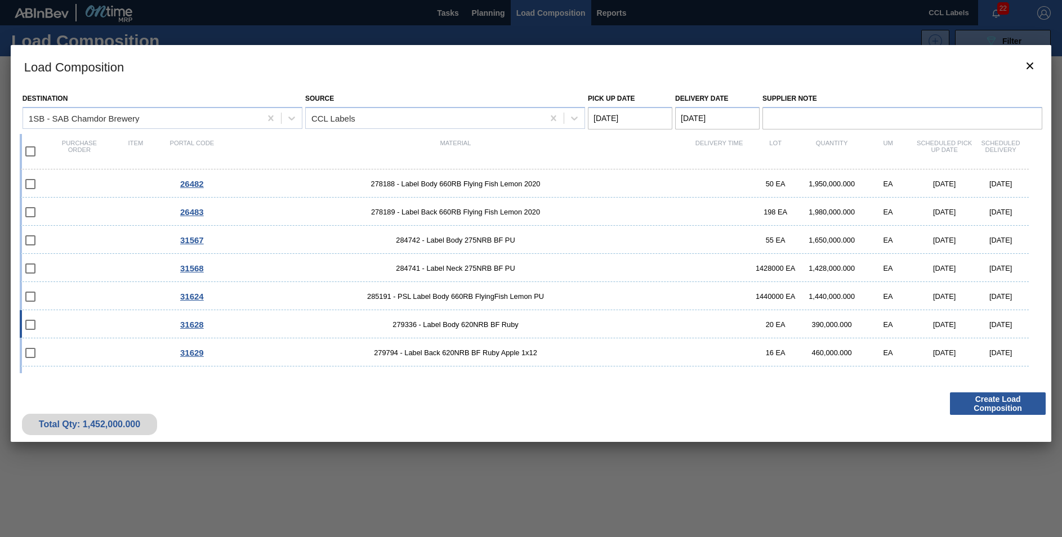
click at [266, 319] on div "31628 279336 - Label Body 620NRB BF Ruby 20 EA 390,000.000 EA [DATE] [DATE]" at bounding box center [524, 324] width 1009 height 28
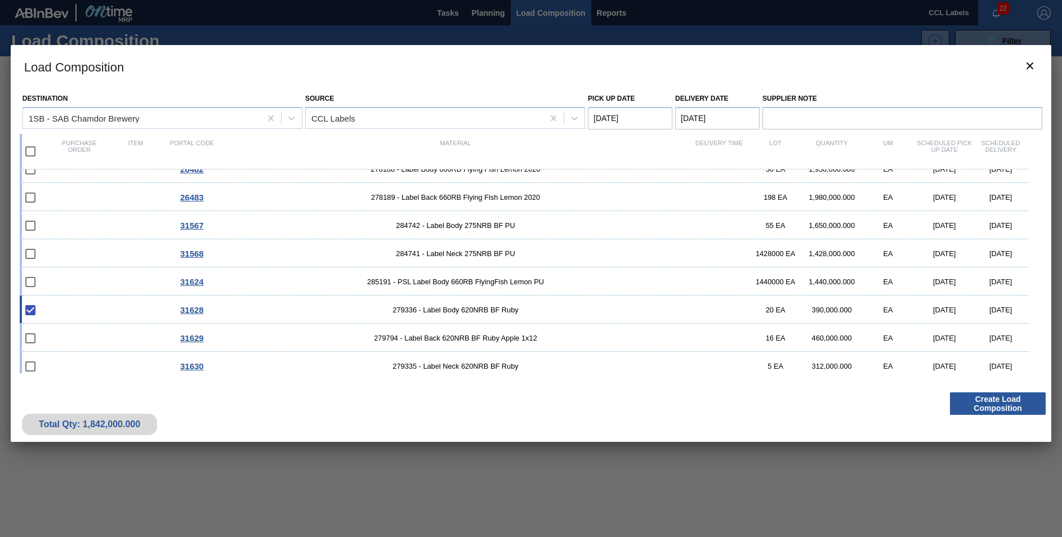
scroll to position [359, 0]
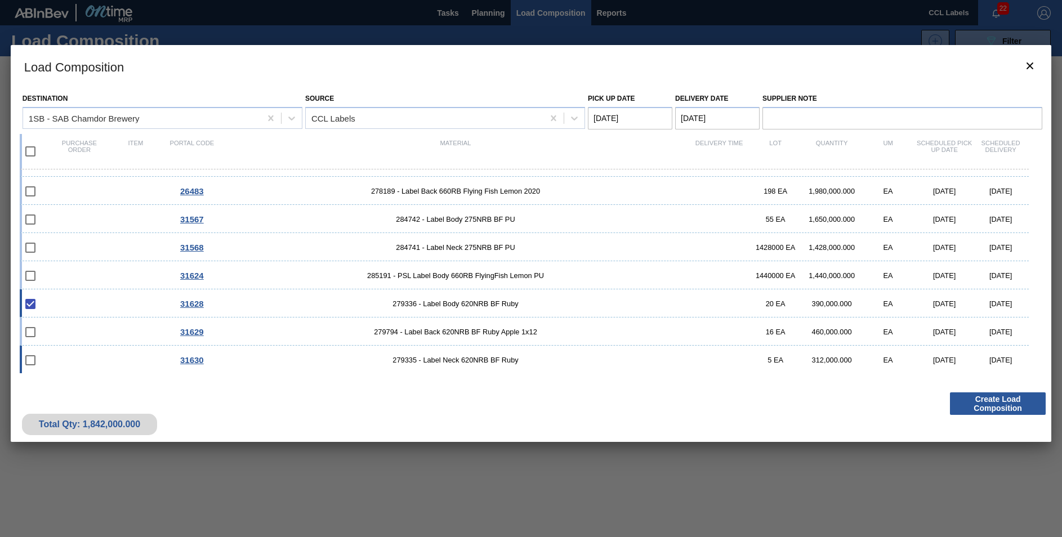
click at [484, 354] on div "31630 279335 - Label Neck 620NRB BF Ruby 5 EA 312,000.000 EA [DATE] [DATE]" at bounding box center [524, 360] width 1009 height 28
click at [495, 329] on span "279794 - Label Back 620NRB BF Ruby Apple 1x12" at bounding box center [455, 332] width 471 height 8
click at [470, 270] on div "31624 285191 - PSL Label Body 660RB FlyingFish Lemon PU 1440000 EA 1,440,000.00…" at bounding box center [524, 275] width 1009 height 28
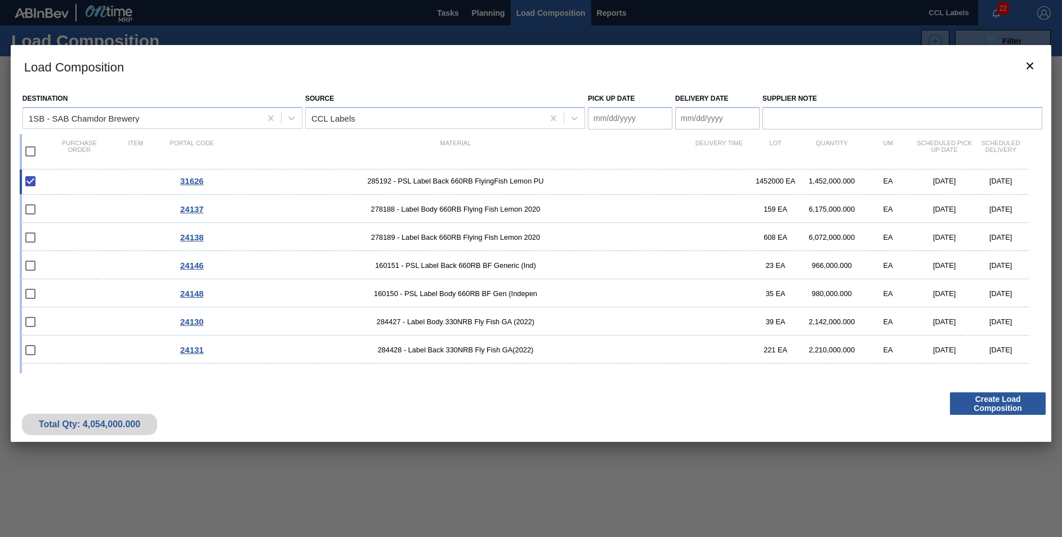
scroll to position [0, 0]
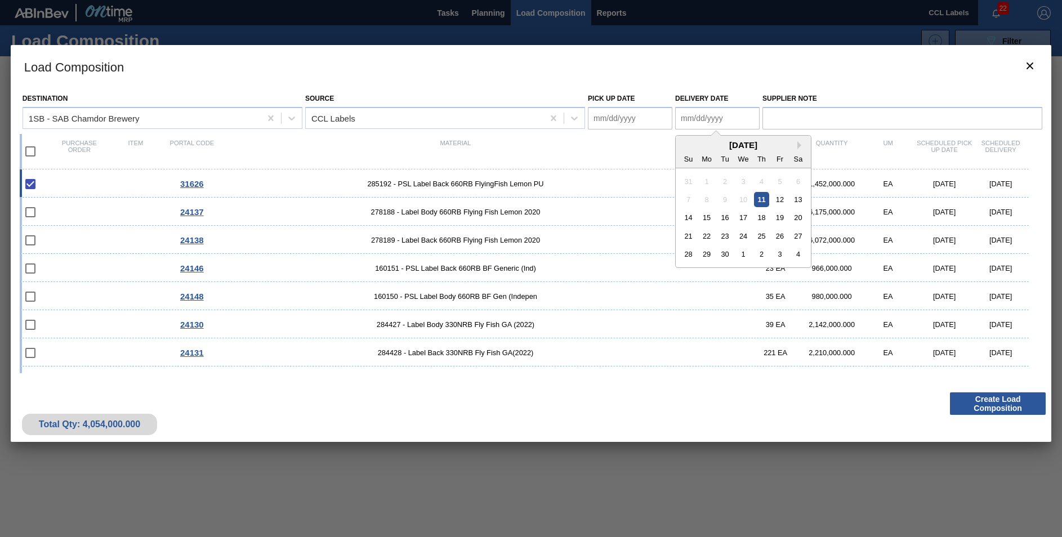
click at [691, 117] on Date "Delivery Date" at bounding box center [717, 118] width 84 height 23
click at [684, 162] on div "Su" at bounding box center [688, 158] width 15 height 15
click at [779, 197] on div "12" at bounding box center [779, 199] width 15 height 15
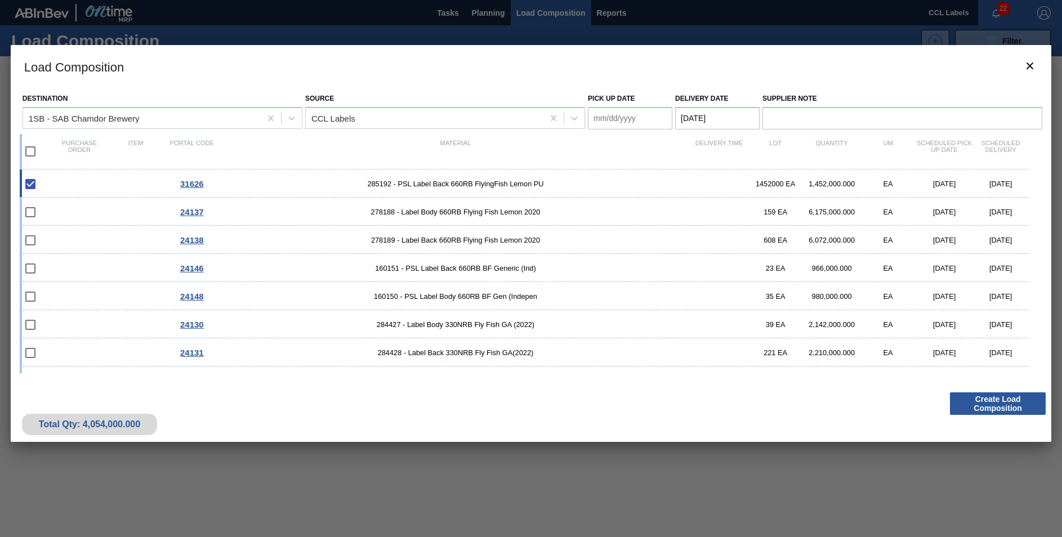
click at [606, 120] on Date "Pick up Date" at bounding box center [630, 118] width 84 height 23
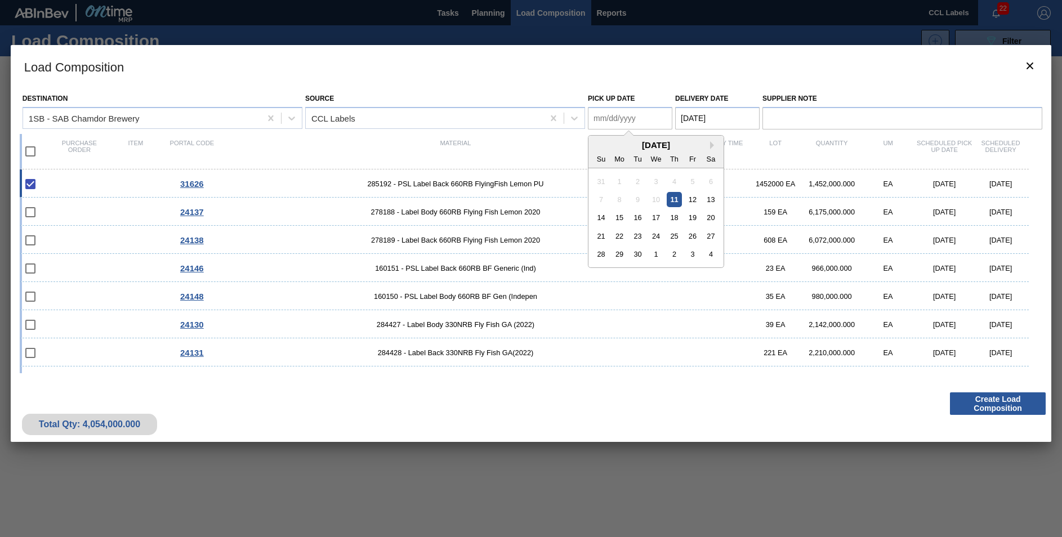
click at [602, 157] on div "Su" at bounding box center [600, 158] width 15 height 15
click at [691, 199] on div "12" at bounding box center [692, 199] width 15 height 15
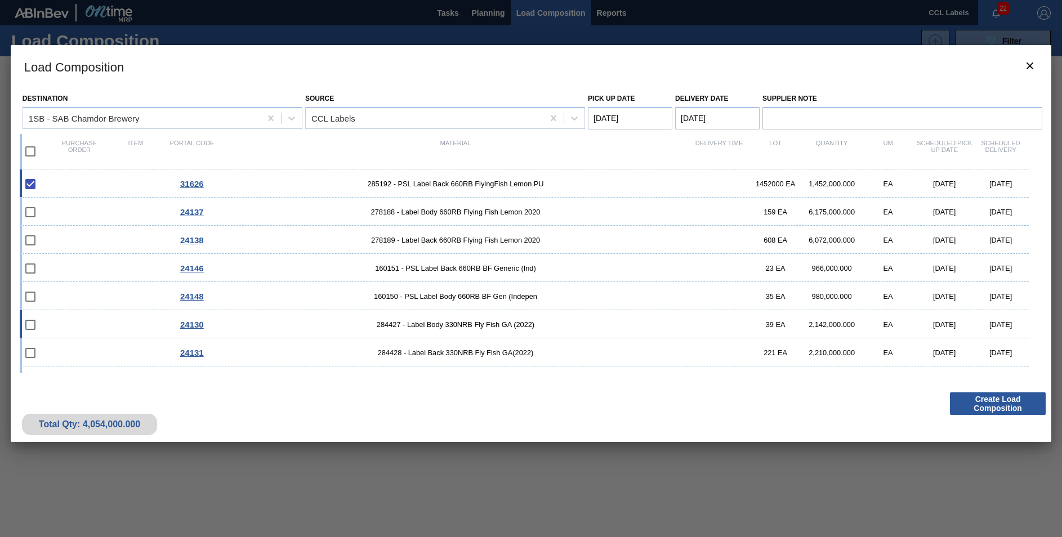
click at [723, 321] on div "24130 284427 - Label Body 330NRB Fly Fish GA (2022) 39 EA 2,142,000.000 EA [DAT…" at bounding box center [524, 324] width 1009 height 28
click at [722, 324] on div "24130 284427 - Label Body 330NRB Fly Fish GA (2022) 39 EA 2,142,000.000 EA [DAT…" at bounding box center [524, 324] width 1009 height 28
click at [690, 114] on Date "Delivery Date" at bounding box center [717, 118] width 84 height 23
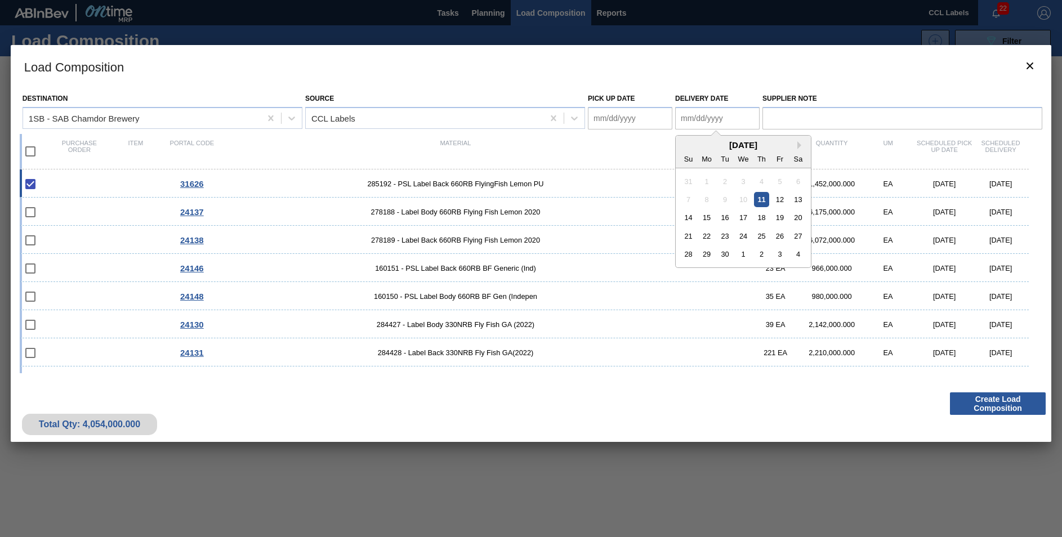
click at [694, 149] on div "[DATE]" at bounding box center [743, 145] width 135 height 10
click at [785, 201] on div "12" at bounding box center [779, 199] width 15 height 15
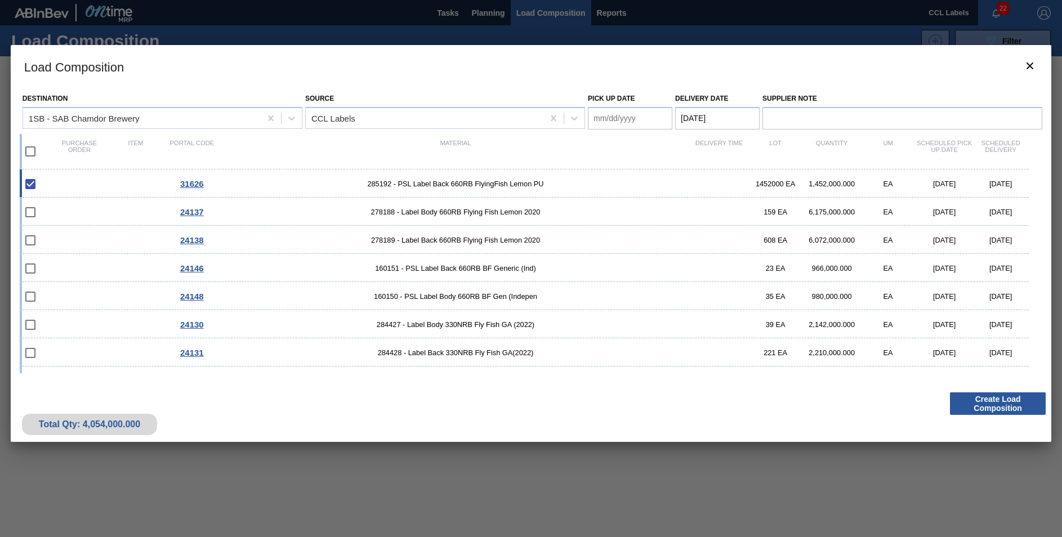
click at [623, 118] on Date "Pick up Date" at bounding box center [630, 118] width 84 height 23
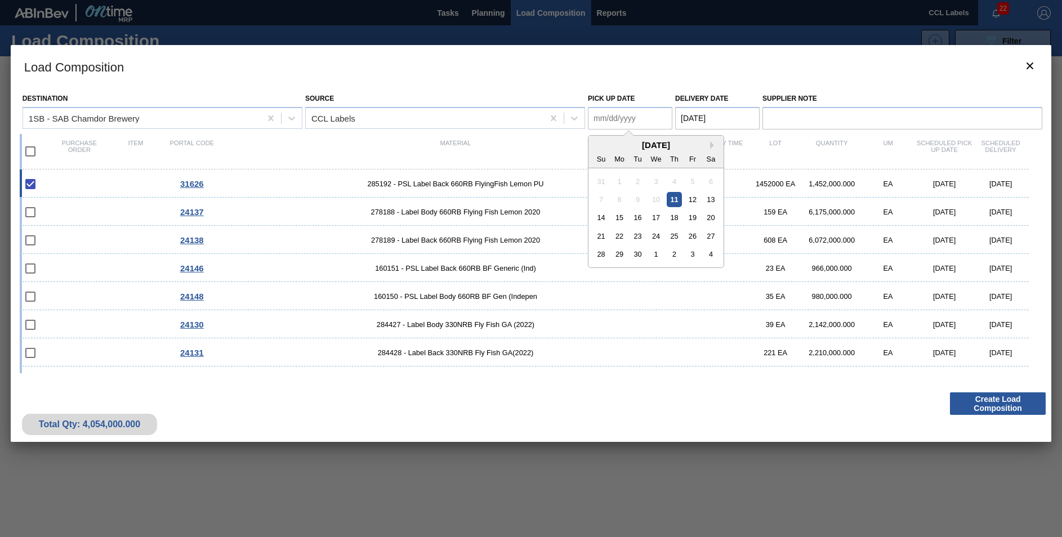
click at [597, 154] on div "Su" at bounding box center [600, 158] width 15 height 15
click at [691, 200] on div "12" at bounding box center [692, 199] width 15 height 15
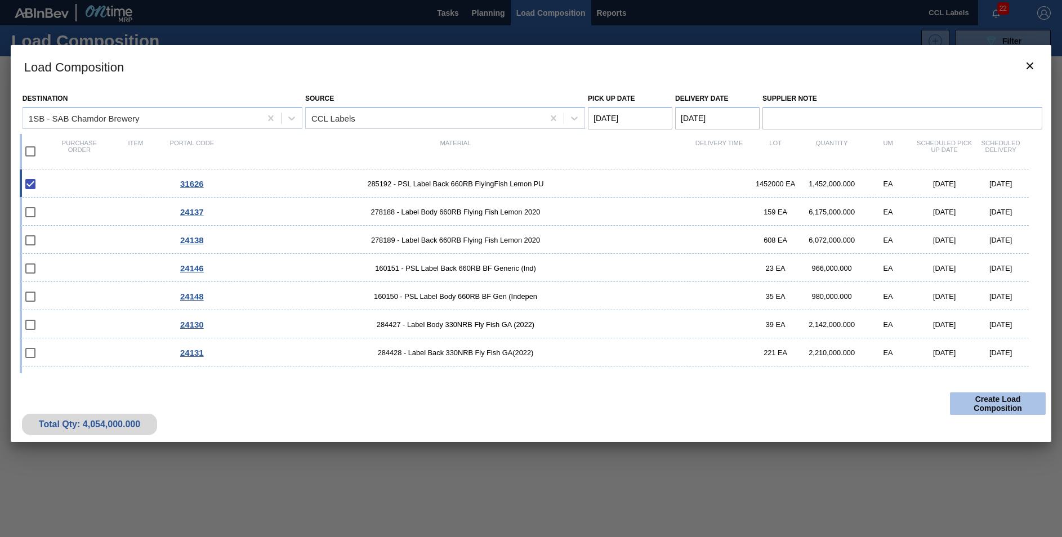
click at [994, 406] on button "Create Load Composition" at bounding box center [998, 403] width 96 height 23
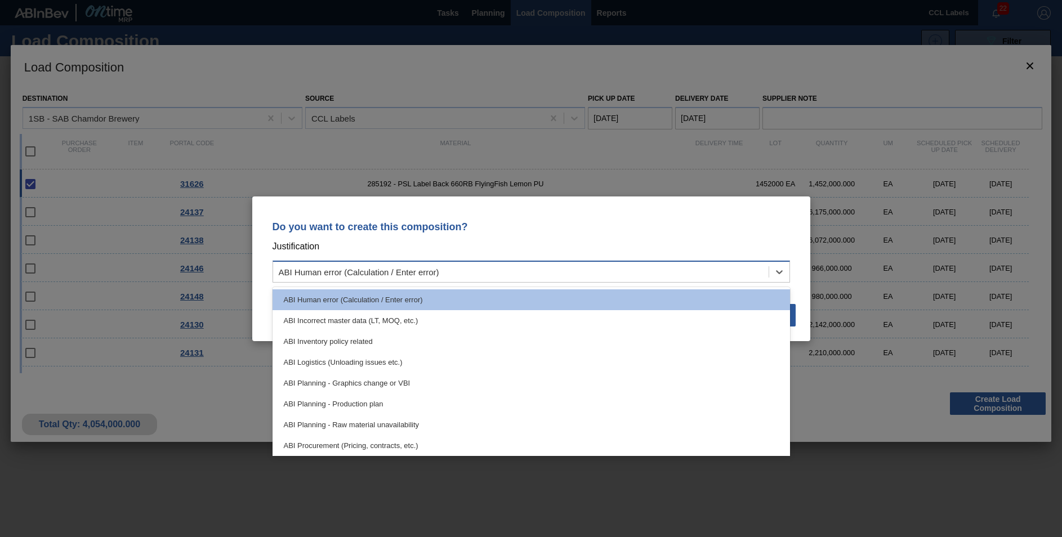
click at [329, 272] on div "ABI Human error (Calculation / Enter error)" at bounding box center [359, 272] width 160 height 10
drag, startPoint x: 349, startPoint y: 404, endPoint x: 391, endPoint y: 405, distance: 42.8
click at [349, 404] on div "ABI Planning - Production plan" at bounding box center [531, 404] width 517 height 21
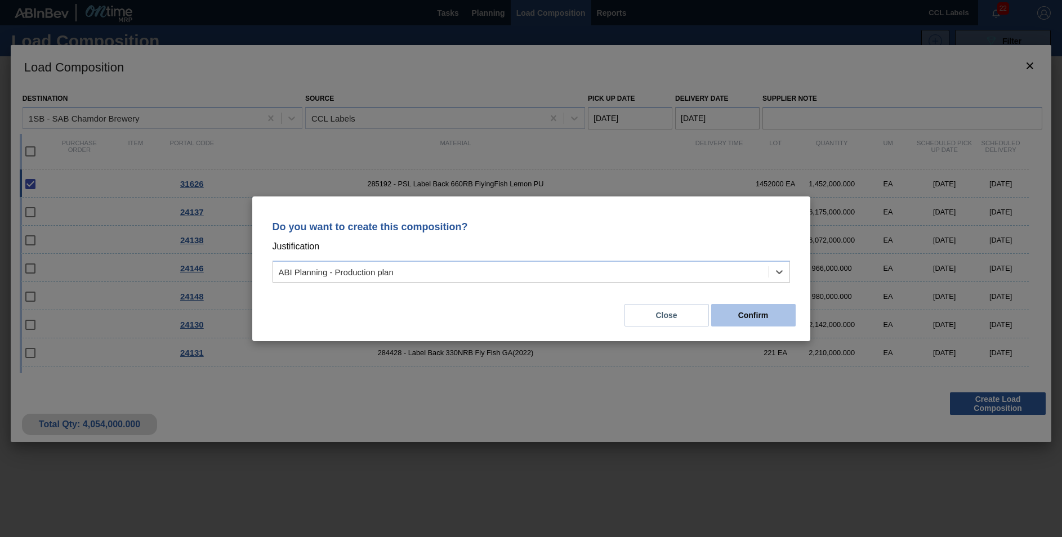
click at [754, 319] on button "Confirm" at bounding box center [753, 315] width 84 height 23
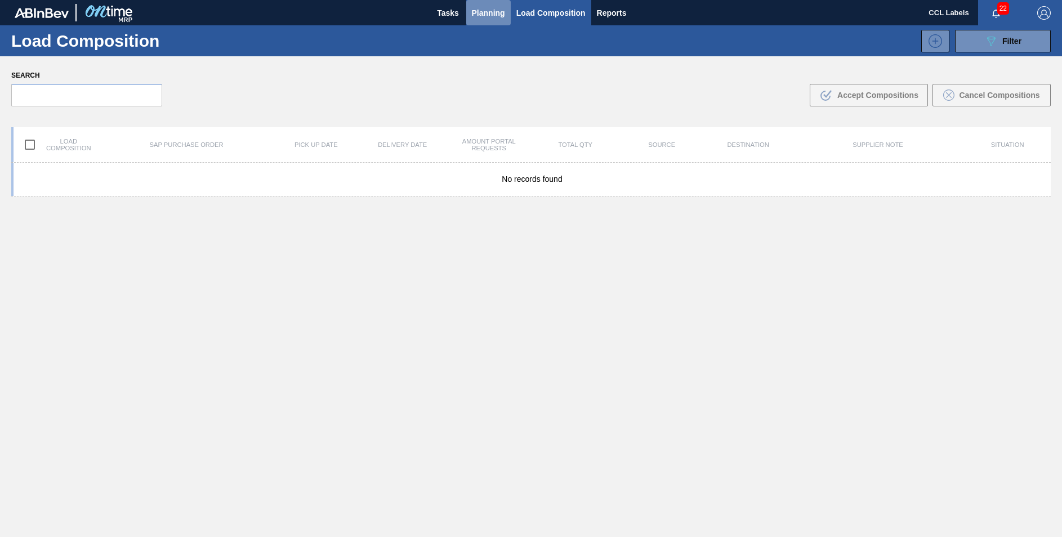
click at [488, 11] on span "Planning" at bounding box center [488, 13] width 33 height 14
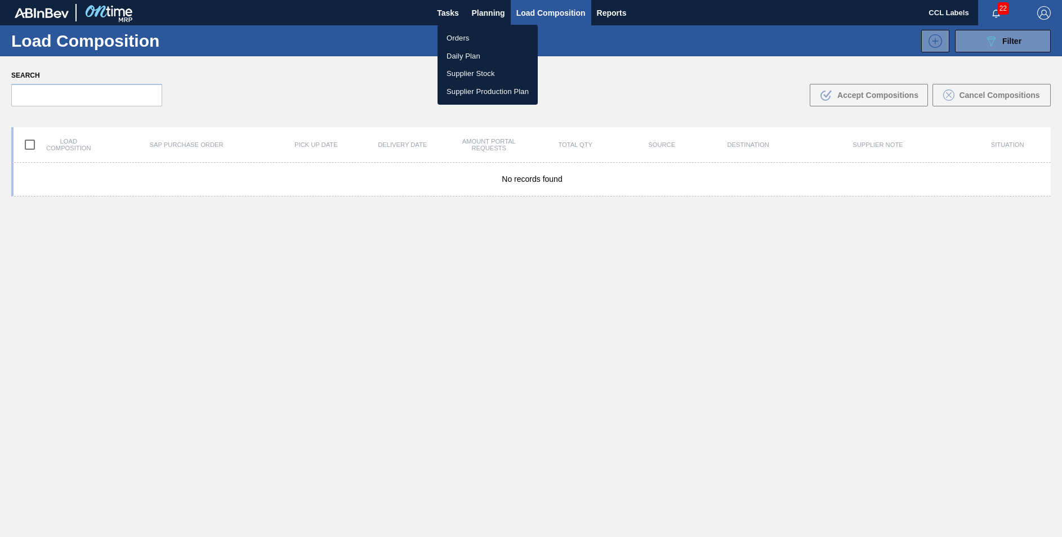
click at [470, 27] on ul "Orders Daily Plan Supplier Stock Supplier Production Plan" at bounding box center [487, 65] width 100 height 80
click at [469, 35] on li "Orders" at bounding box center [487, 38] width 100 height 18
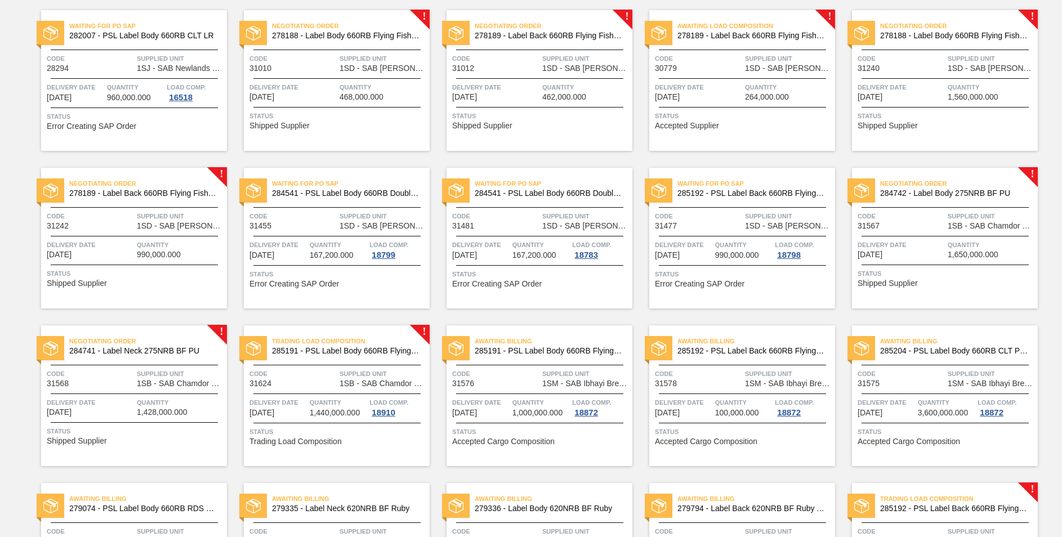
scroll to position [691, 0]
